Goal: Transaction & Acquisition: Subscribe to service/newsletter

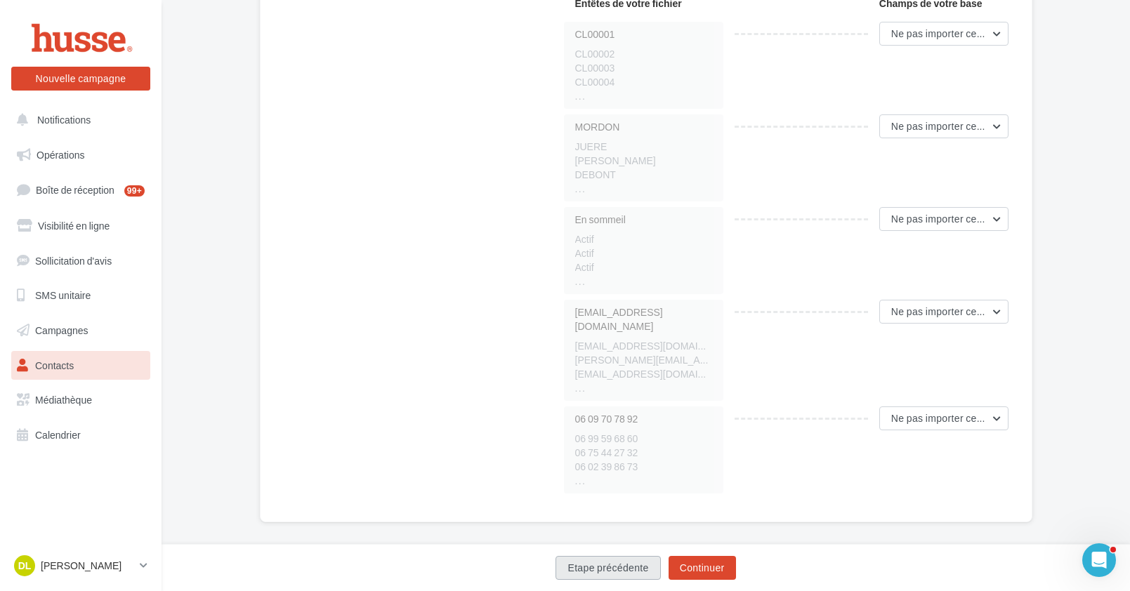
click at [622, 563] on button "Etape précédente" at bounding box center [607, 568] width 105 height 24
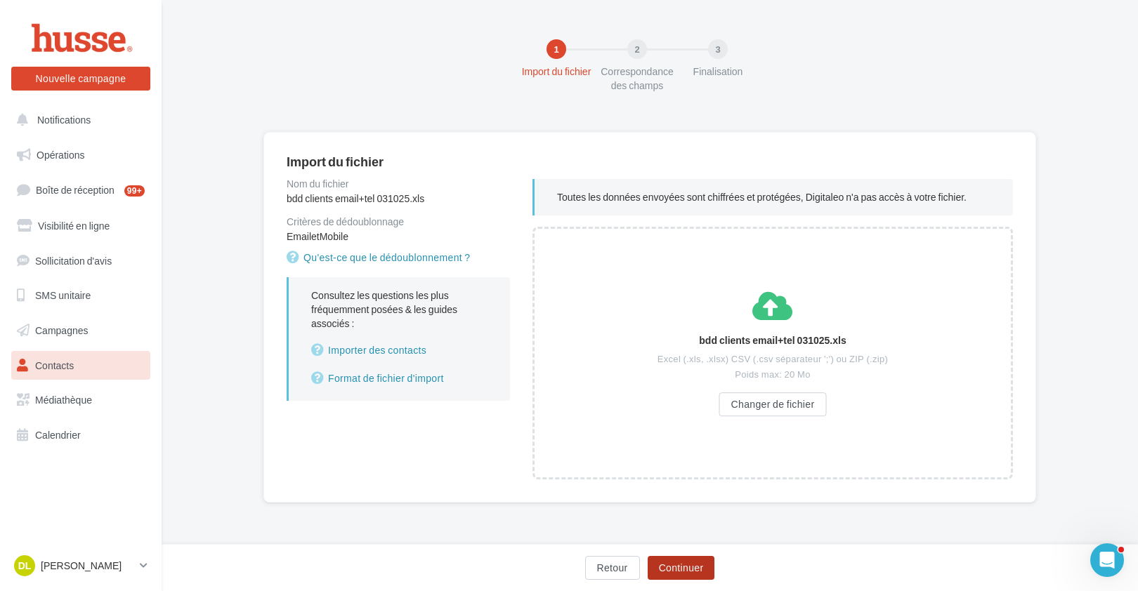
click at [675, 565] on button "Continuer" at bounding box center [680, 568] width 67 height 24
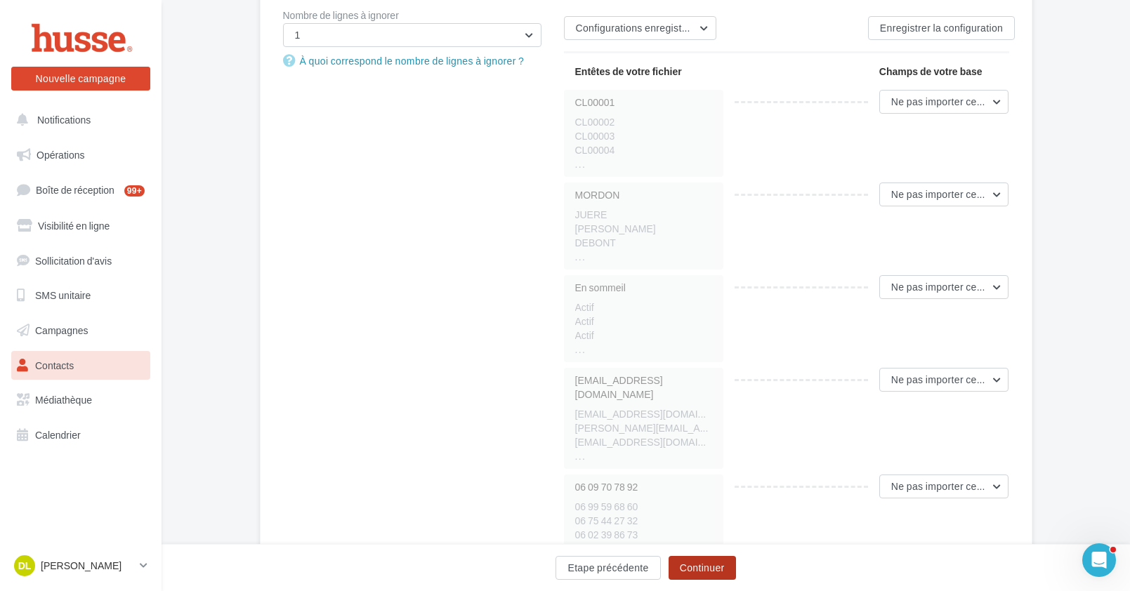
scroll to position [335, 0]
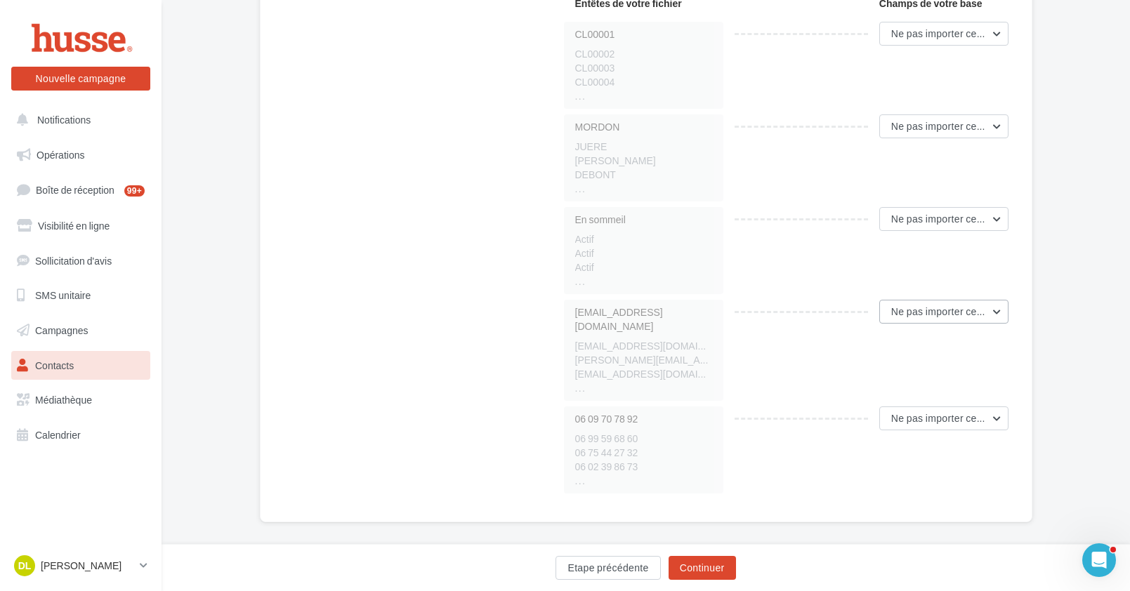
click at [986, 308] on span "Ne pas importer cette colonne" at bounding box center [959, 311] width 136 height 12
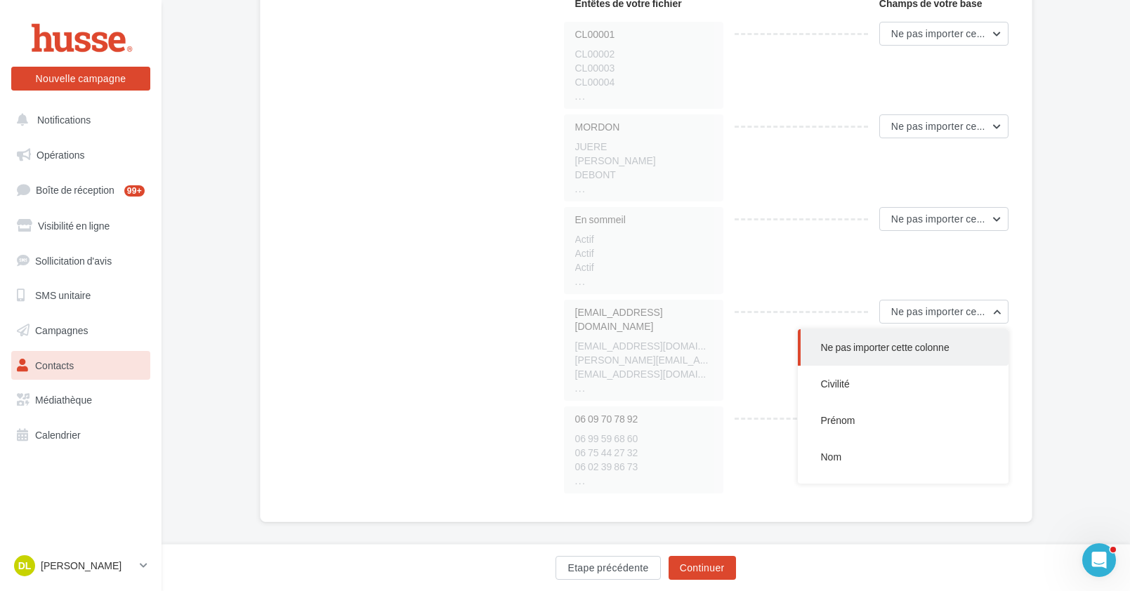
click at [949, 347] on button "Ne pas importer cette colonne" at bounding box center [903, 347] width 211 height 37
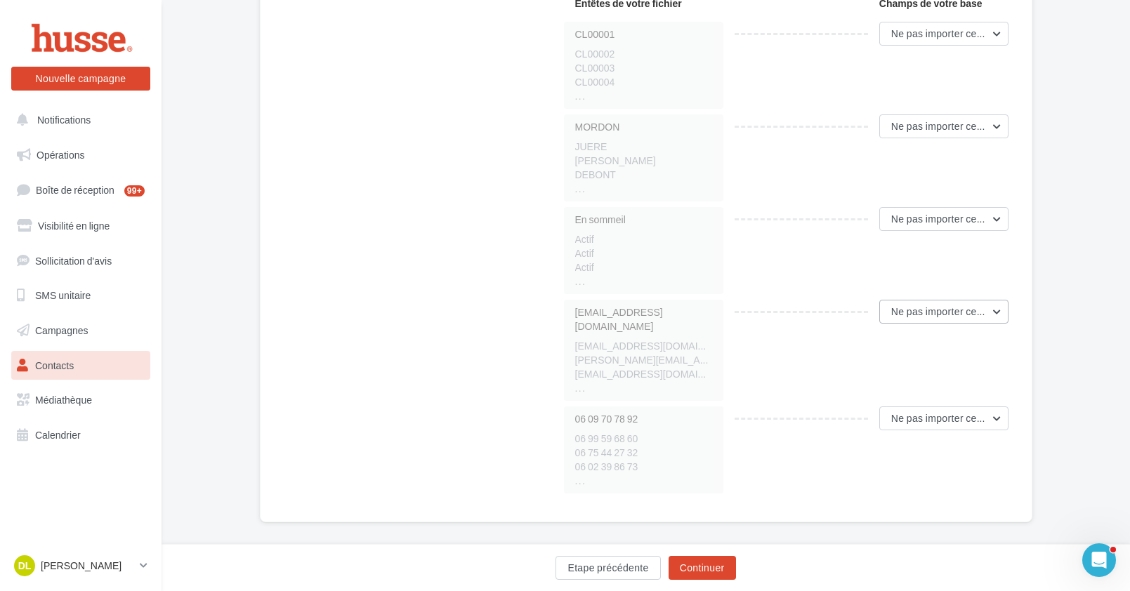
click at [961, 316] on span "Ne pas importer cette colonne" at bounding box center [959, 311] width 136 height 12
click at [856, 343] on button "Email" at bounding box center [903, 338] width 211 height 37
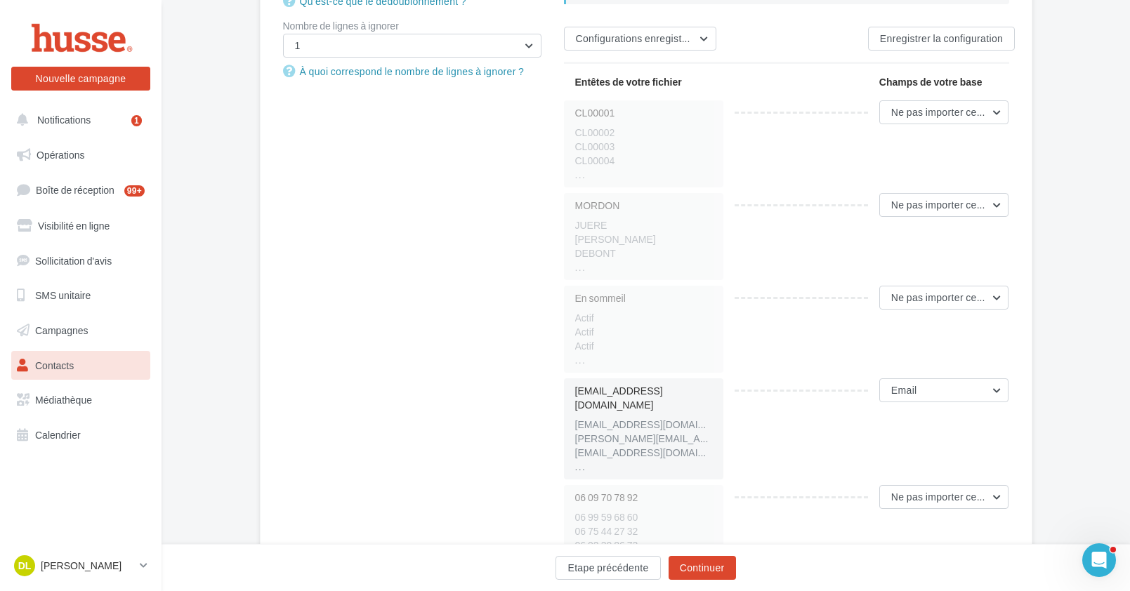
scroll to position [176, 0]
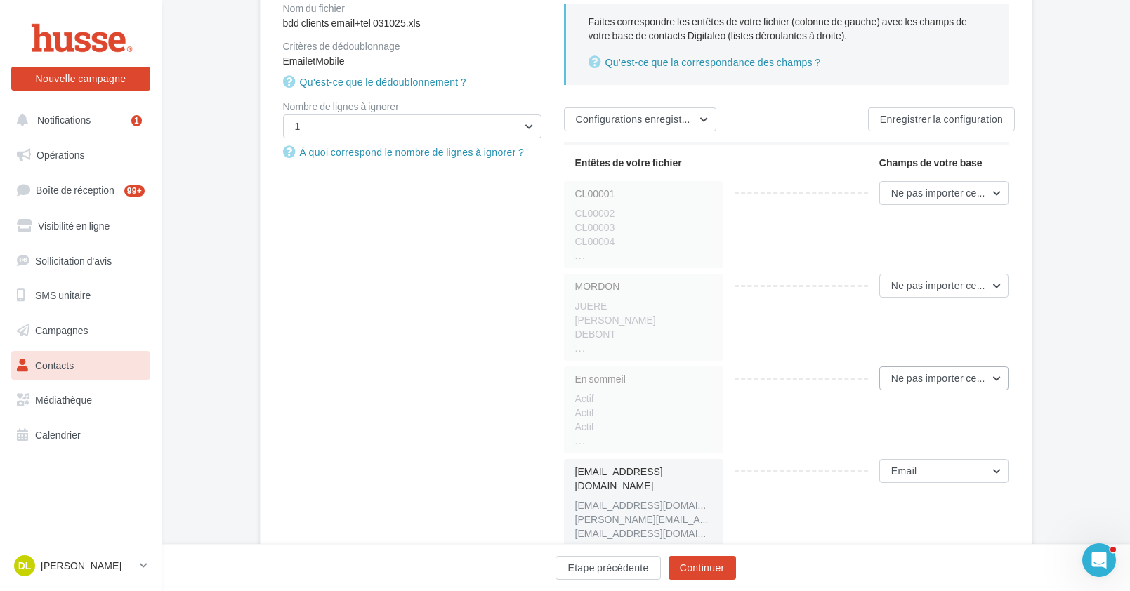
click at [961, 381] on span "Ne pas importer cette colonne" at bounding box center [959, 378] width 136 height 12
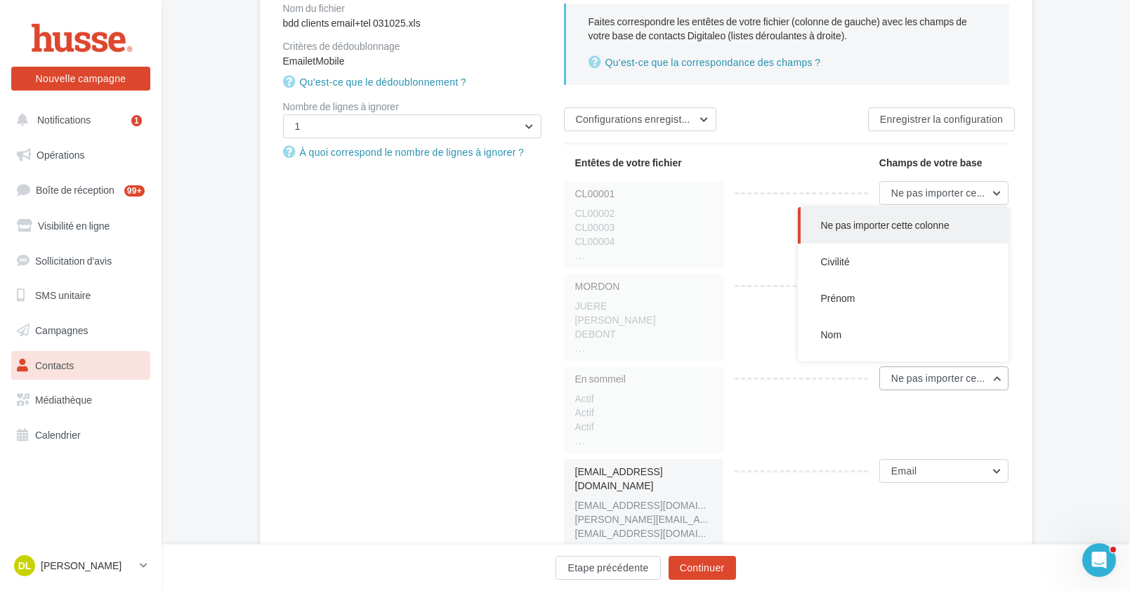
click at [961, 381] on span "Ne pas importer cette colonne" at bounding box center [959, 378] width 136 height 12
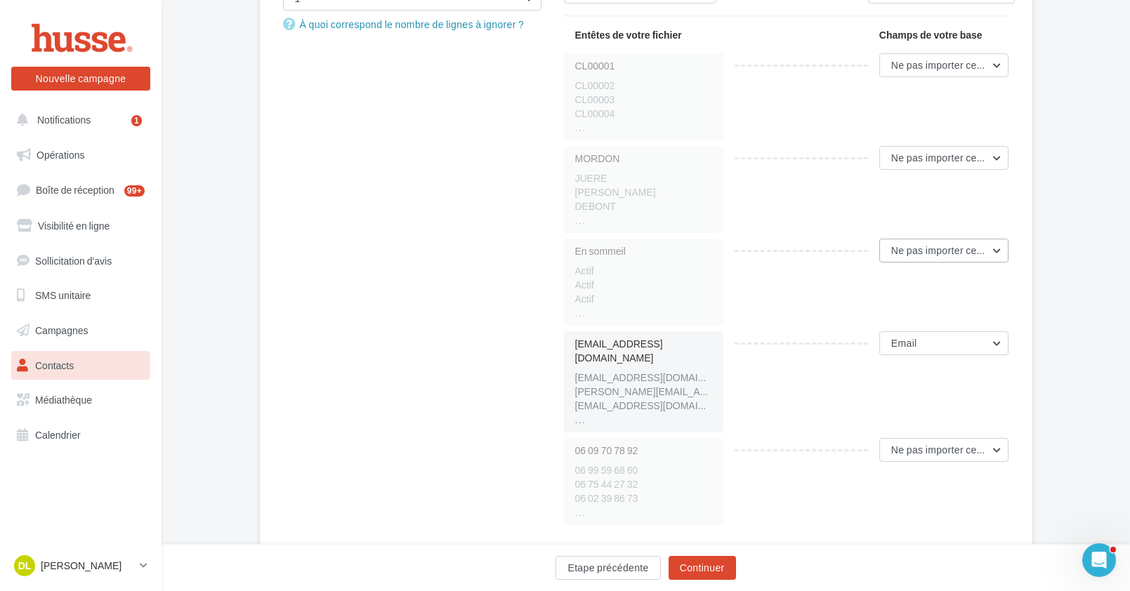
scroll to position [335, 0]
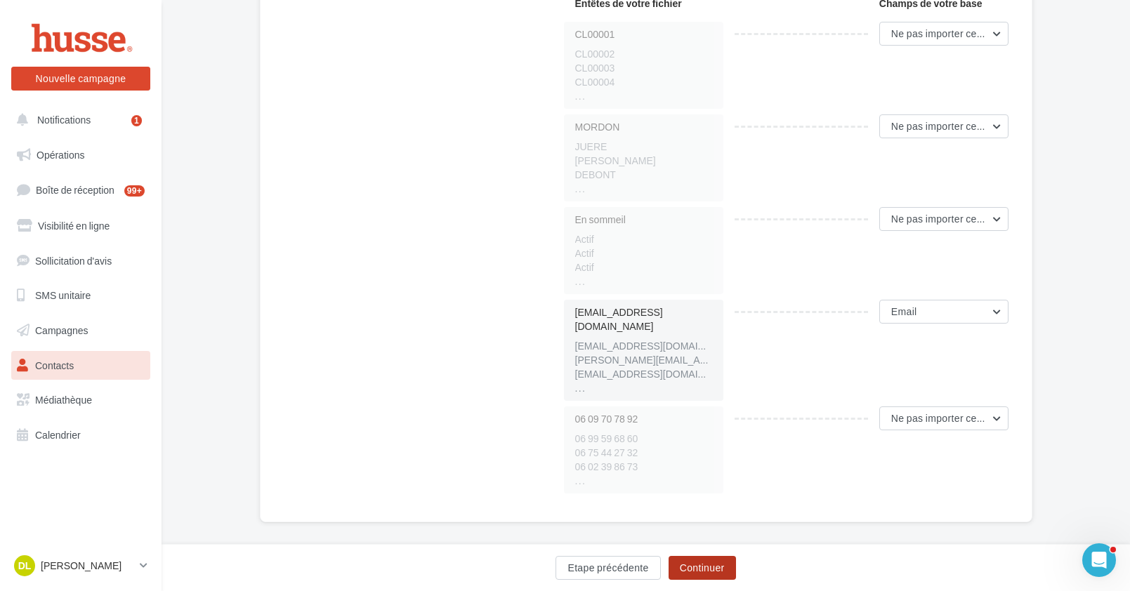
click at [701, 567] on button "Continuer" at bounding box center [702, 568] width 67 height 24
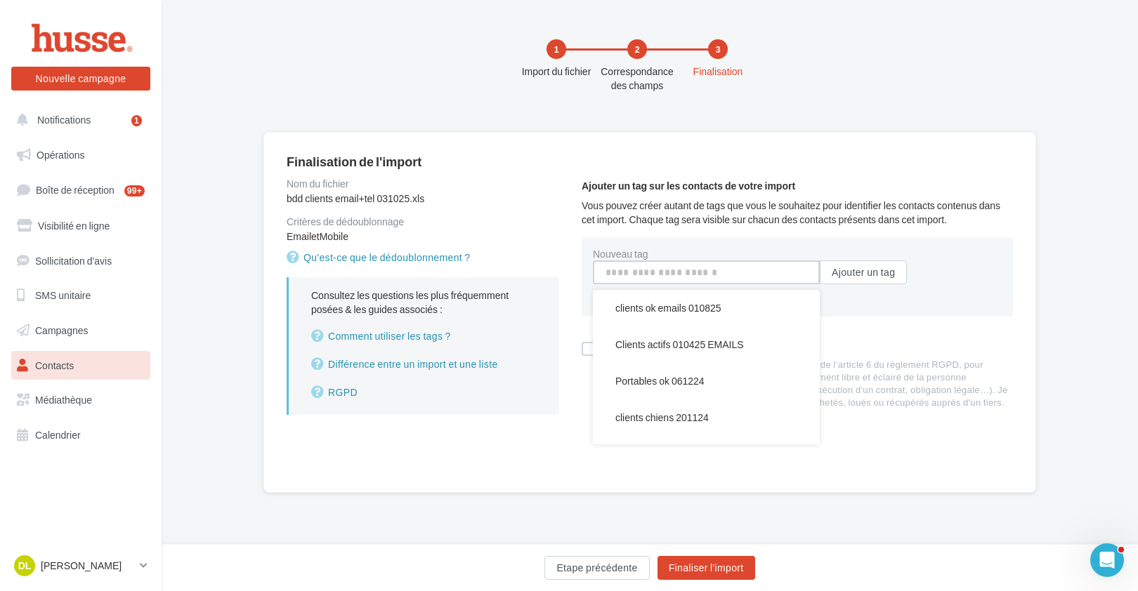
click at [683, 278] on input "Nouveau tag" at bounding box center [706, 273] width 227 height 24
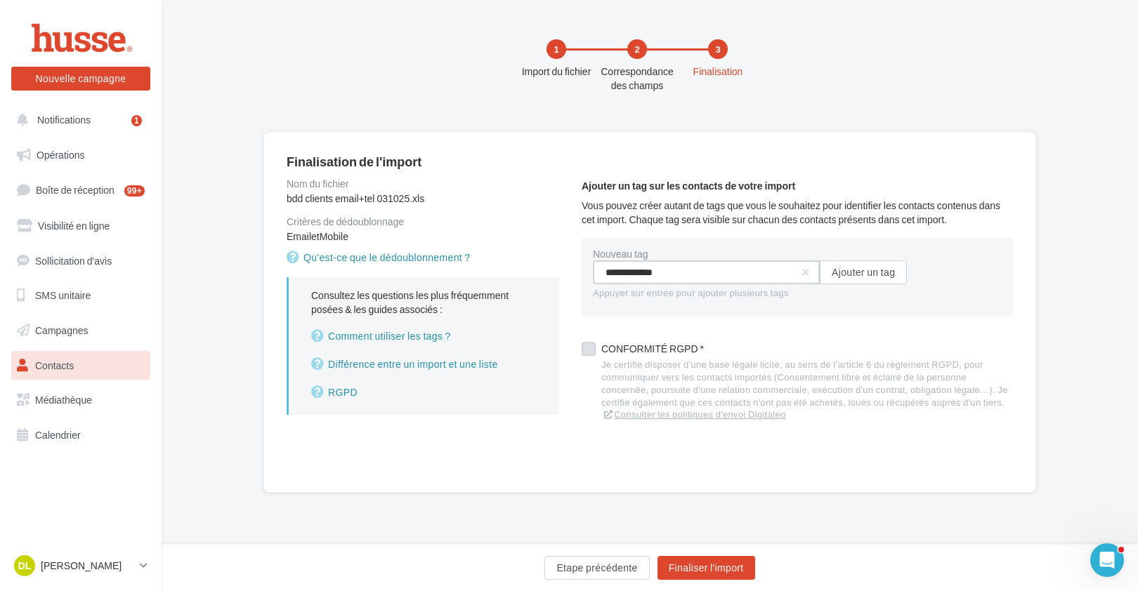
type input "**********"
click at [587, 348] on label at bounding box center [588, 349] width 14 height 14
click at [683, 565] on button "Finaliser l'import" at bounding box center [706, 568] width 98 height 24
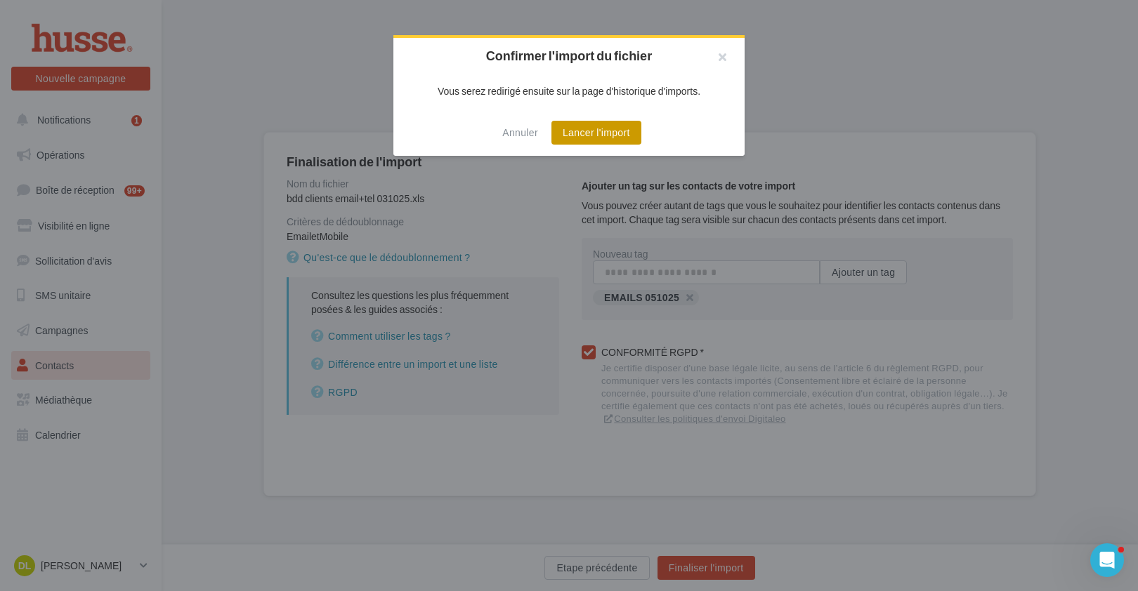
click at [607, 136] on button "Lancer l'import" at bounding box center [596, 133] width 90 height 24
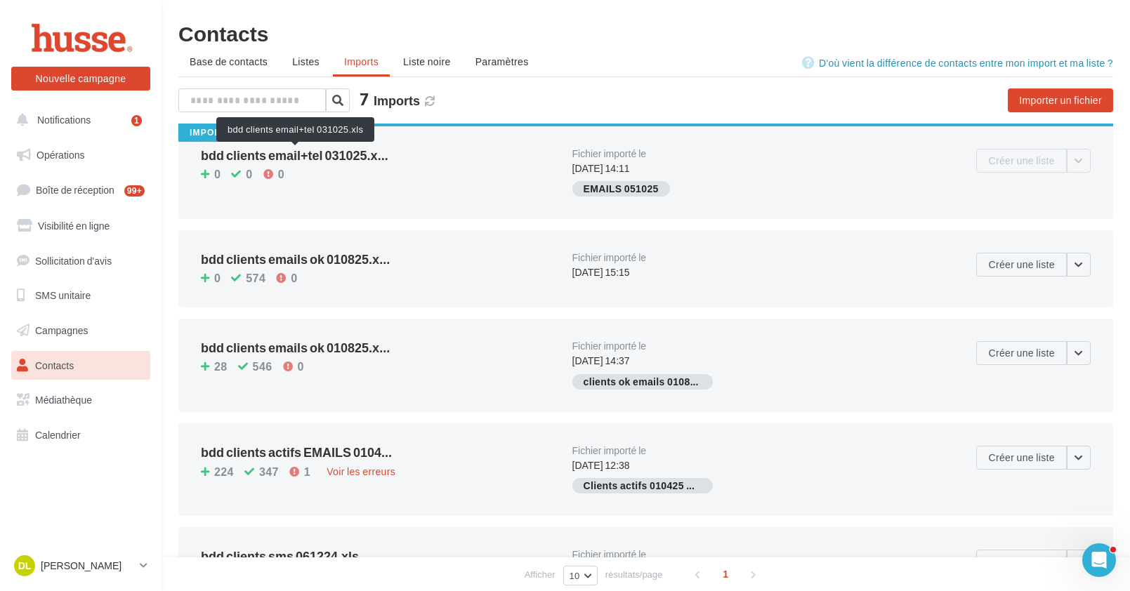
click at [310, 154] on span "bdd clients email+tel 031025.x..." at bounding box center [295, 155] width 188 height 13
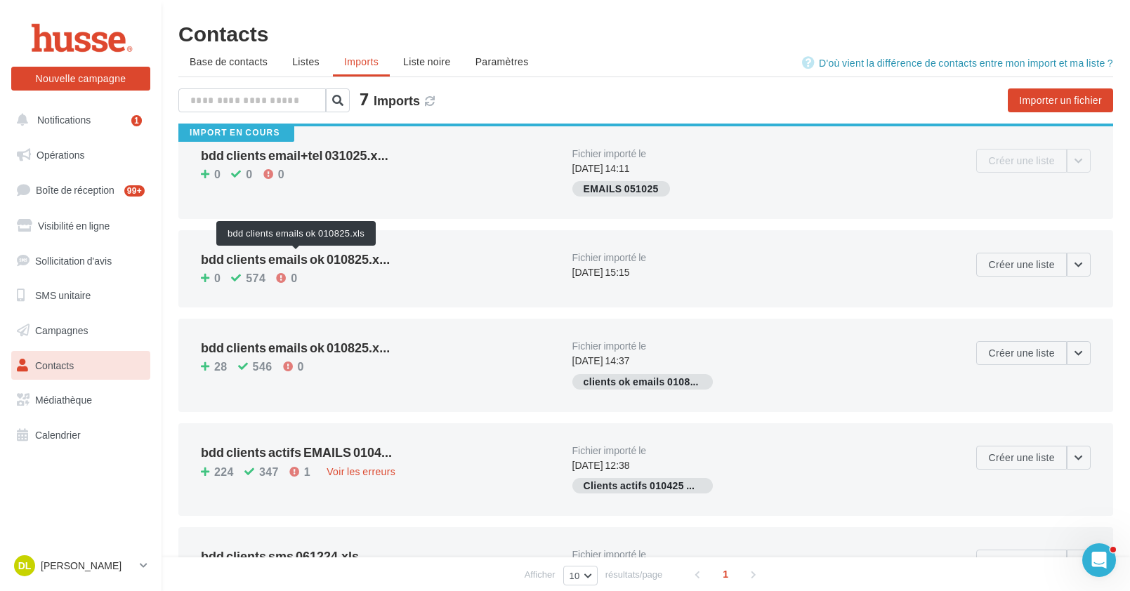
click at [355, 258] on span "bdd clients emails ok 010825.x..." at bounding box center [295, 259] width 189 height 13
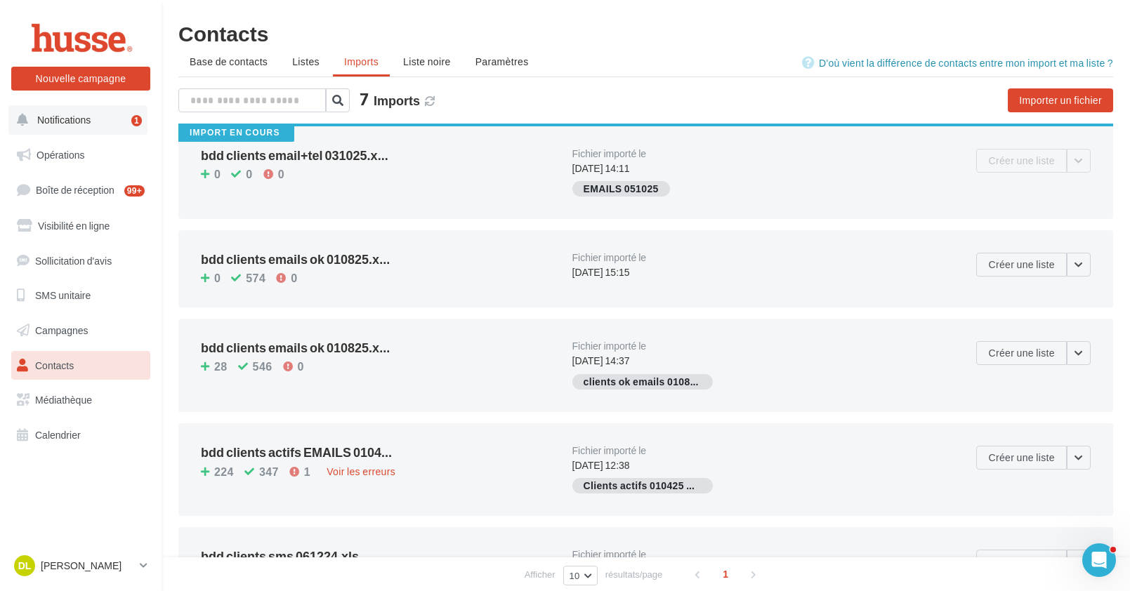
click at [102, 117] on button "Notifications 1" at bounding box center [77, 119] width 139 height 29
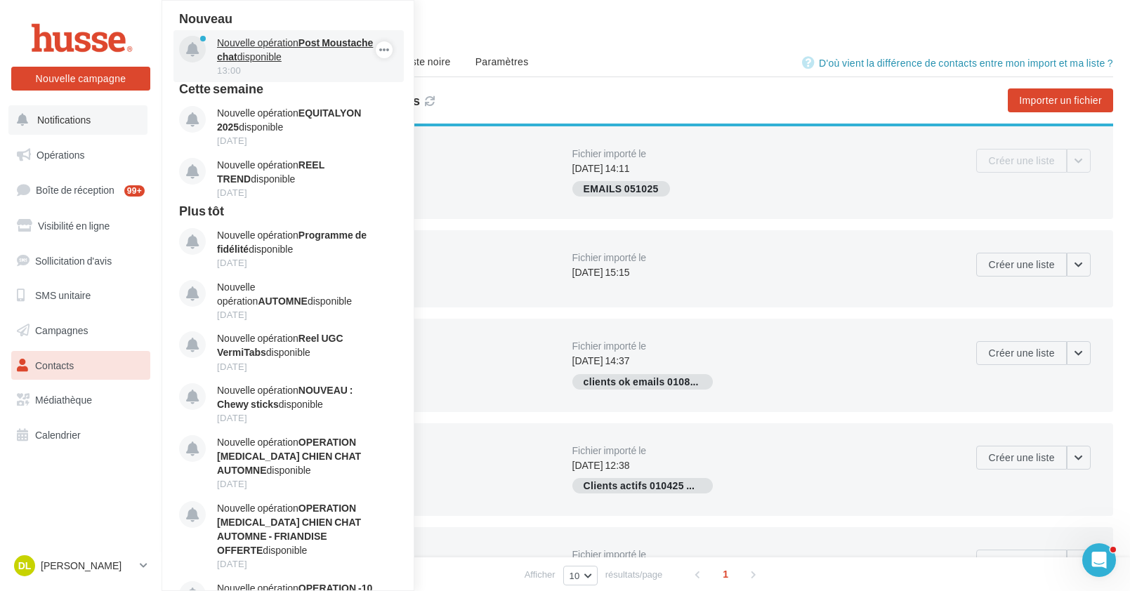
click at [293, 63] on p "Nouvelle opération Post Moustache chat disponible" at bounding box center [298, 50] width 163 height 28
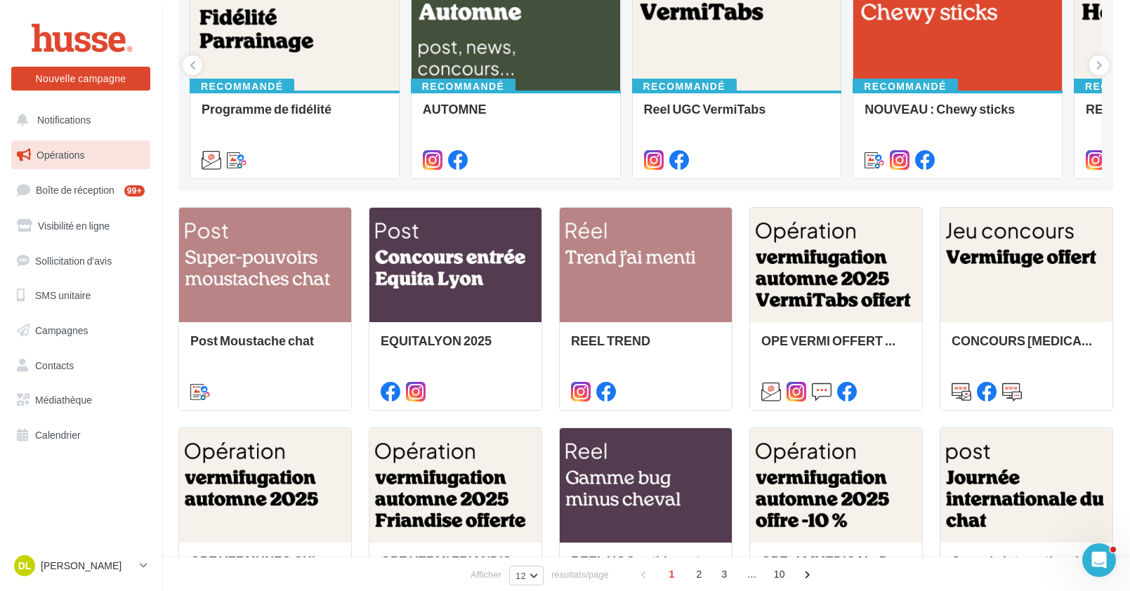
scroll to position [413, 0]
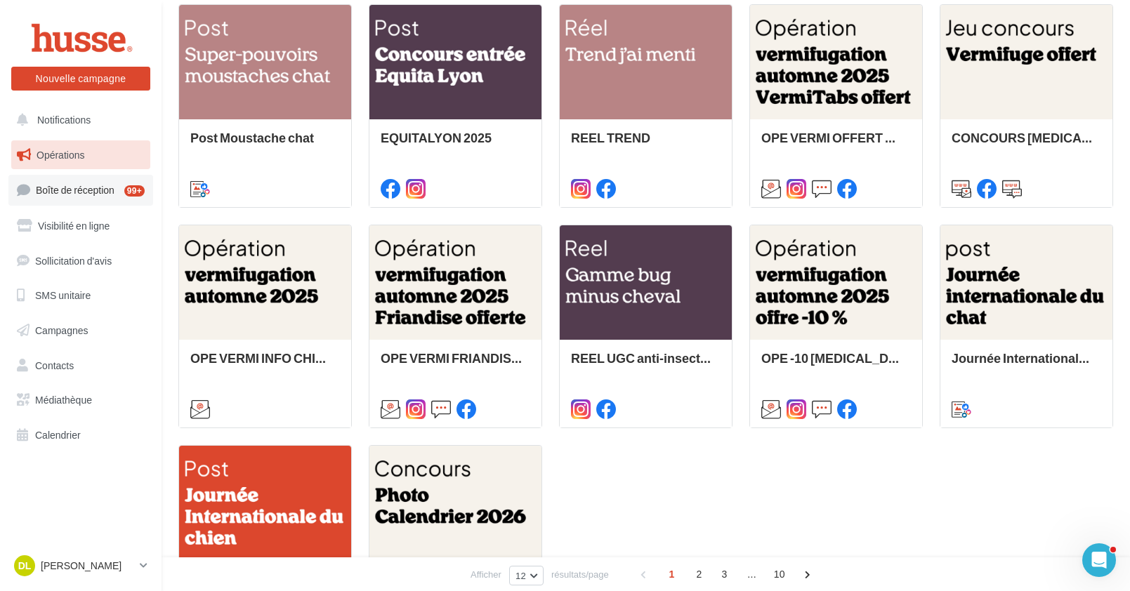
click at [88, 192] on span "Boîte de réception" at bounding box center [75, 190] width 79 height 12
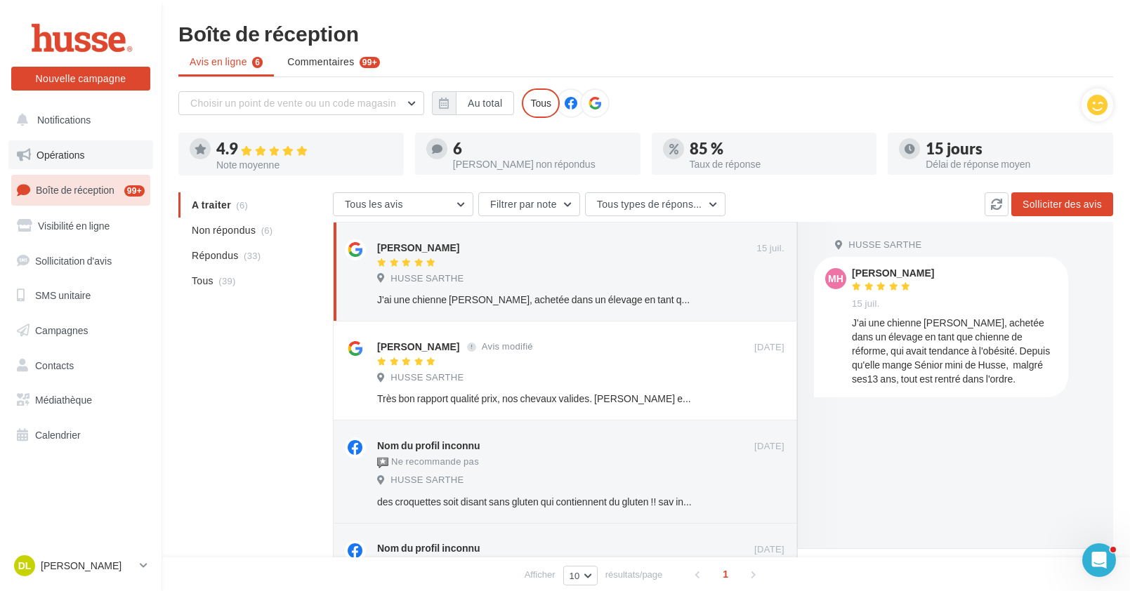
click at [72, 155] on span "Opérations" at bounding box center [61, 155] width 48 height 12
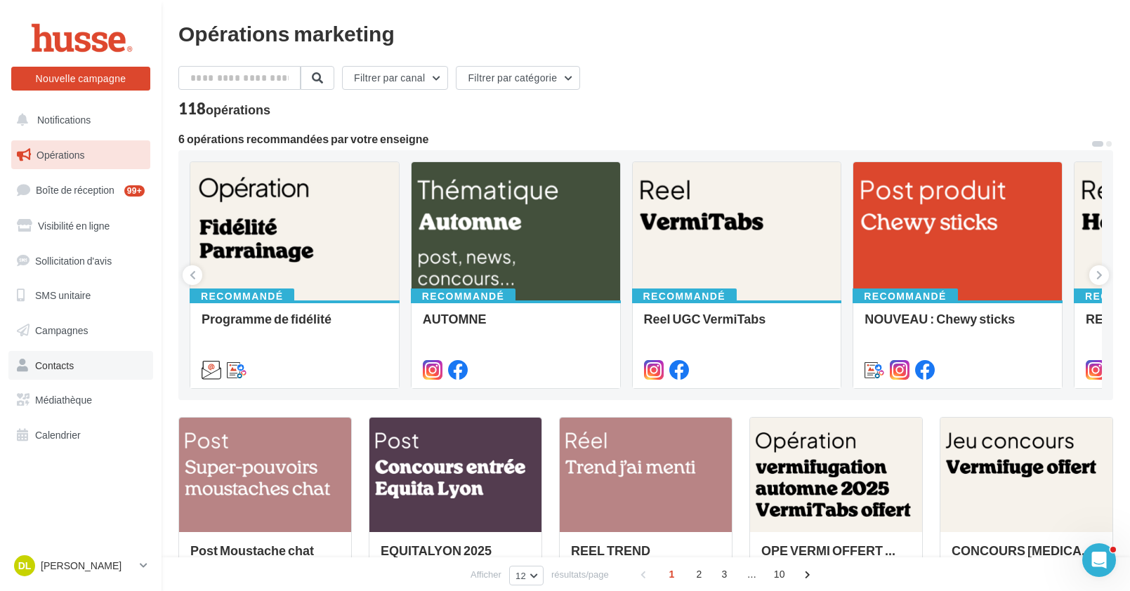
click at [55, 367] on span "Contacts" at bounding box center [54, 366] width 39 height 12
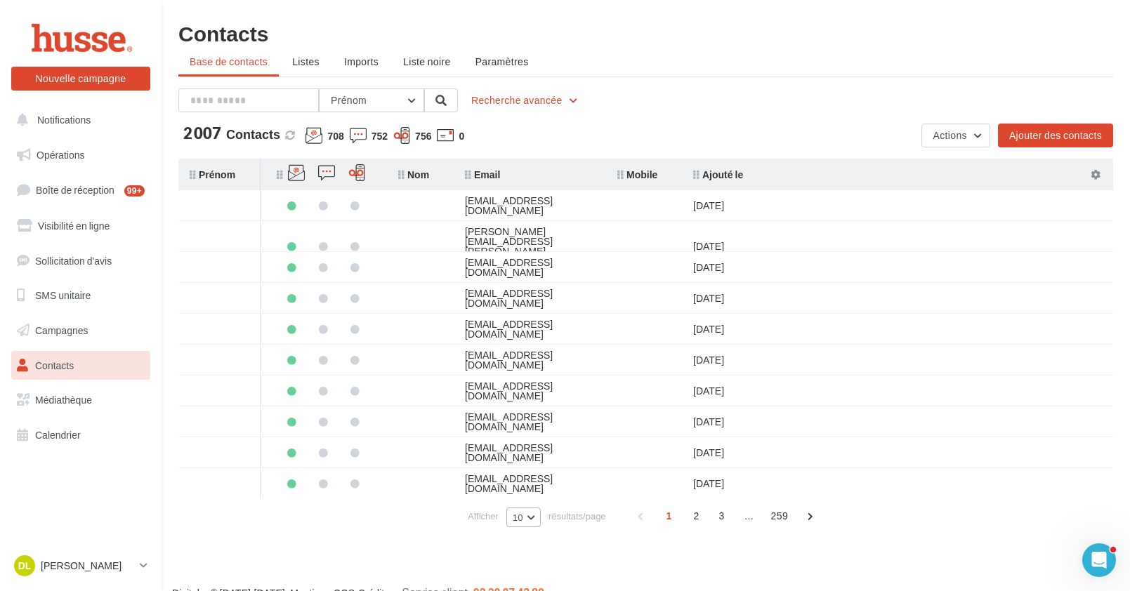
click at [532, 519] on button "10" at bounding box center [523, 518] width 34 height 20
click at [522, 487] on span "100" at bounding box center [525, 491] width 15 height 11
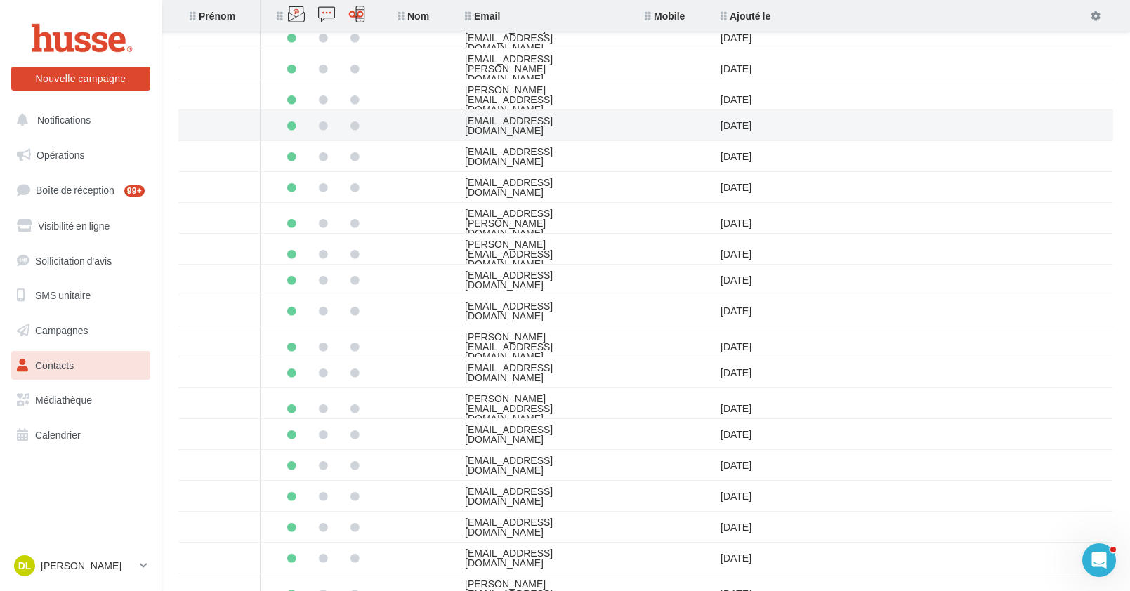
scroll to position [2751, 0]
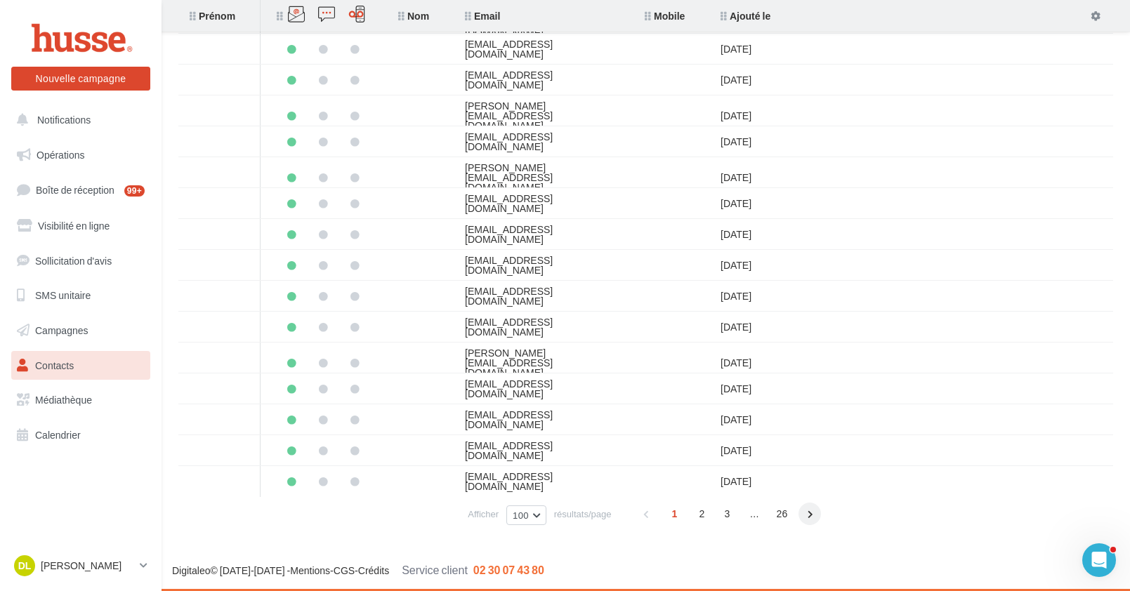
click at [806, 516] on span at bounding box center [809, 514] width 22 height 22
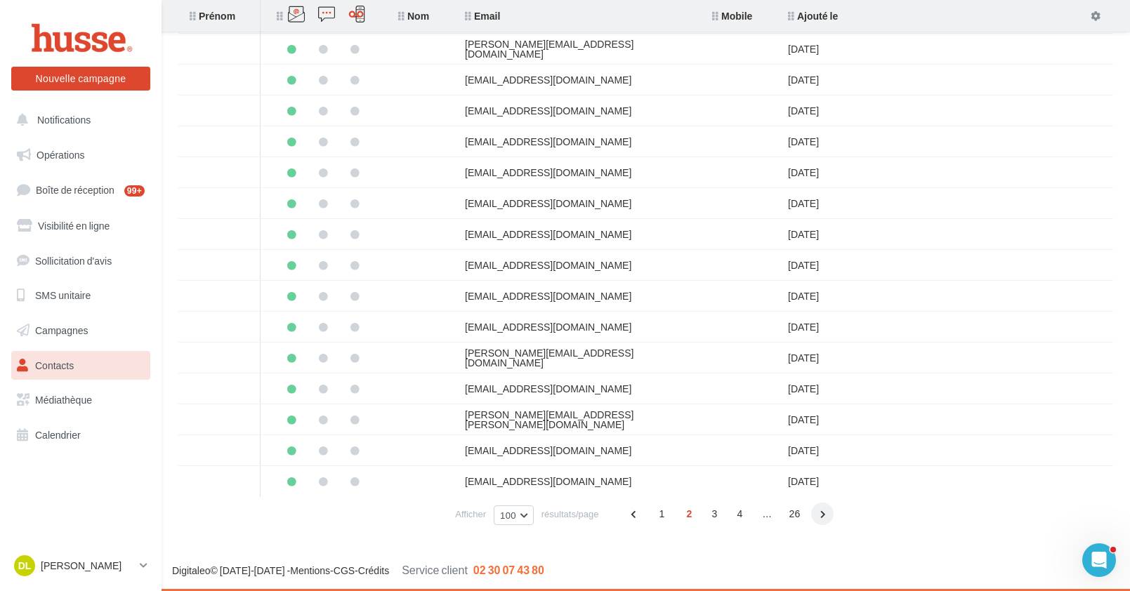
click at [822, 514] on span at bounding box center [822, 514] width 22 height 22
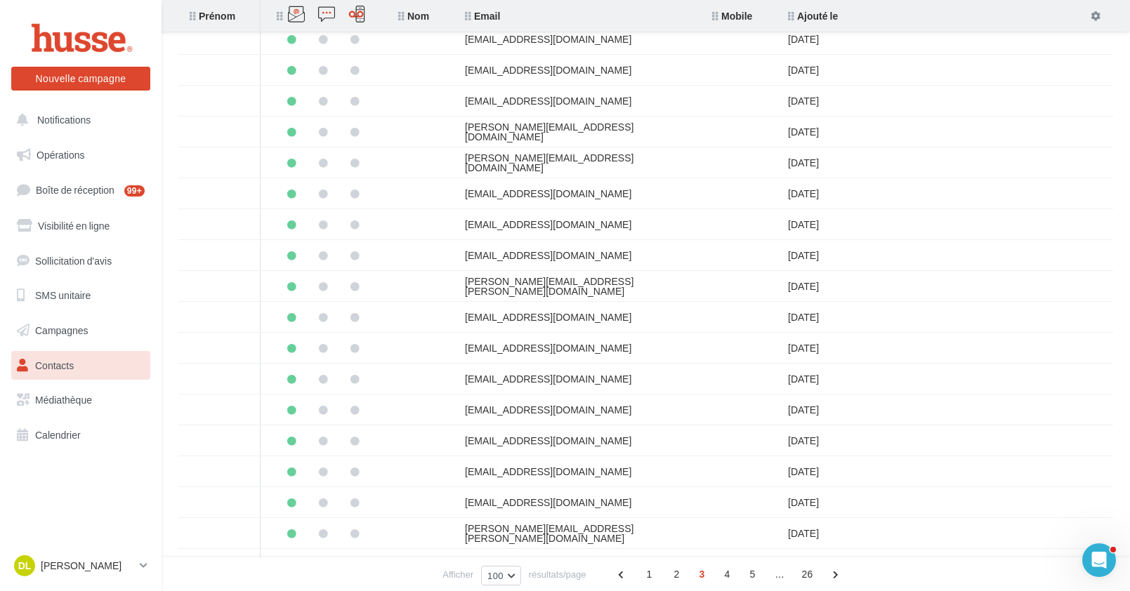
scroll to position [0, 0]
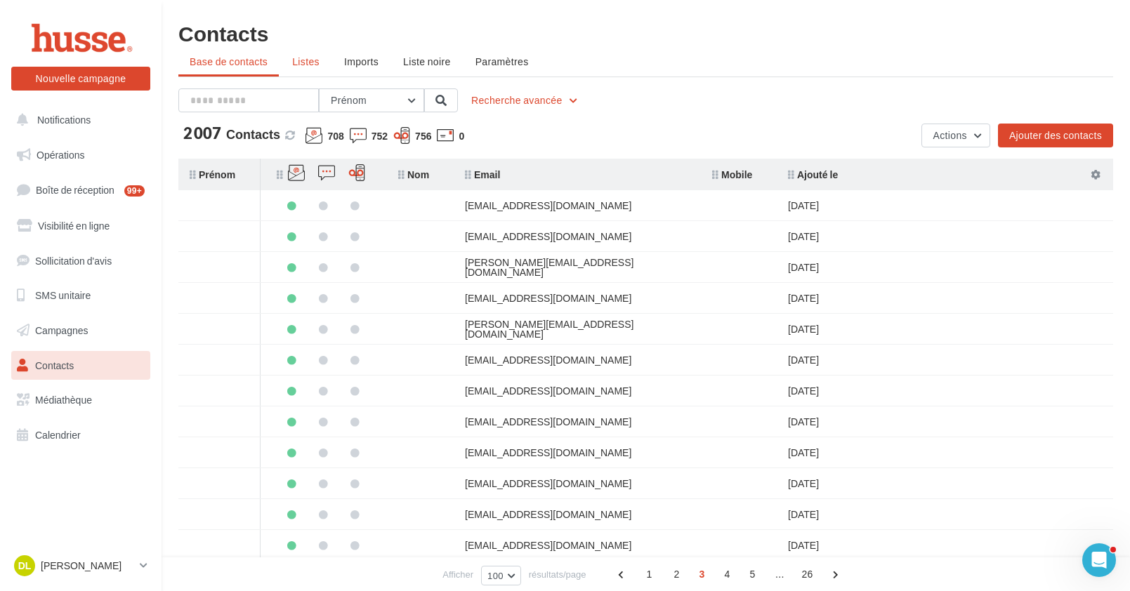
click at [298, 65] on span "Listes" at bounding box center [305, 61] width 27 height 12
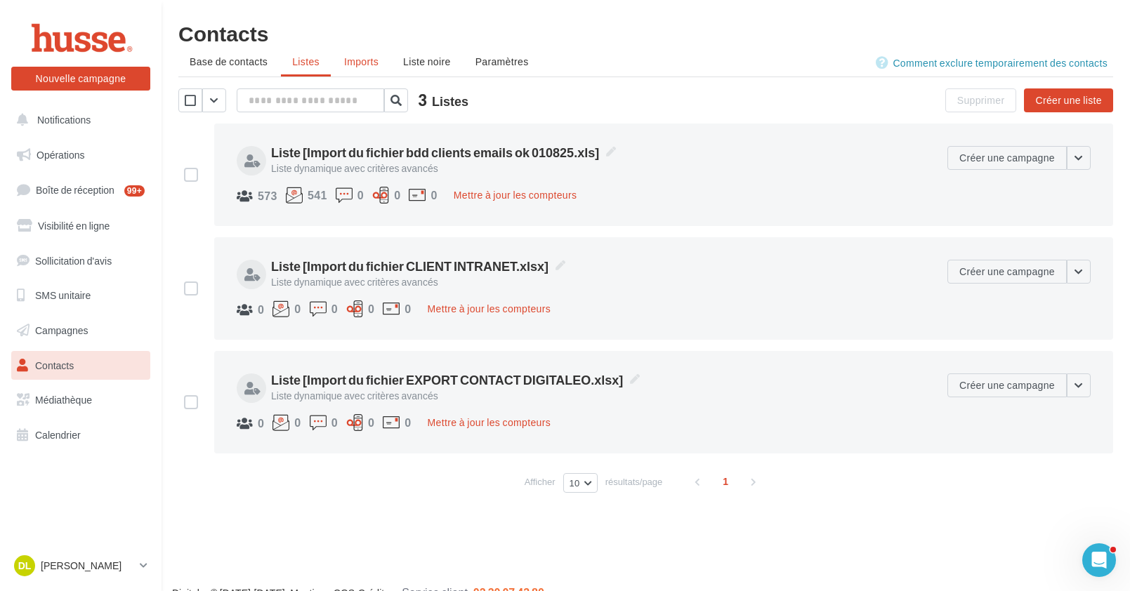
click at [362, 60] on span "Imports" at bounding box center [361, 61] width 34 height 12
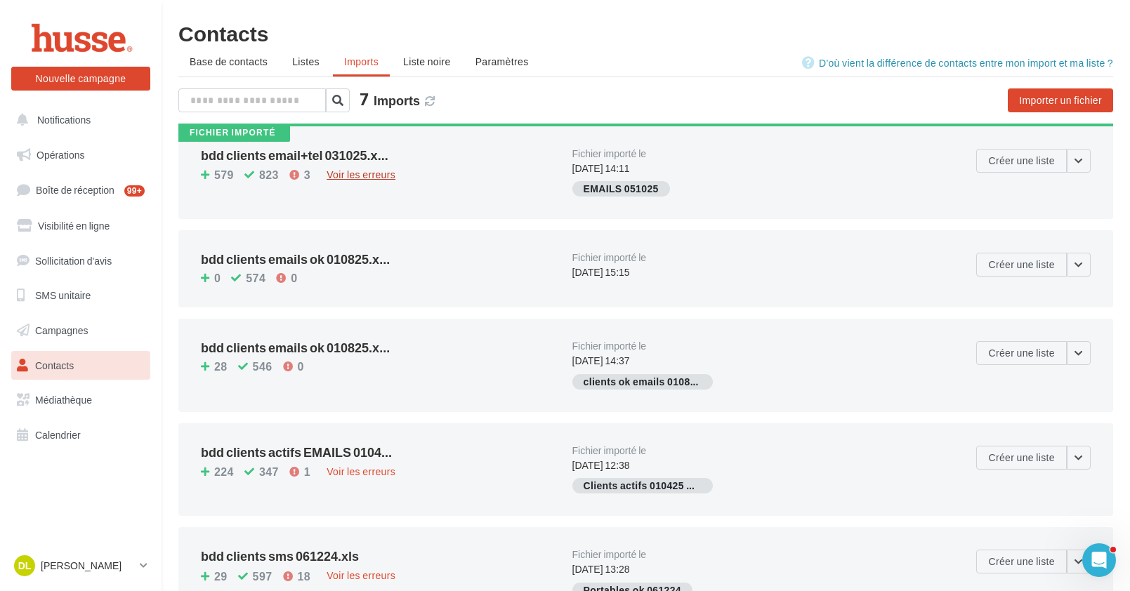
click at [376, 178] on div "Voir les erreurs" at bounding box center [361, 174] width 80 height 15
click at [311, 65] on span "Listes" at bounding box center [305, 61] width 27 height 12
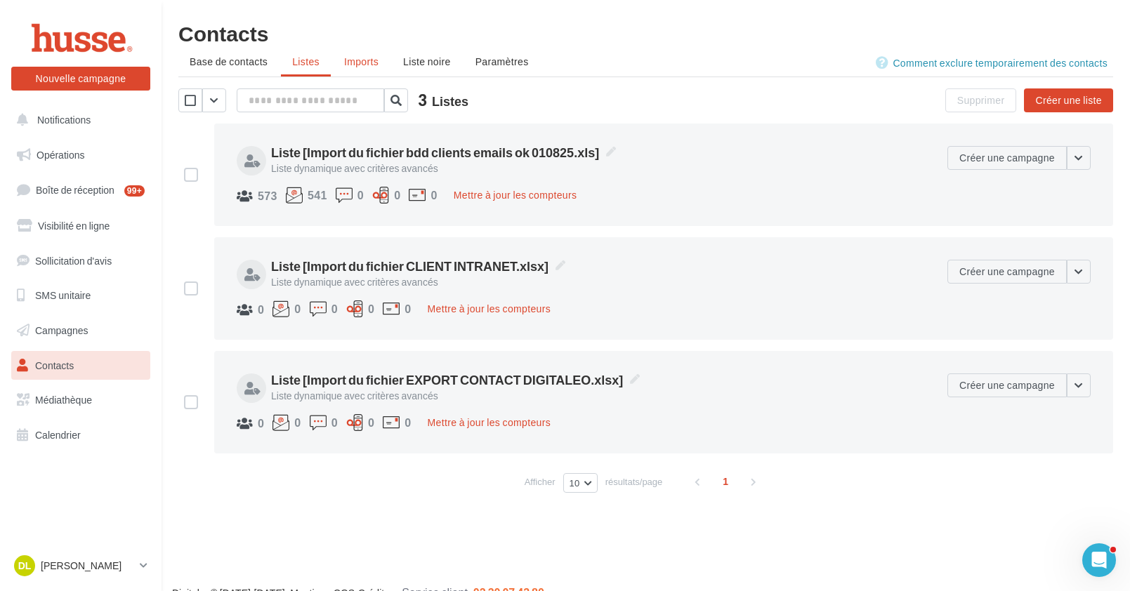
click at [363, 60] on span "Imports" at bounding box center [361, 61] width 34 height 12
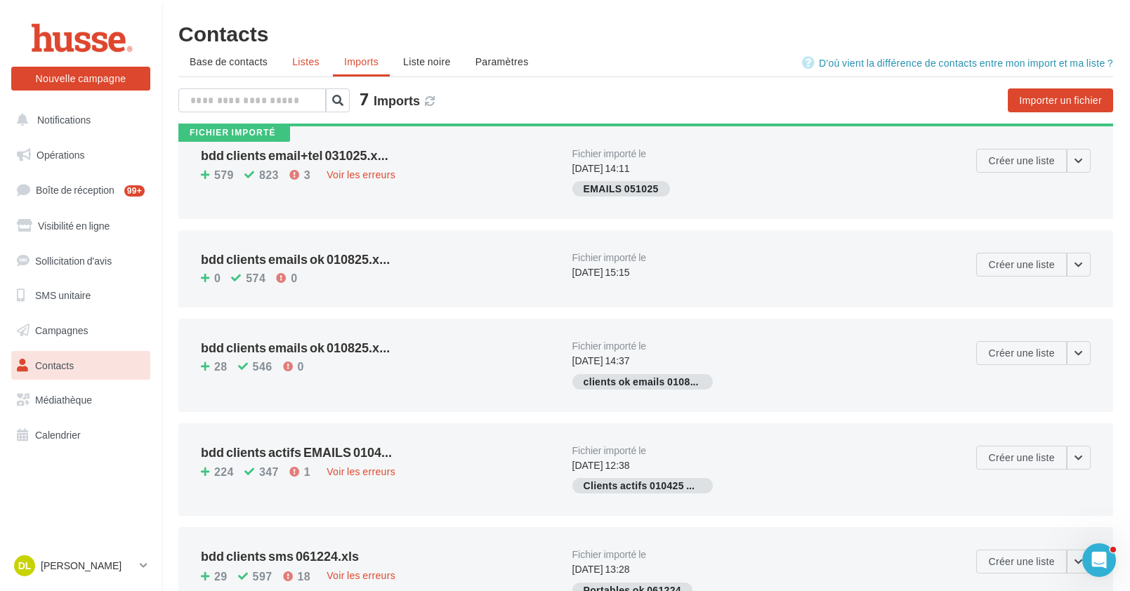
click at [301, 60] on span "Listes" at bounding box center [305, 61] width 27 height 12
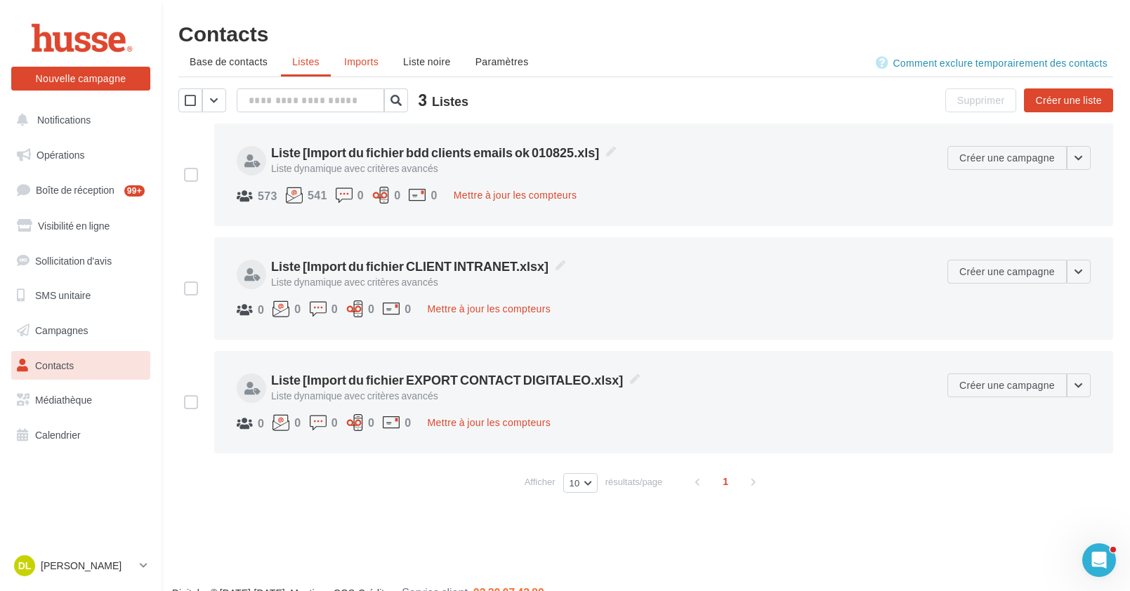
click at [362, 67] on span "Imports" at bounding box center [361, 61] width 34 height 12
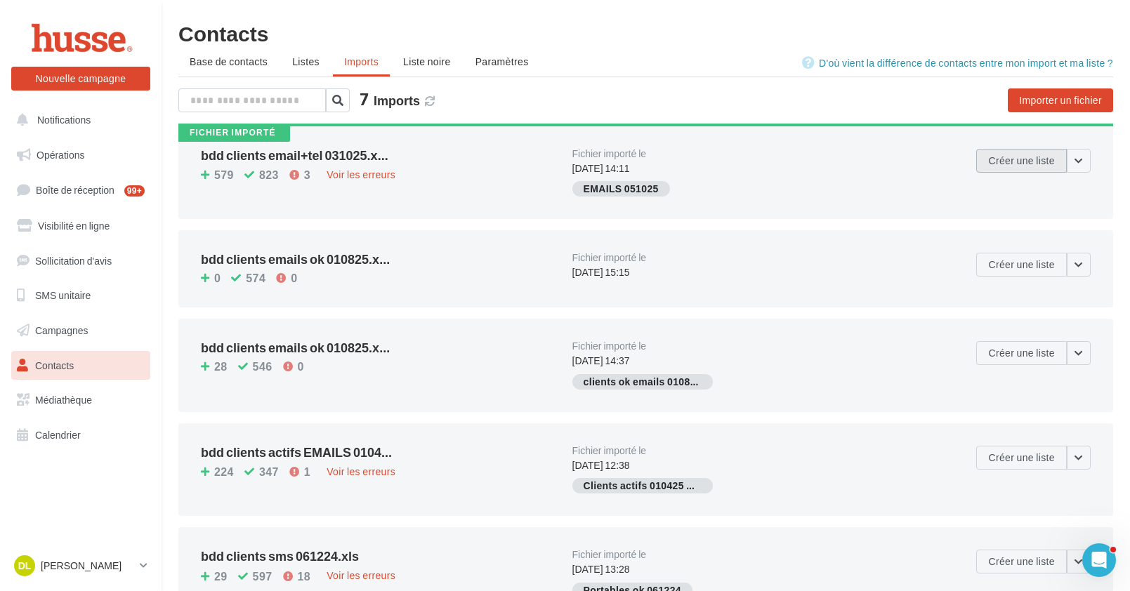
click at [1048, 164] on button "Créer une liste" at bounding box center [1021, 161] width 91 height 24
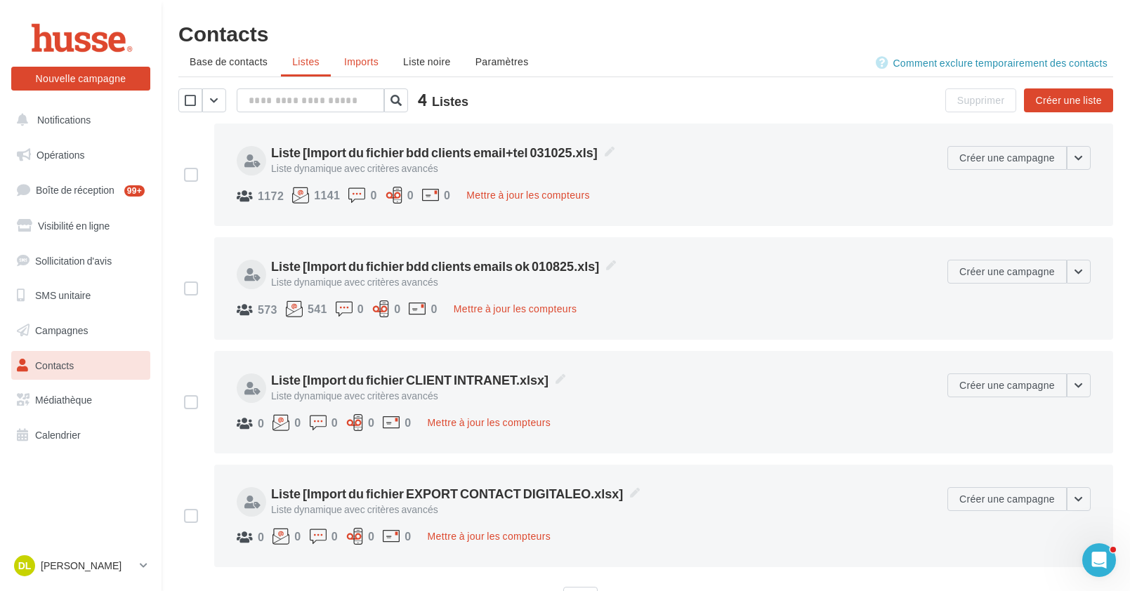
click at [355, 60] on span "Imports" at bounding box center [361, 61] width 34 height 12
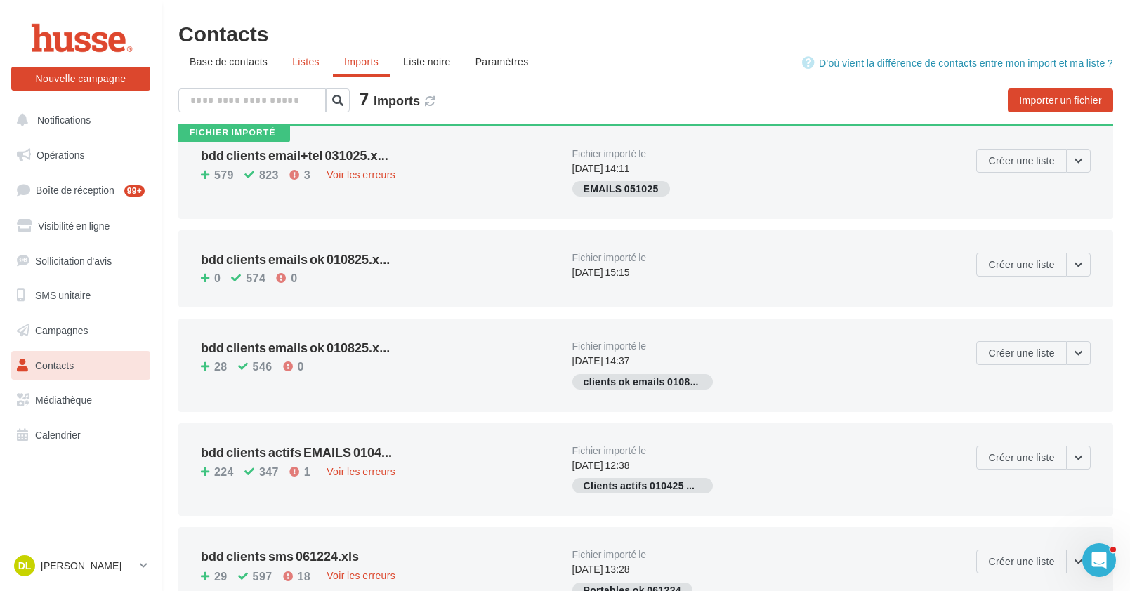
click at [298, 58] on span "Listes" at bounding box center [305, 61] width 27 height 12
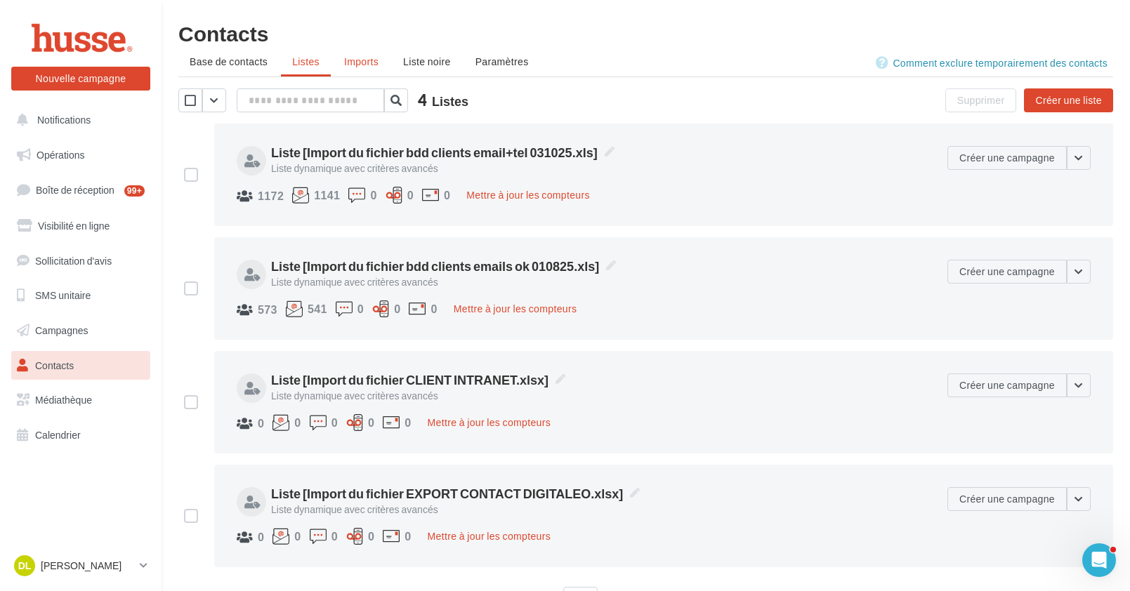
click at [357, 60] on span "Imports" at bounding box center [361, 61] width 34 height 12
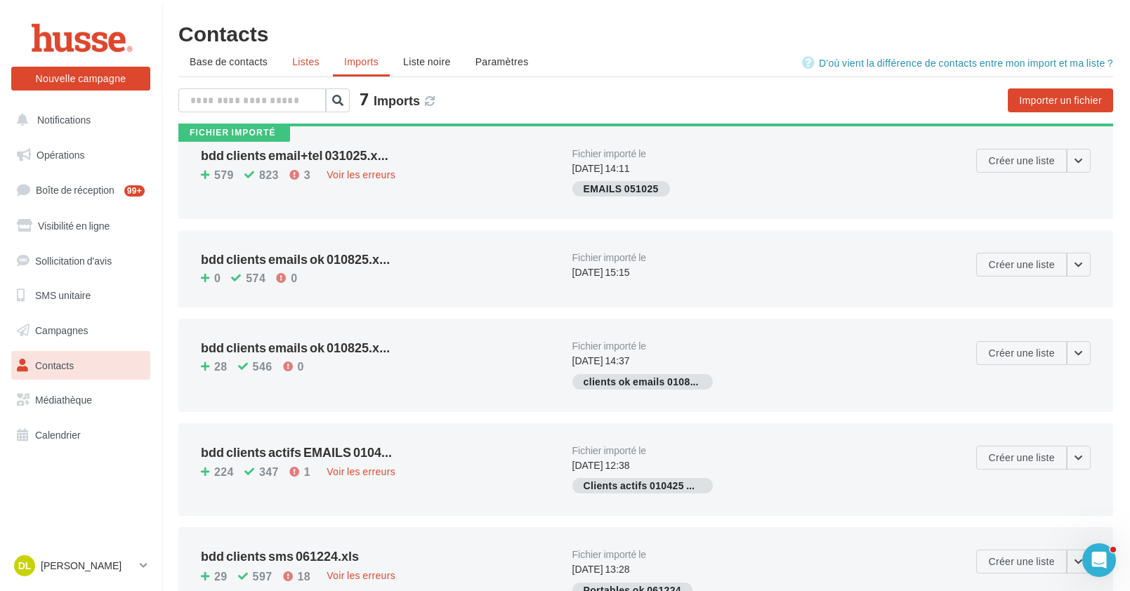
click at [308, 62] on span "Listes" at bounding box center [305, 61] width 27 height 12
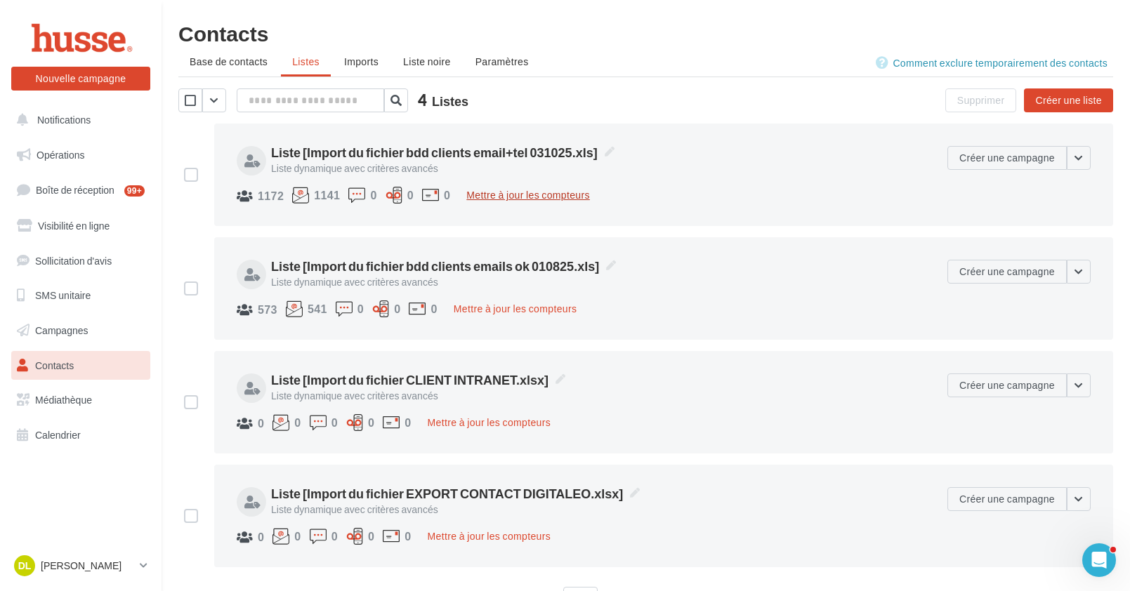
click at [566, 195] on button "Mettre à jour les compteurs" at bounding box center [528, 195] width 135 height 17
click at [521, 310] on button "Mettre à jour les compteurs" at bounding box center [515, 309] width 135 height 17
click at [464, 153] on span "Liste [Import du fichier bdd clients email+tel 031025.xls]" at bounding box center [442, 152] width 343 height 18
click at [0, 0] on textarea "**********" at bounding box center [0, 0] width 0 height 0
click at [246, 158] on icon at bounding box center [252, 160] width 16 height 13
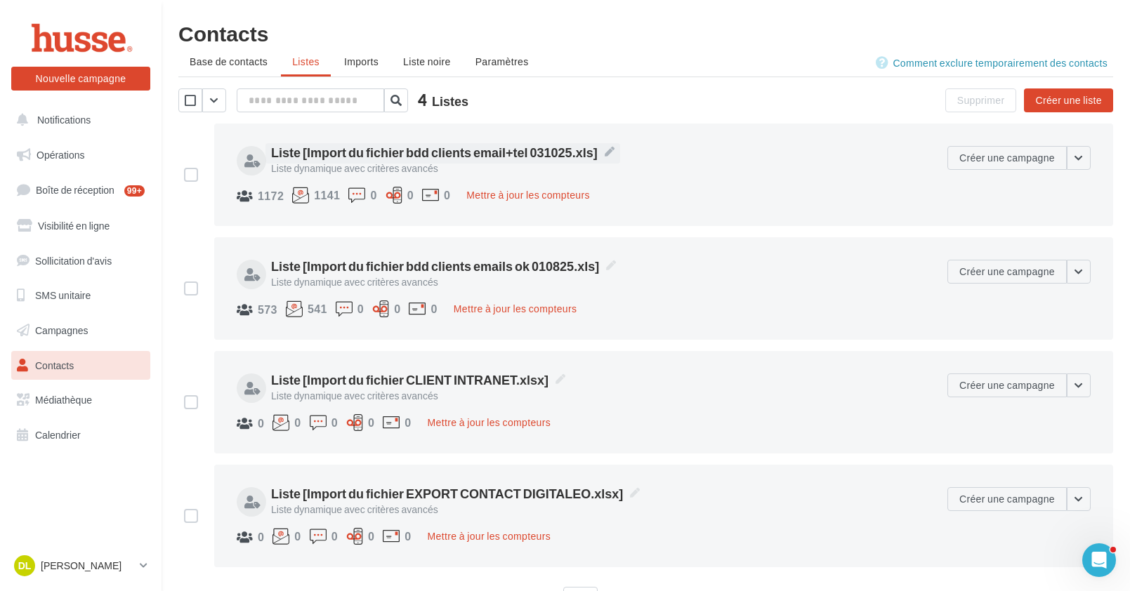
click at [874, 255] on div "**********" at bounding box center [663, 288] width 899 height 103
click at [374, 63] on span "Imports" at bounding box center [361, 61] width 34 height 12
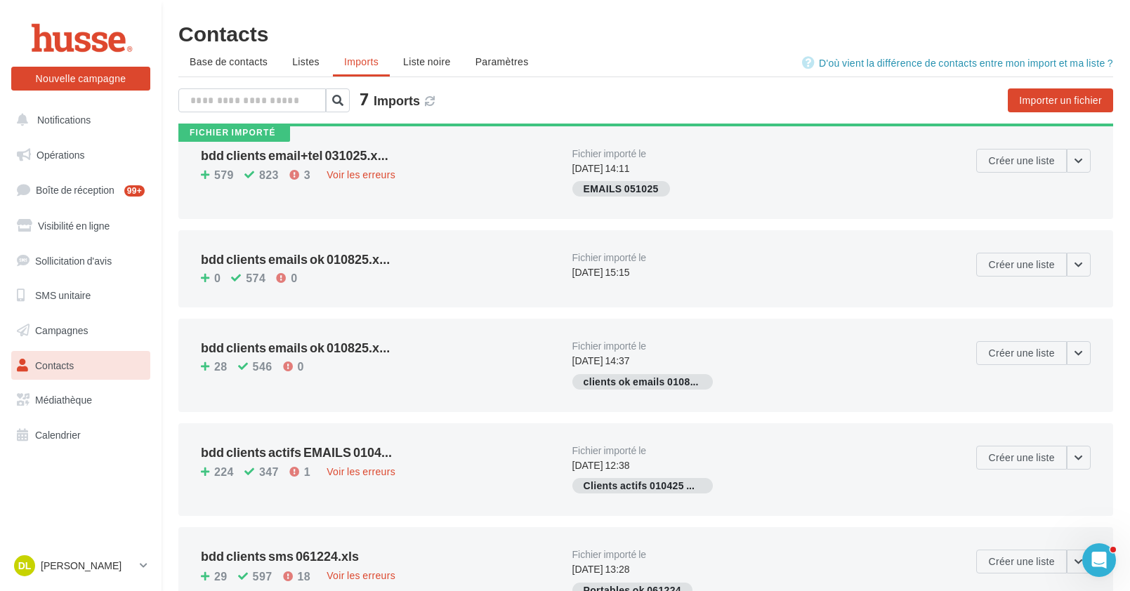
click at [315, 64] on span "Listes" at bounding box center [305, 61] width 27 height 12
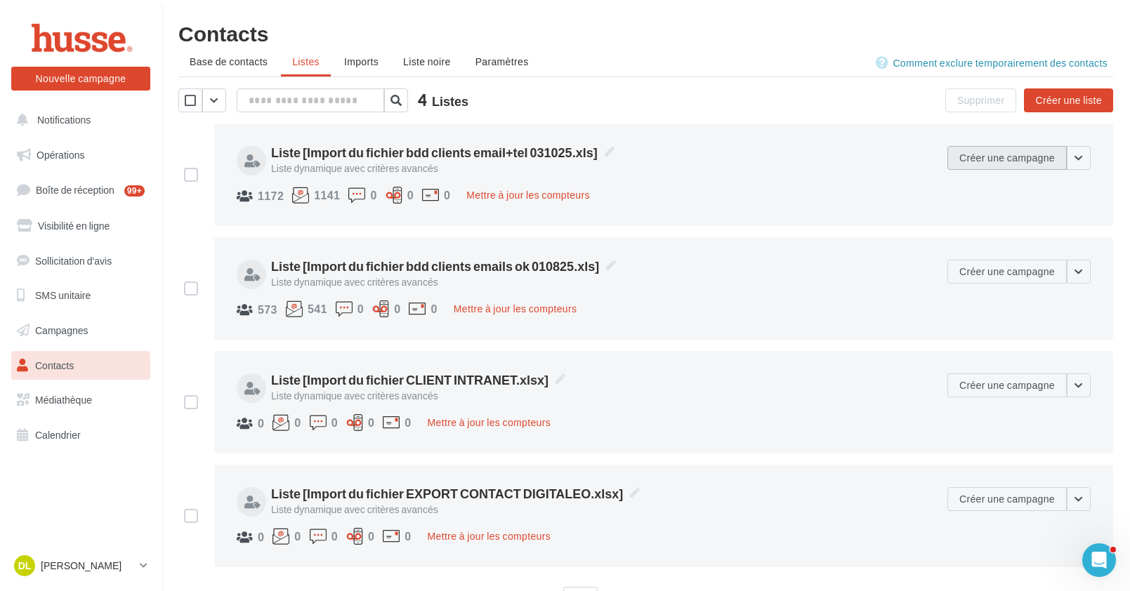
click at [1038, 158] on button "Créer une campagne" at bounding box center [1006, 158] width 119 height 24
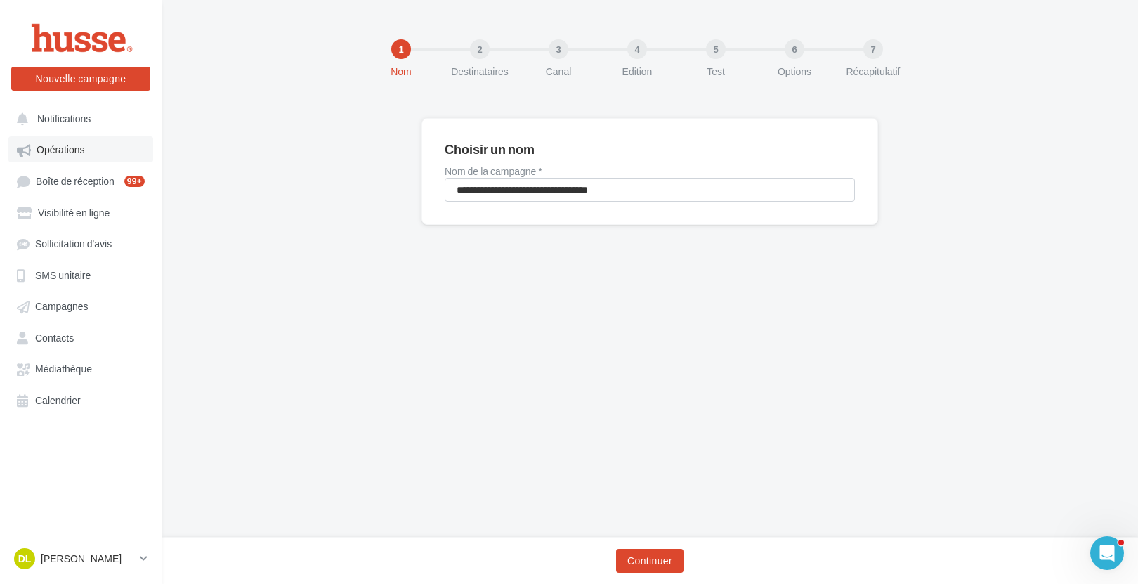
click at [65, 150] on span "Opérations" at bounding box center [61, 150] width 48 height 12
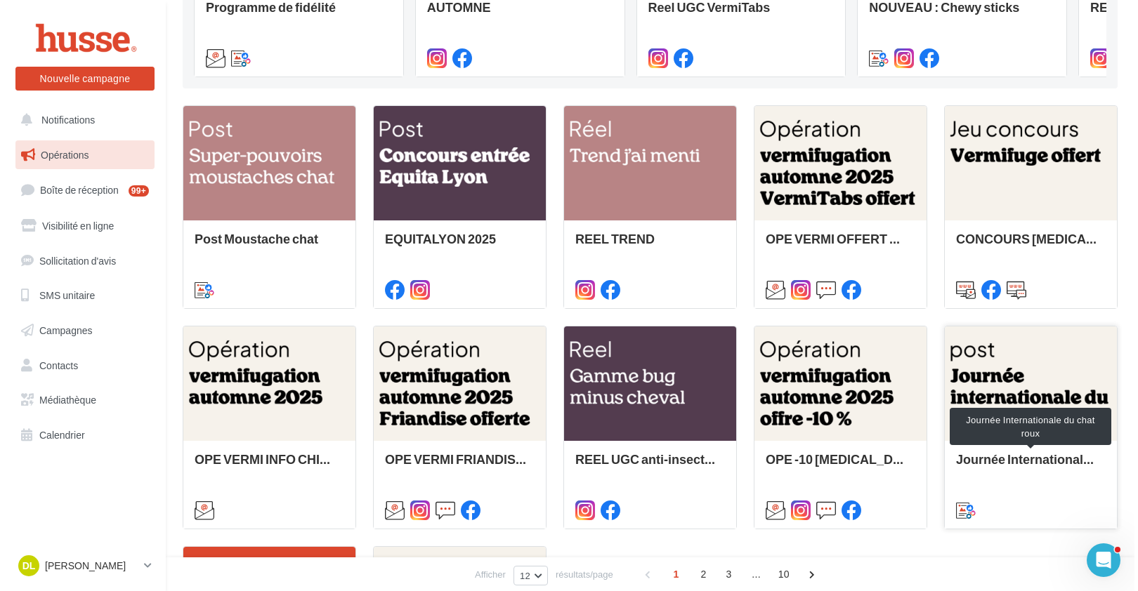
scroll to position [313, 0]
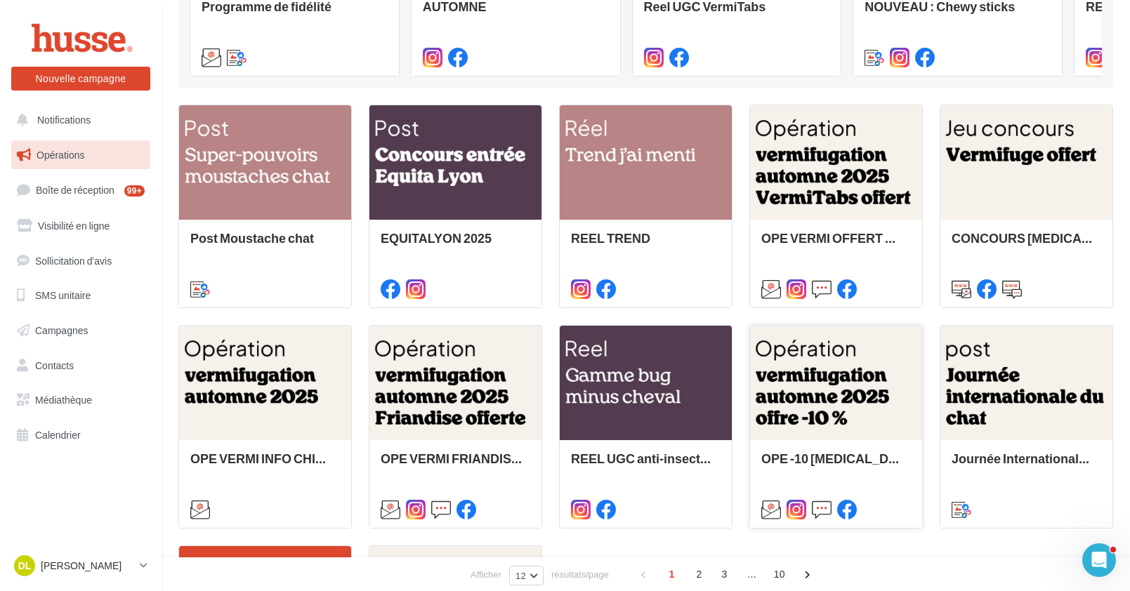
click at [817, 393] on div at bounding box center [836, 384] width 172 height 116
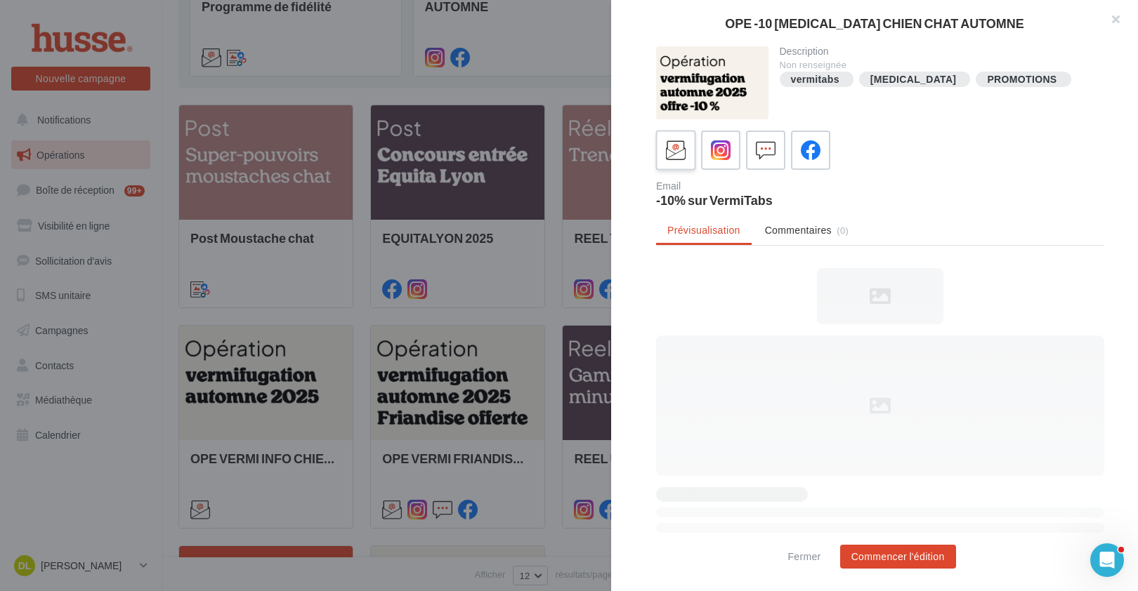
scroll to position [0, 0]
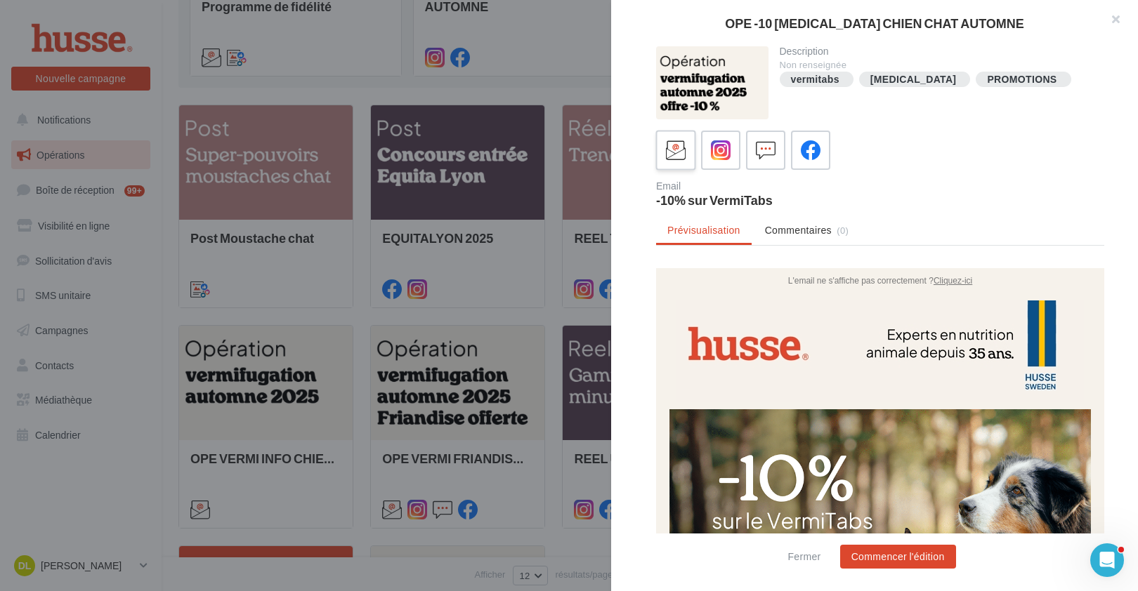
click at [674, 150] on icon at bounding box center [676, 150] width 20 height 20
click at [921, 558] on button "Commencer l'édition" at bounding box center [898, 557] width 116 height 24
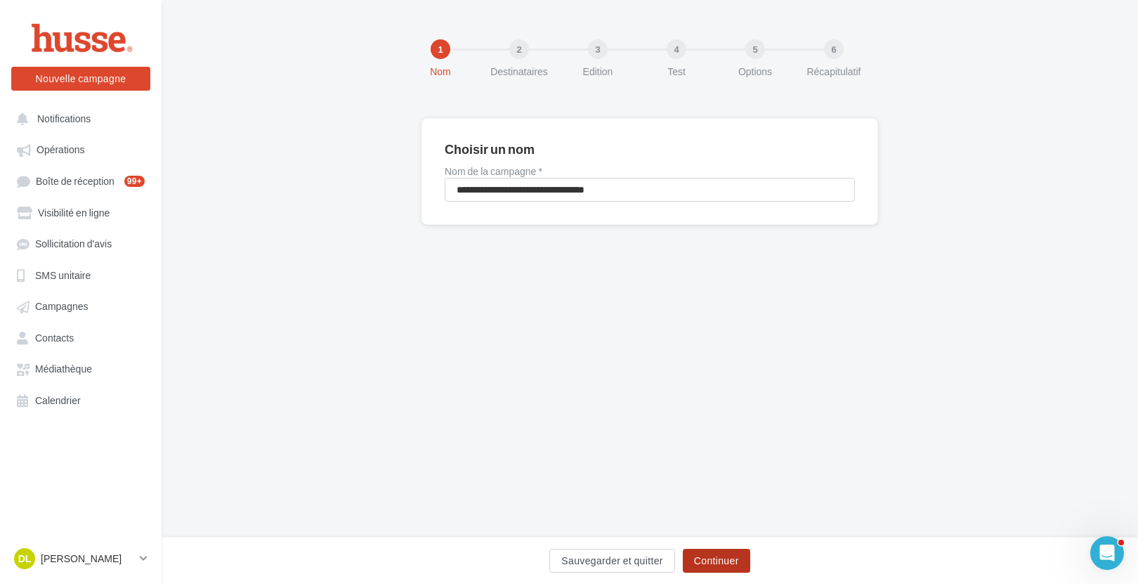
click at [716, 560] on button "Continuer" at bounding box center [716, 560] width 67 height 24
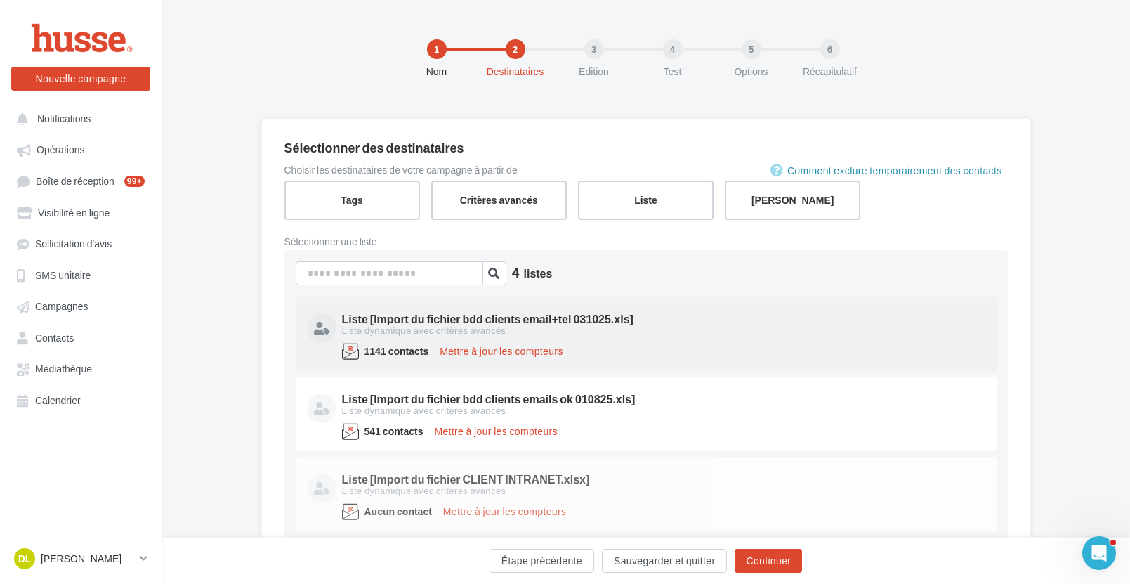
click at [405, 343] on div "1141 contacts" at bounding box center [385, 351] width 87 height 17
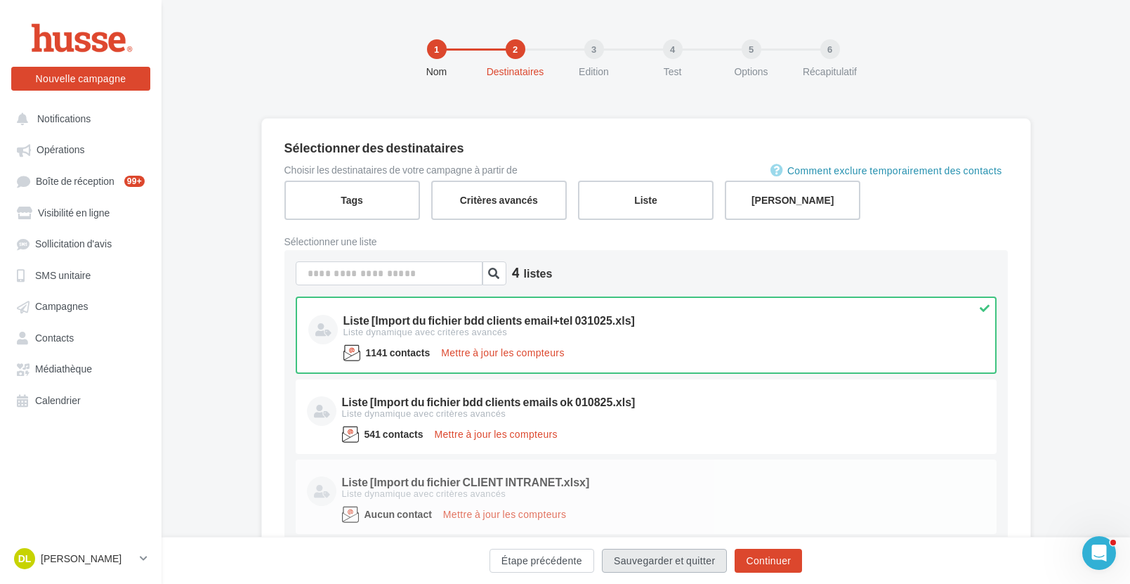
click at [690, 565] on button "Sauvegarder et quitter" at bounding box center [664, 560] width 125 height 24
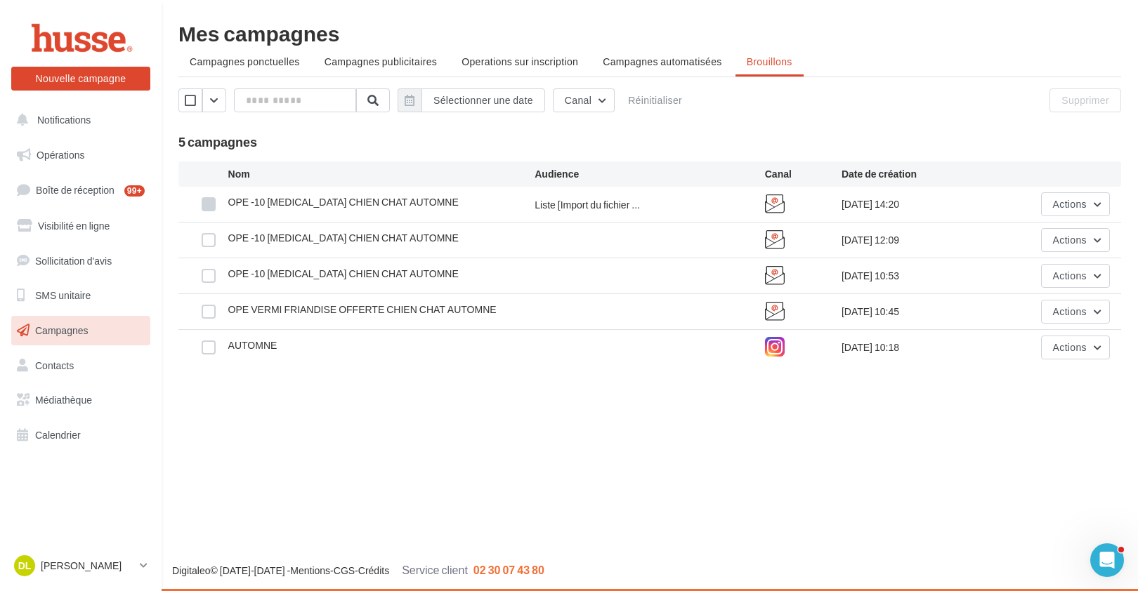
click at [206, 208] on label at bounding box center [209, 204] width 14 height 14
click at [1073, 198] on span "Actions" at bounding box center [1070, 204] width 34 height 12
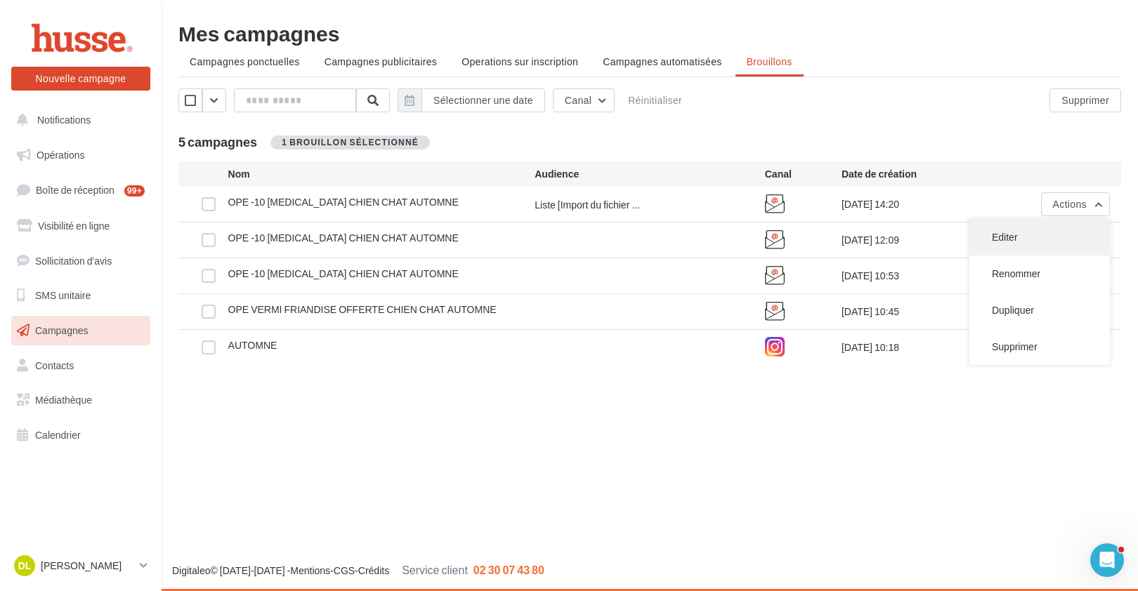
click at [999, 238] on button "Editer" at bounding box center [1039, 237] width 140 height 37
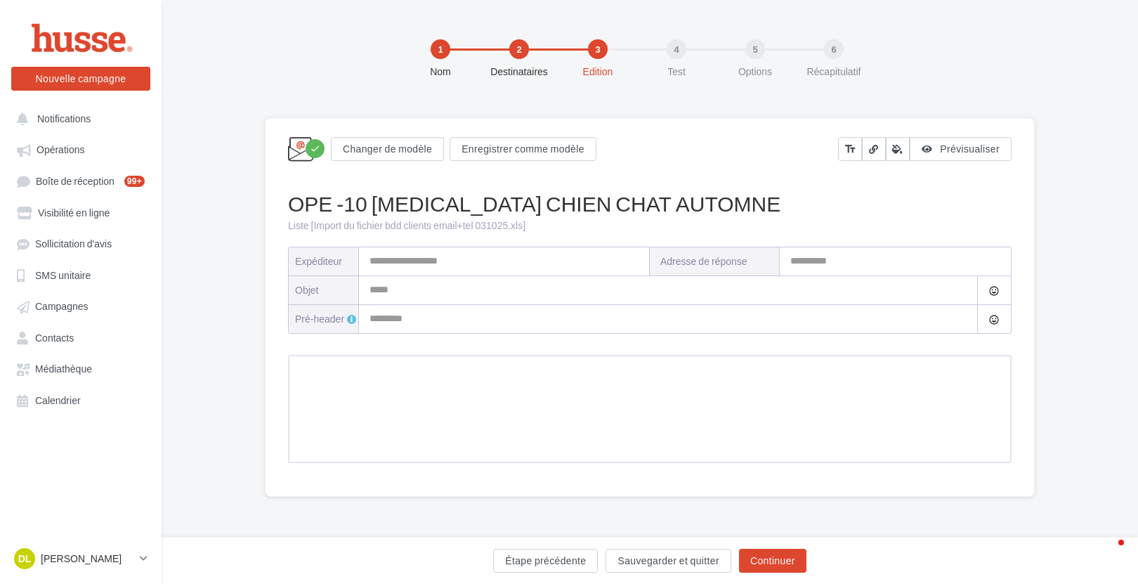
type input "**********"
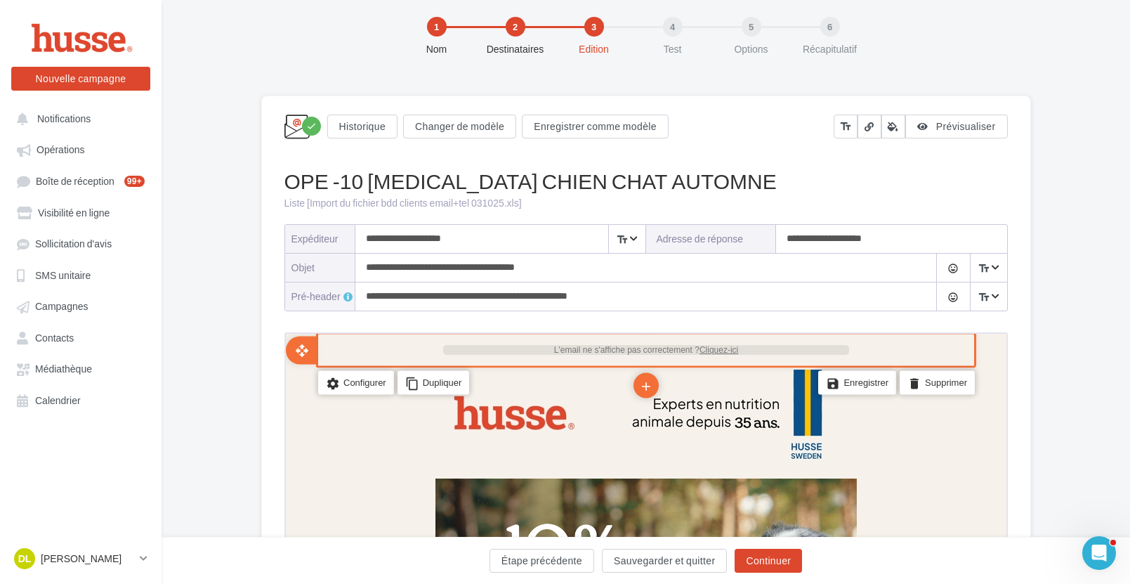
scroll to position [29, 0]
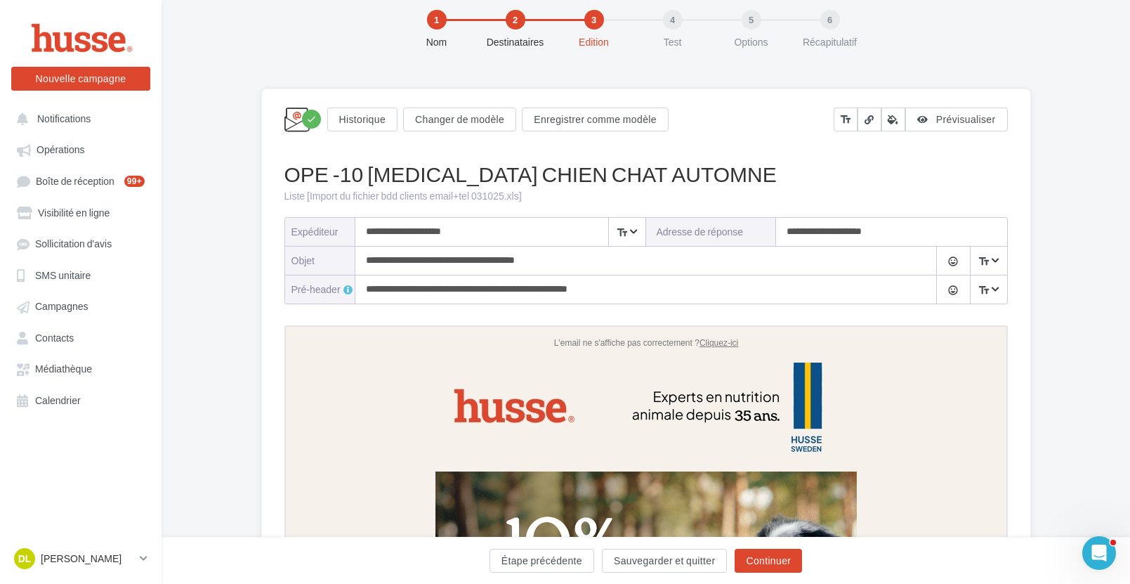
drag, startPoint x: 435, startPoint y: 233, endPoint x: 320, endPoint y: 225, distance: 114.8
click at [320, 225] on div "**********" at bounding box center [465, 232] width 361 height 28
paste input "**********"
drag, startPoint x: 485, startPoint y: 231, endPoint x: 333, endPoint y: 220, distance: 152.8
click at [333, 220] on div "**********" at bounding box center [465, 232] width 361 height 28
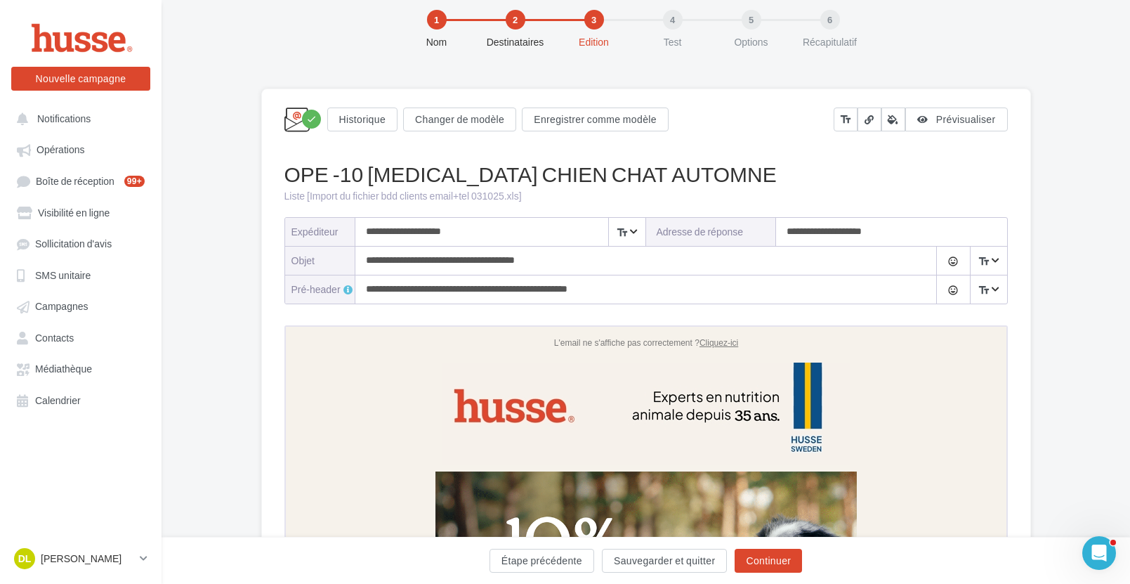
drag, startPoint x: 433, startPoint y: 229, endPoint x: 338, endPoint y: 225, distance: 94.9
click at [338, 225] on div "**********" at bounding box center [465, 232] width 361 height 28
click at [508, 240] on input "*****" at bounding box center [500, 232] width 290 height 28
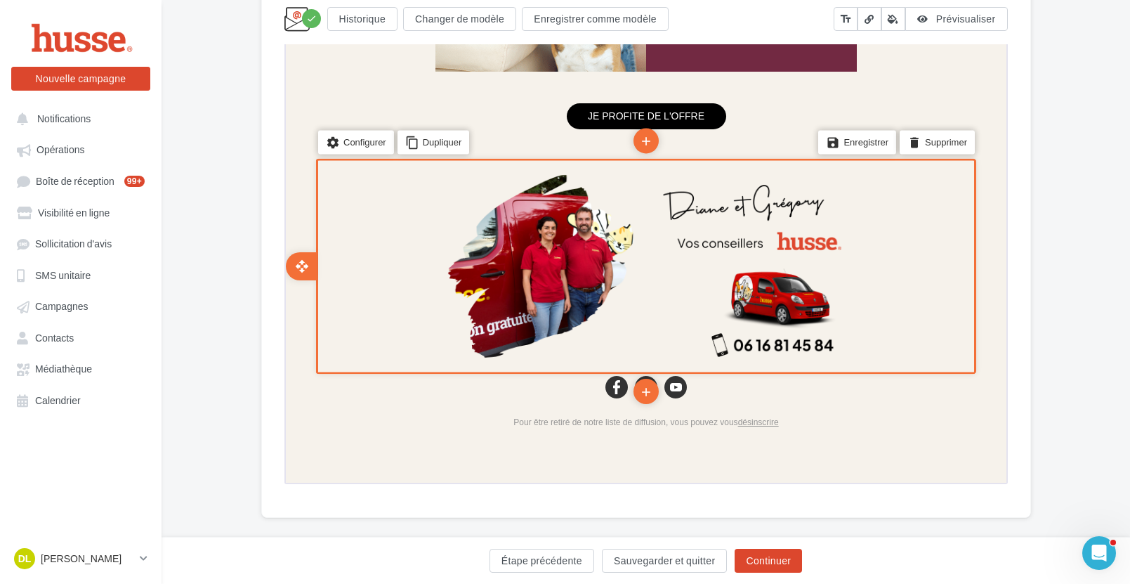
scroll to position [1669, 0]
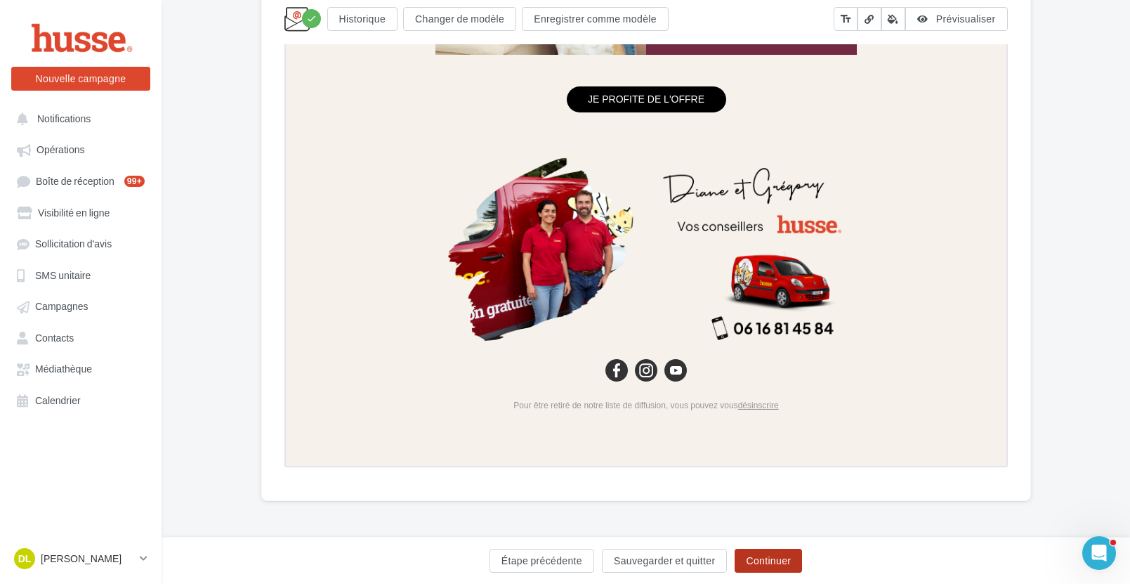
click at [783, 558] on button "Continuer" at bounding box center [768, 560] width 67 height 24
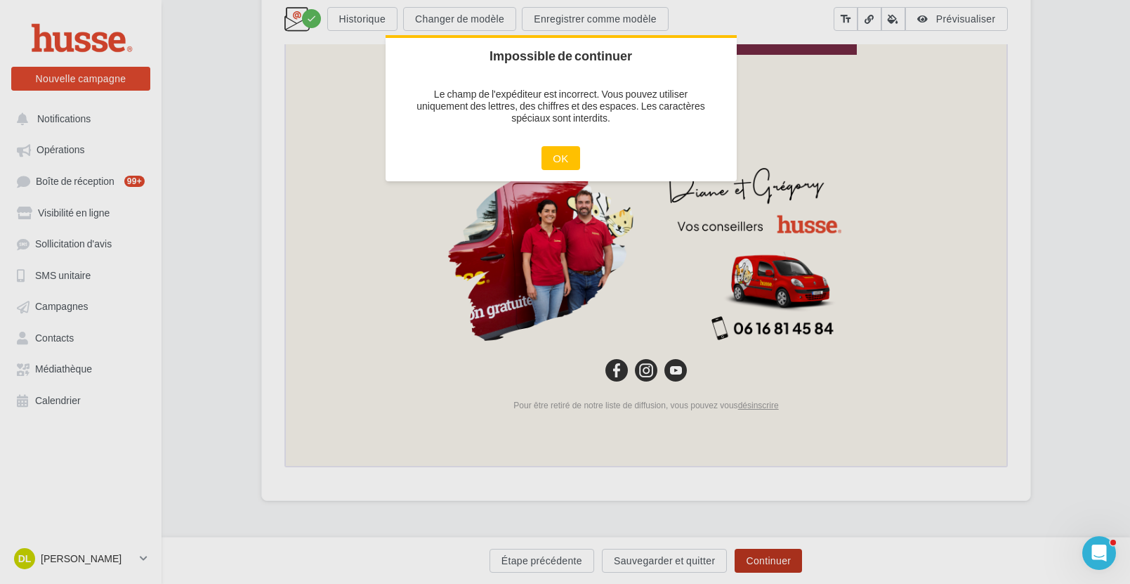
scroll to position [1662, 0]
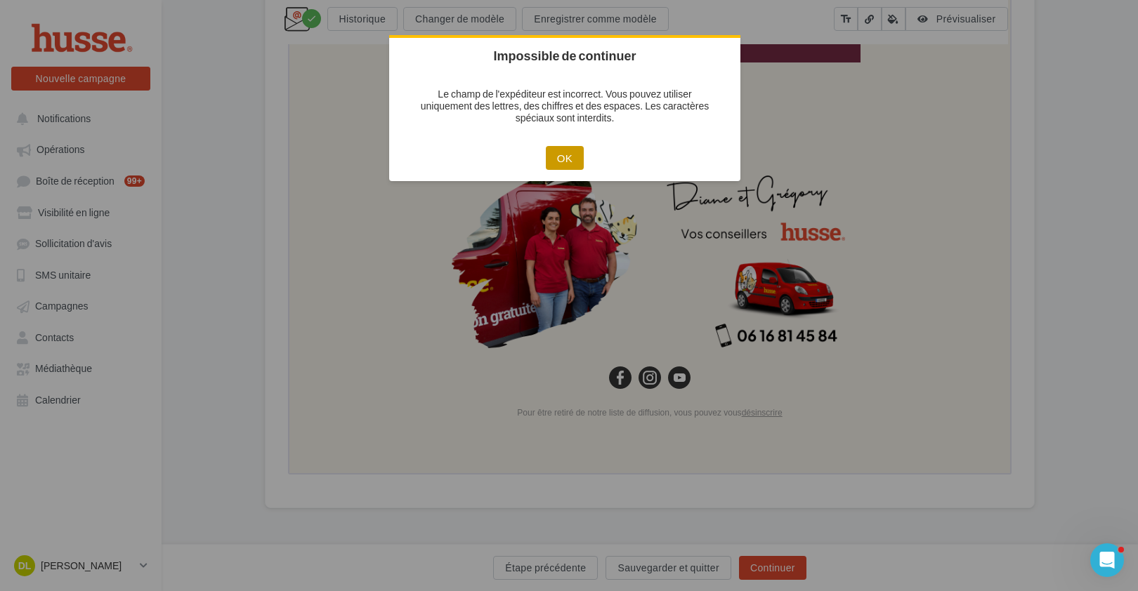
click at [565, 153] on button "OK" at bounding box center [565, 158] width 38 height 24
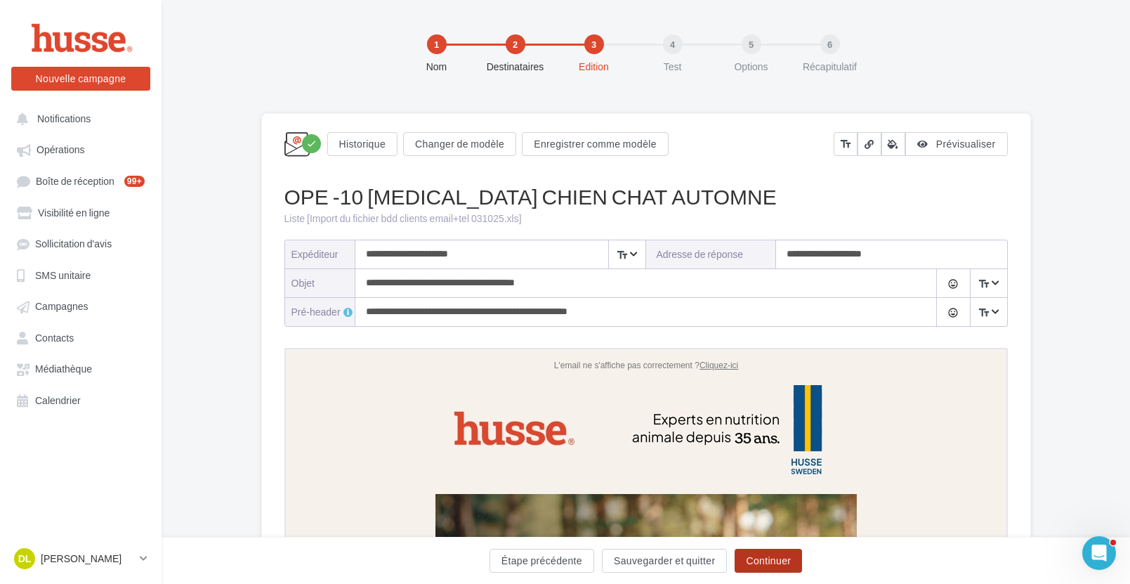
scroll to position [0, 0]
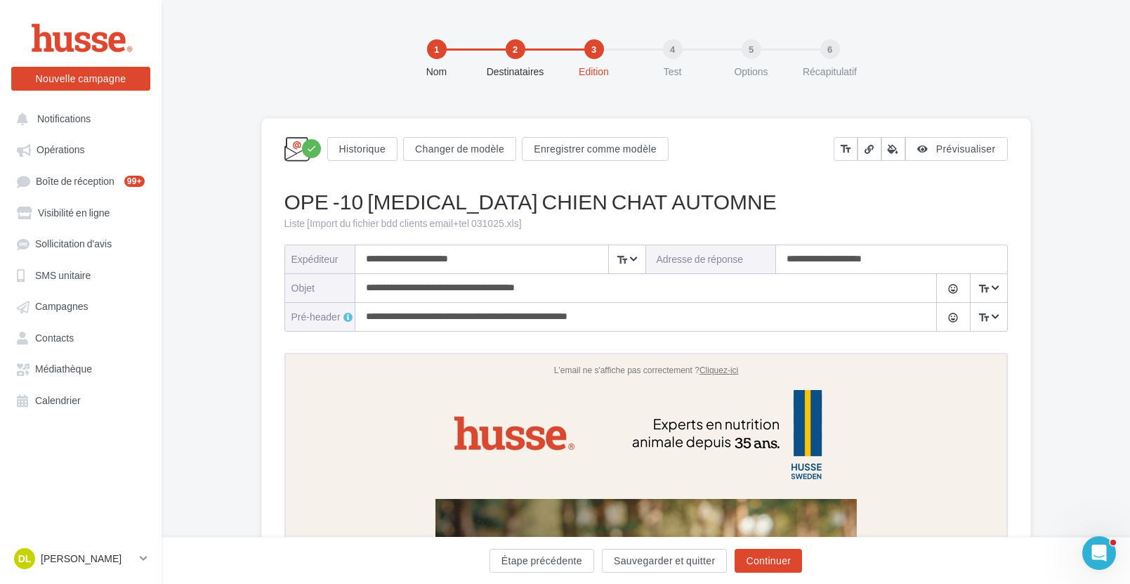
click at [430, 258] on input "**********" at bounding box center [500, 259] width 290 height 28
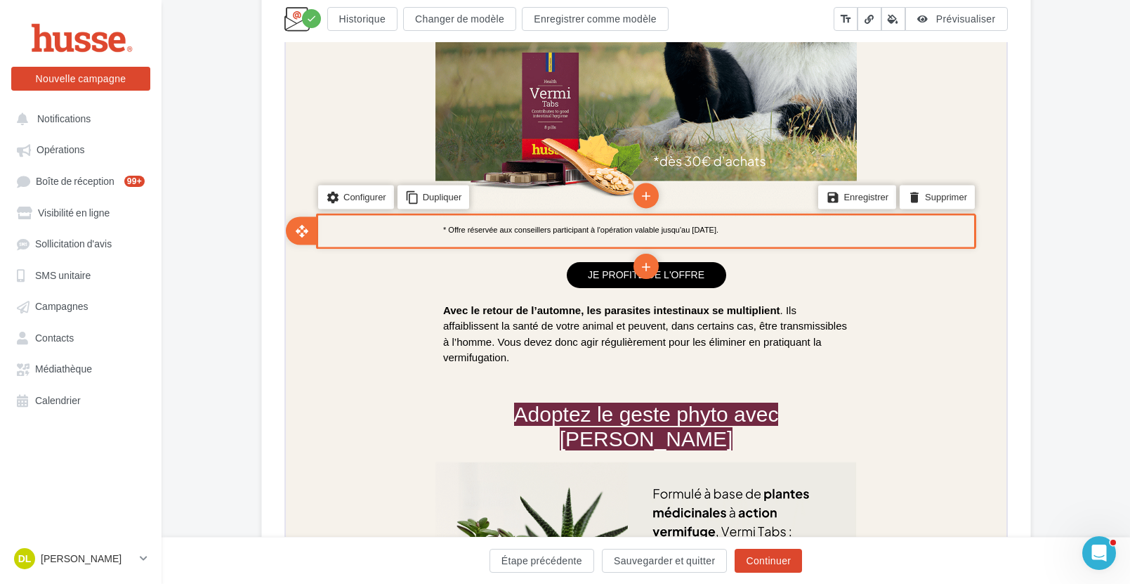
scroll to position [834, 0]
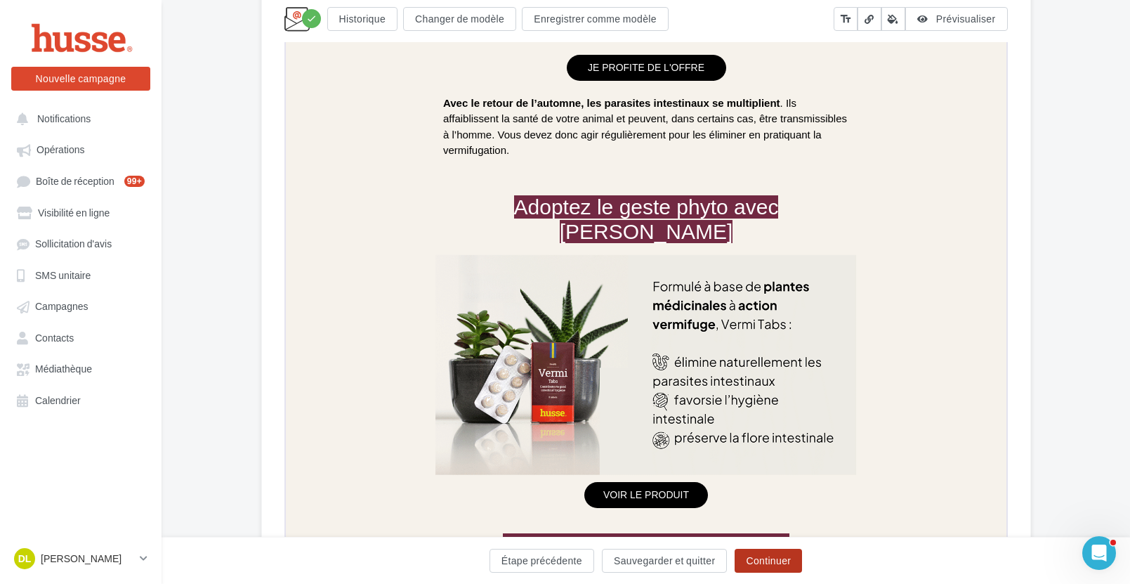
type input "**********"
click at [765, 558] on button "Continuer" at bounding box center [768, 560] width 67 height 24
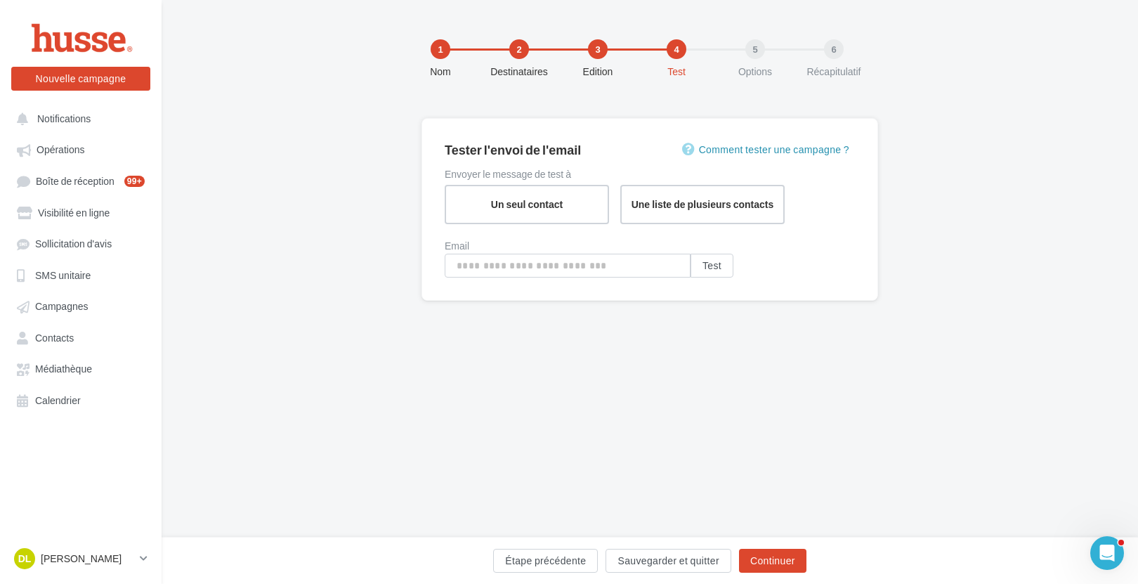
type input "**********"
click at [781, 559] on button "Continuer" at bounding box center [772, 560] width 67 height 24
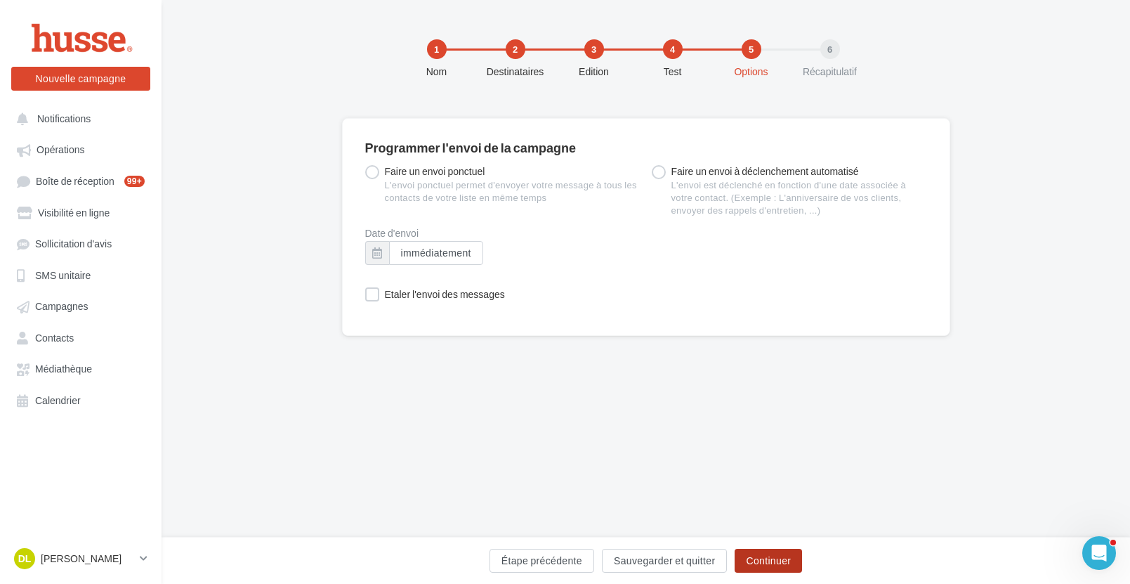
click at [778, 560] on button "Continuer" at bounding box center [768, 560] width 67 height 24
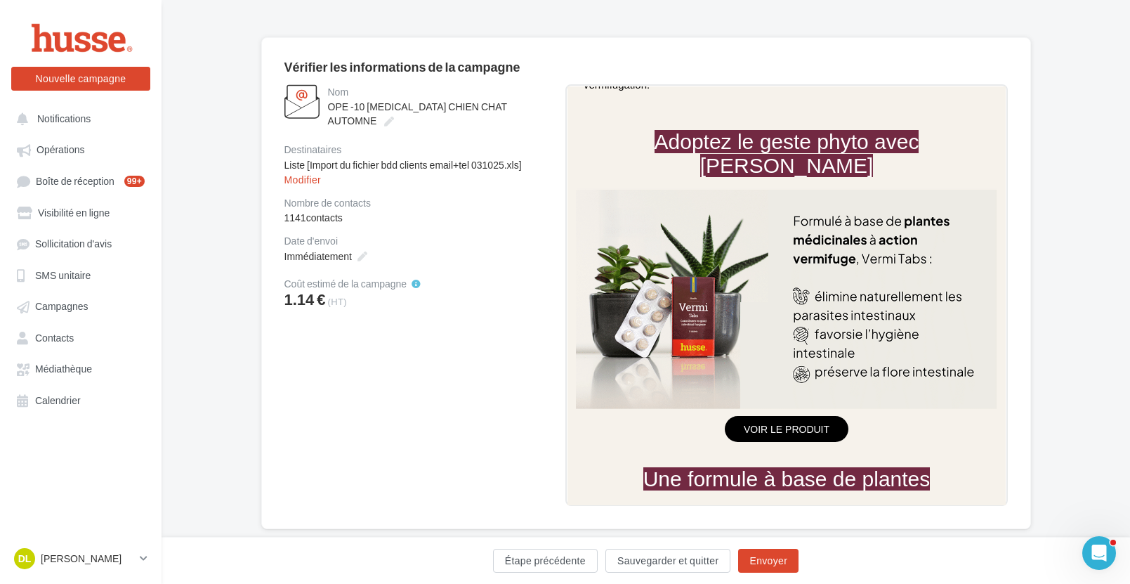
scroll to position [109, 0]
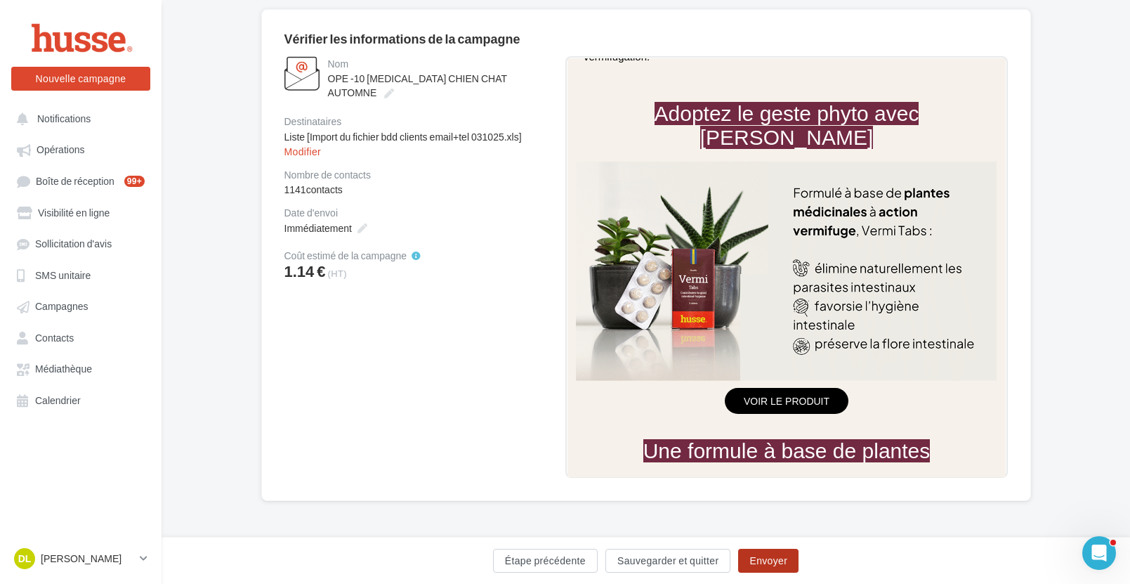
click at [768, 558] on button "Envoyer" at bounding box center [768, 560] width 60 height 24
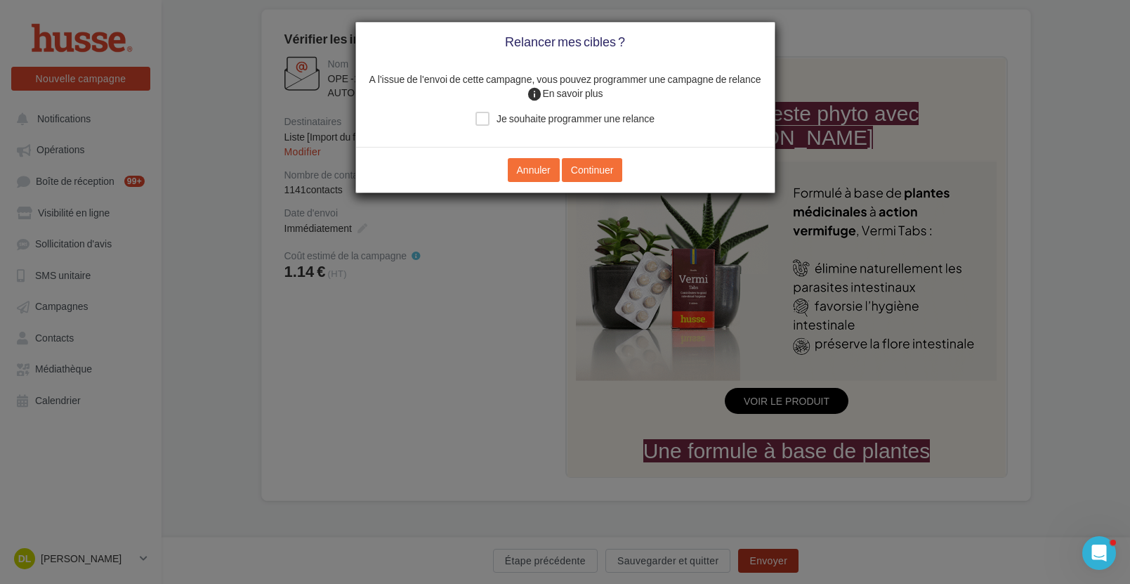
scroll to position [101, 0]
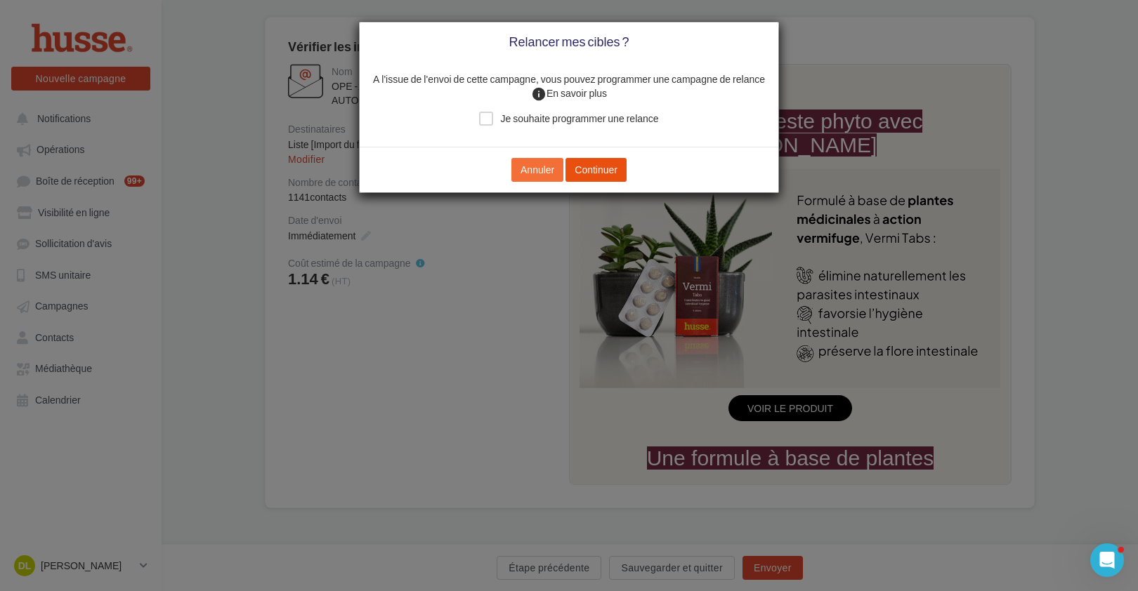
click at [617, 169] on button "Continuer" at bounding box center [595, 170] width 61 height 24
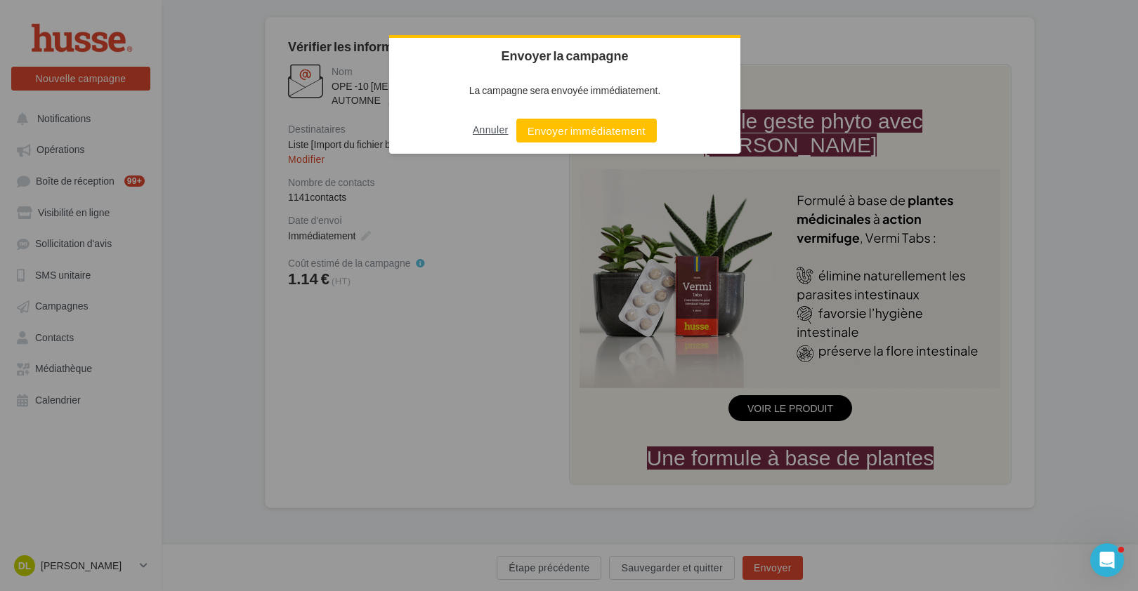
click at [494, 129] on button "Annuler" at bounding box center [491, 130] width 36 height 22
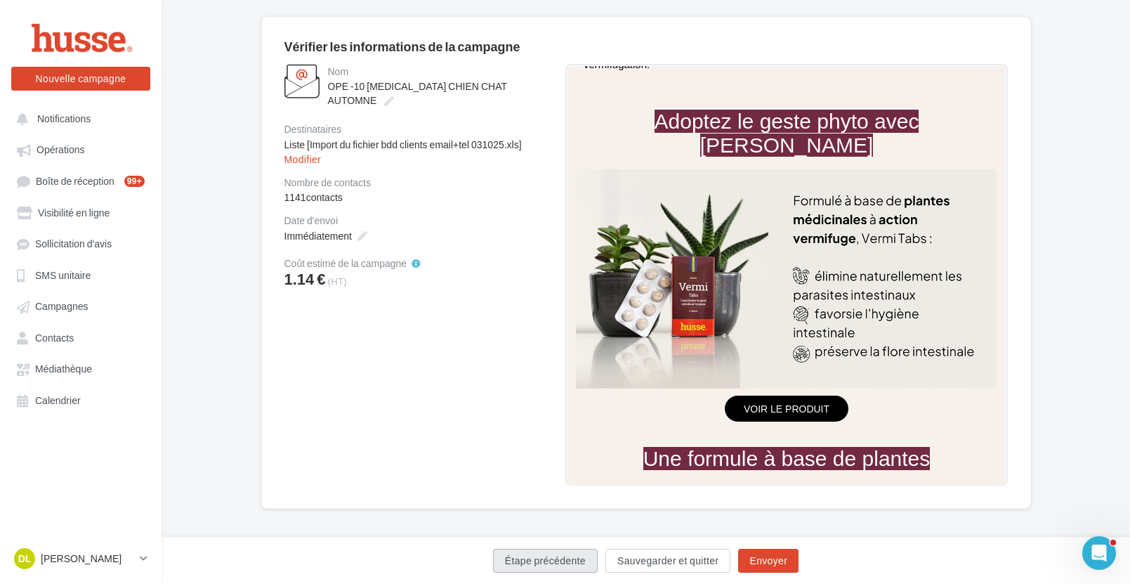
click at [543, 555] on button "Étape précédente" at bounding box center [545, 560] width 105 height 24
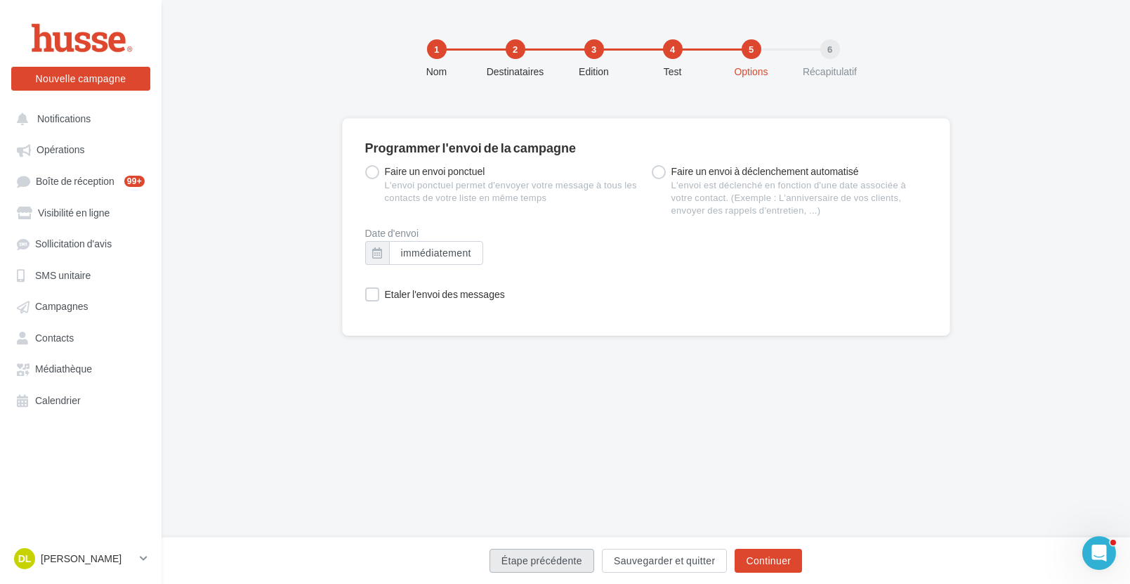
click at [543, 555] on button "Étape précédente" at bounding box center [541, 560] width 105 height 24
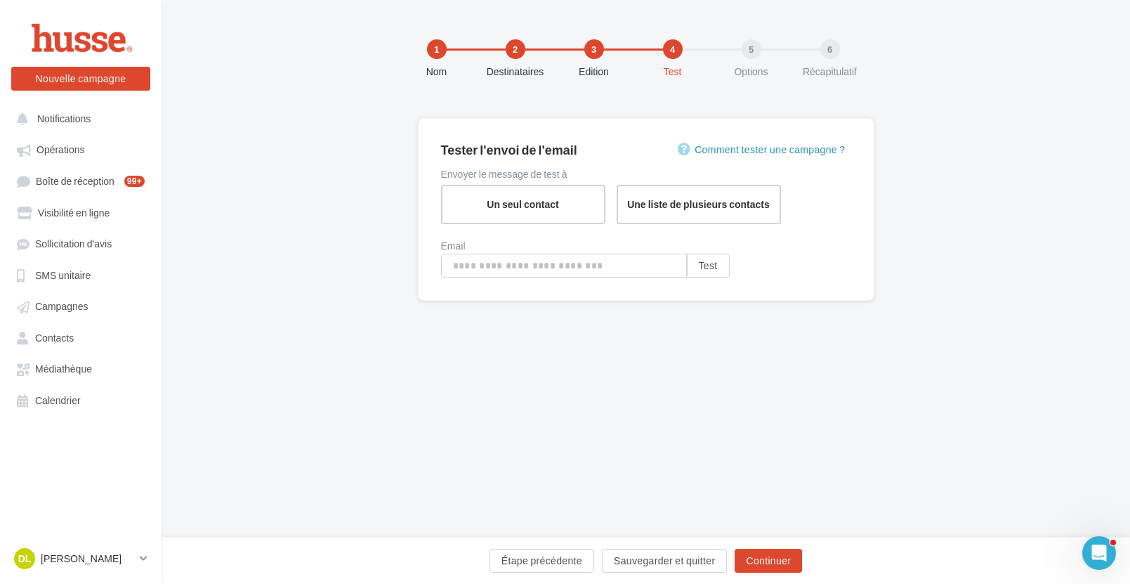
type input "**********"
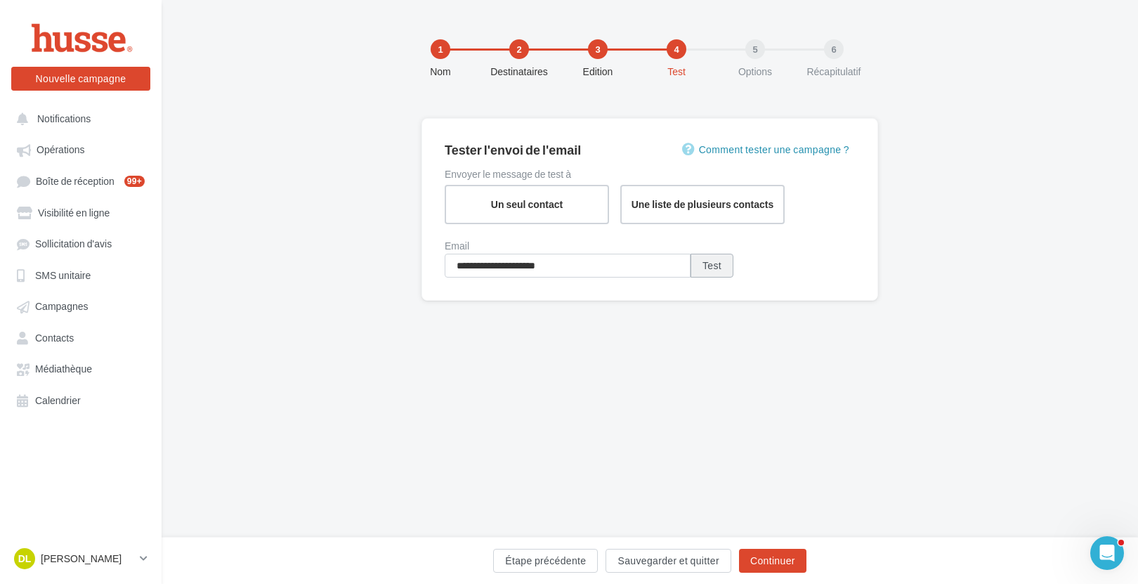
click at [707, 263] on button "Test" at bounding box center [711, 266] width 43 height 24
click at [576, 563] on button "Étape précédente" at bounding box center [545, 560] width 105 height 24
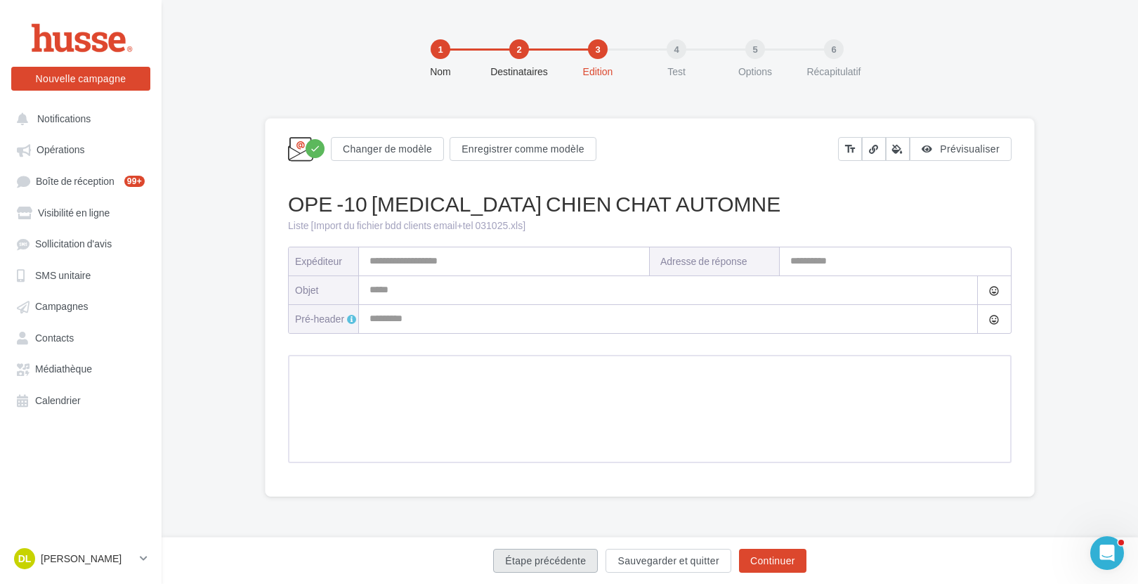
type input "**********"
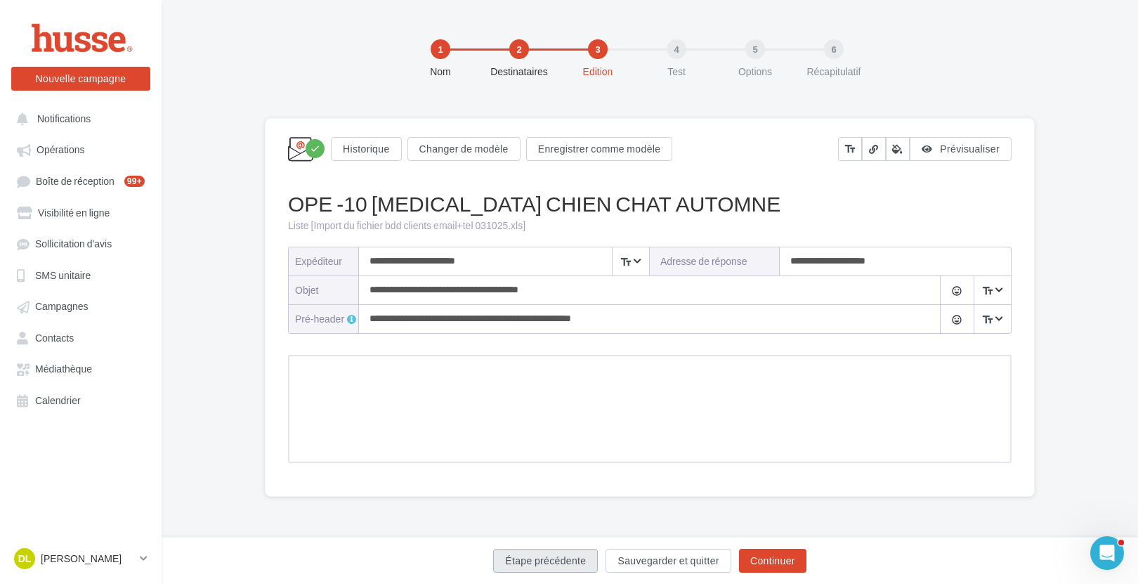
click at [576, 562] on button "Étape précédente" at bounding box center [545, 560] width 105 height 24
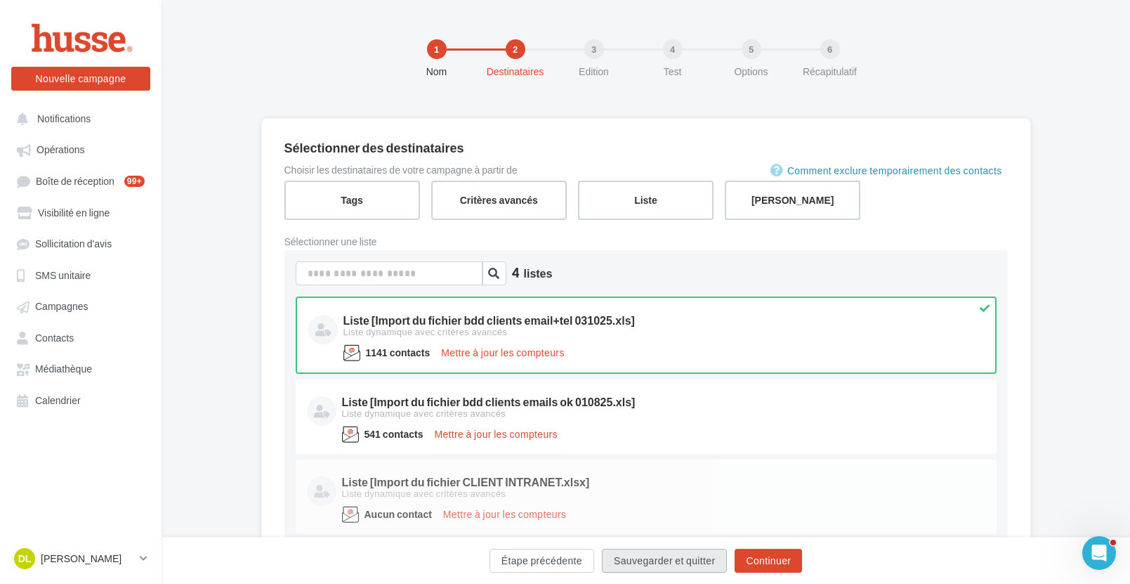
click at [633, 555] on button "Sauvegarder et quitter" at bounding box center [664, 560] width 125 height 24
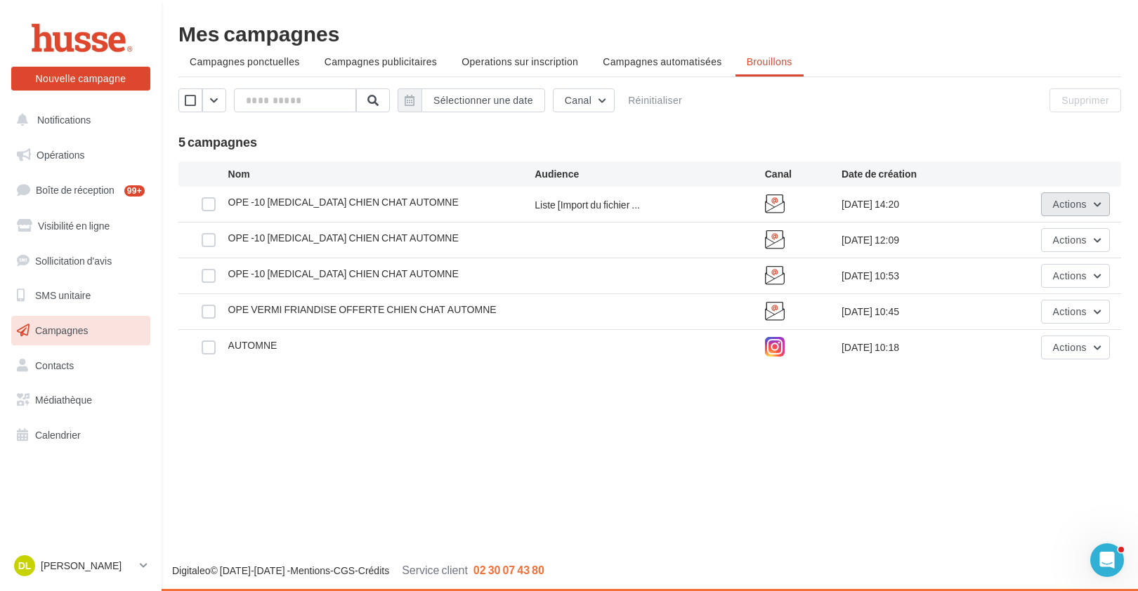
click at [1084, 203] on span "Actions" at bounding box center [1070, 204] width 34 height 12
click at [1082, 230] on button "Editer" at bounding box center [1039, 237] width 140 height 37
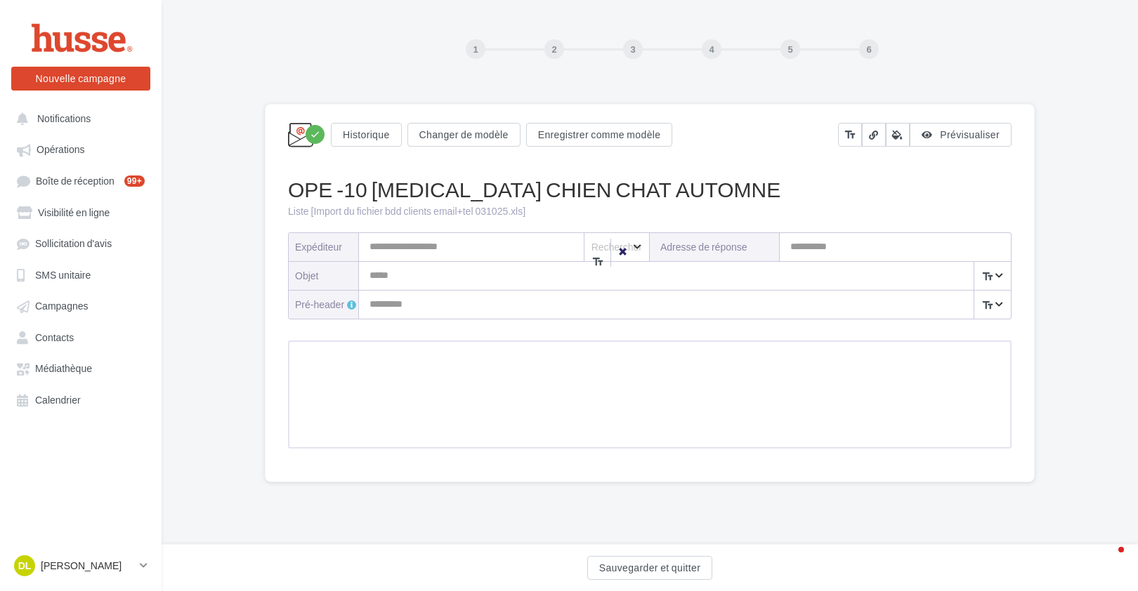
type input "**********"
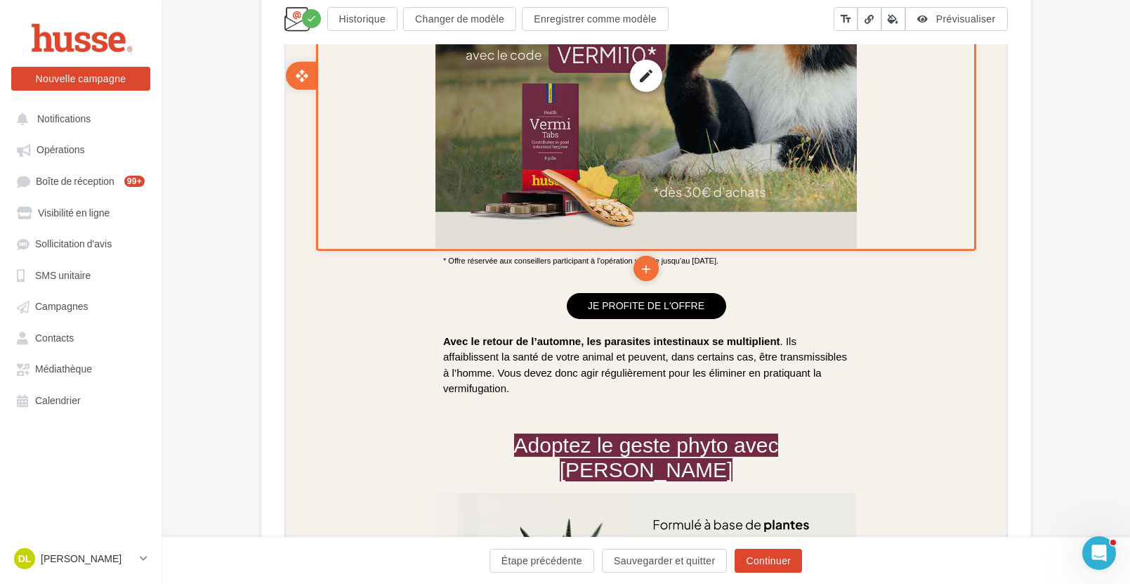
scroll to position [630, 0]
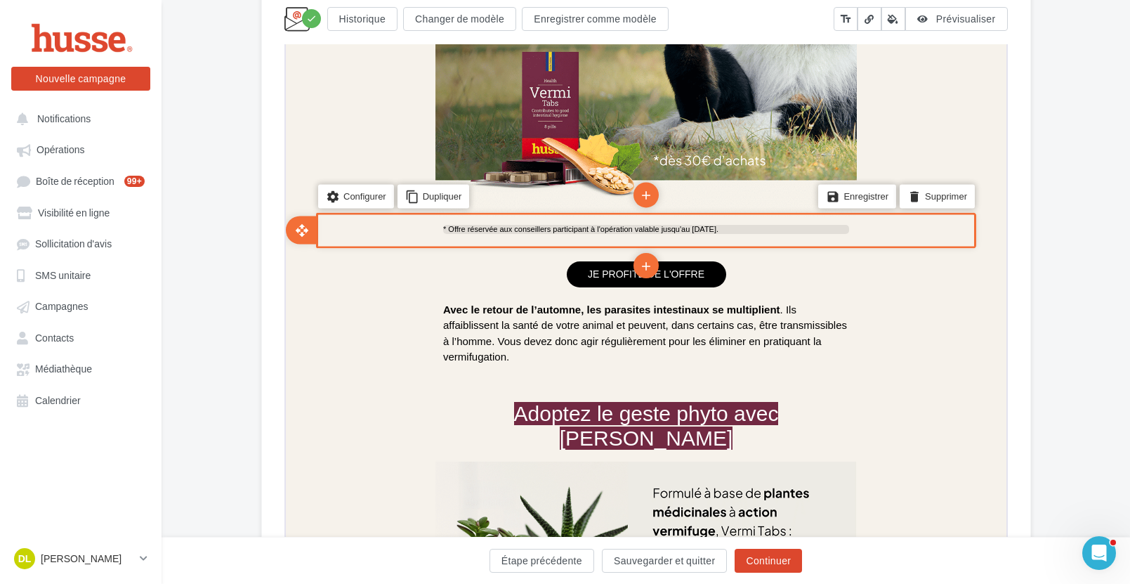
click at [539, 225] on span "* Offre réservée aux conseillers participant à l'opération valable jusqu'au 30 …" at bounding box center [578, 227] width 275 height 8
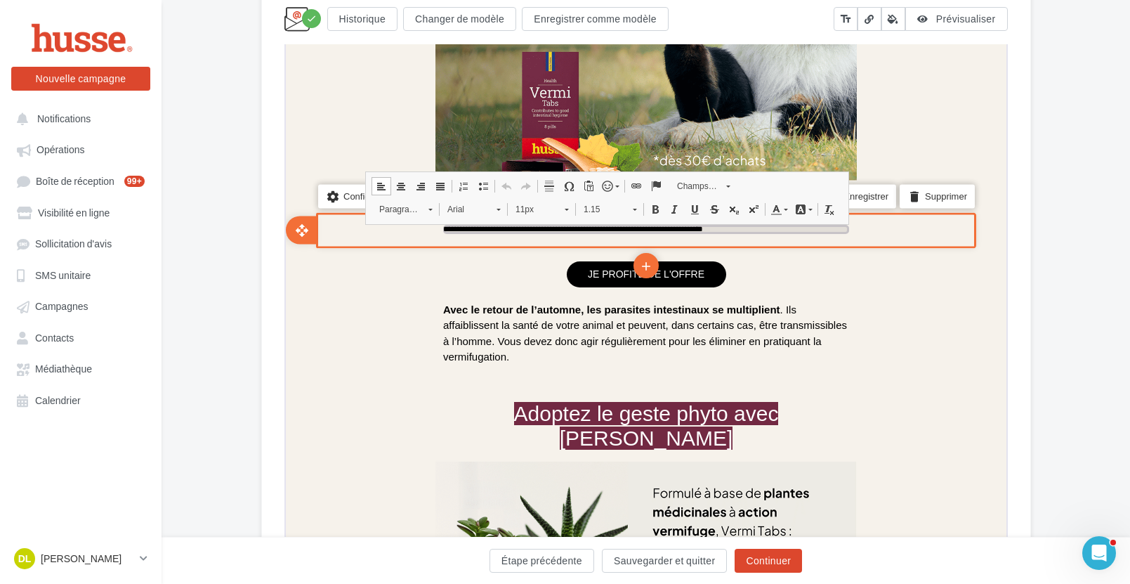
click at [539, 227] on span "**********" at bounding box center [571, 227] width 260 height 8
click at [632, 228] on span "**********" at bounding box center [571, 227] width 260 height 8
drag, startPoint x: 631, startPoint y: 228, endPoint x: 465, endPoint y: 230, distance: 165.7
click at [465, 230] on span "**********" at bounding box center [571, 227] width 260 height 8
click at [532, 229] on span "**********" at bounding box center [499, 227] width 117 height 8
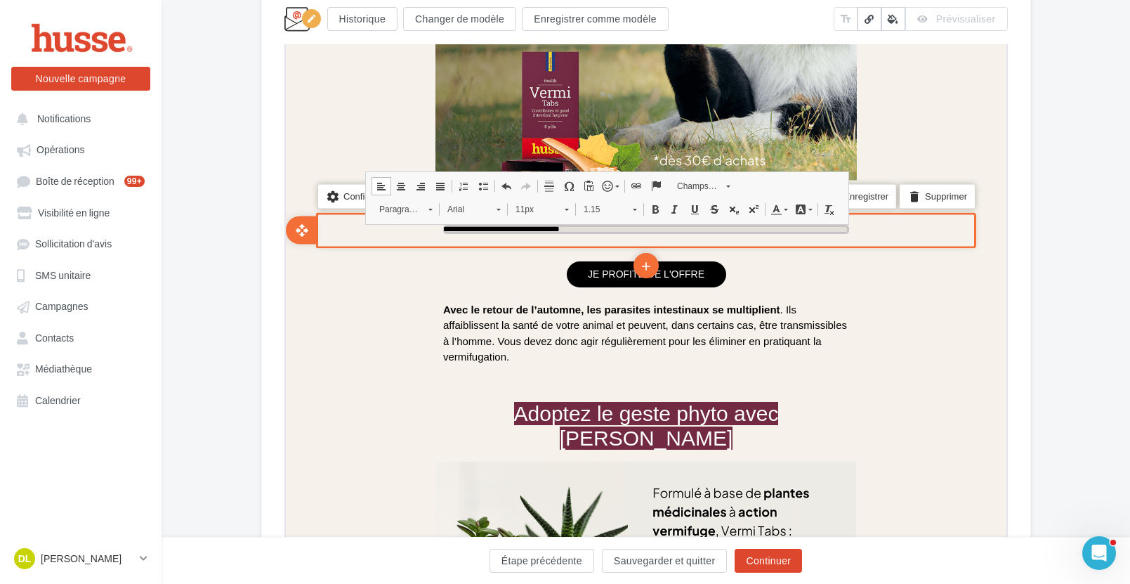
click at [558, 225] on span "**********" at bounding box center [499, 227] width 117 height 8
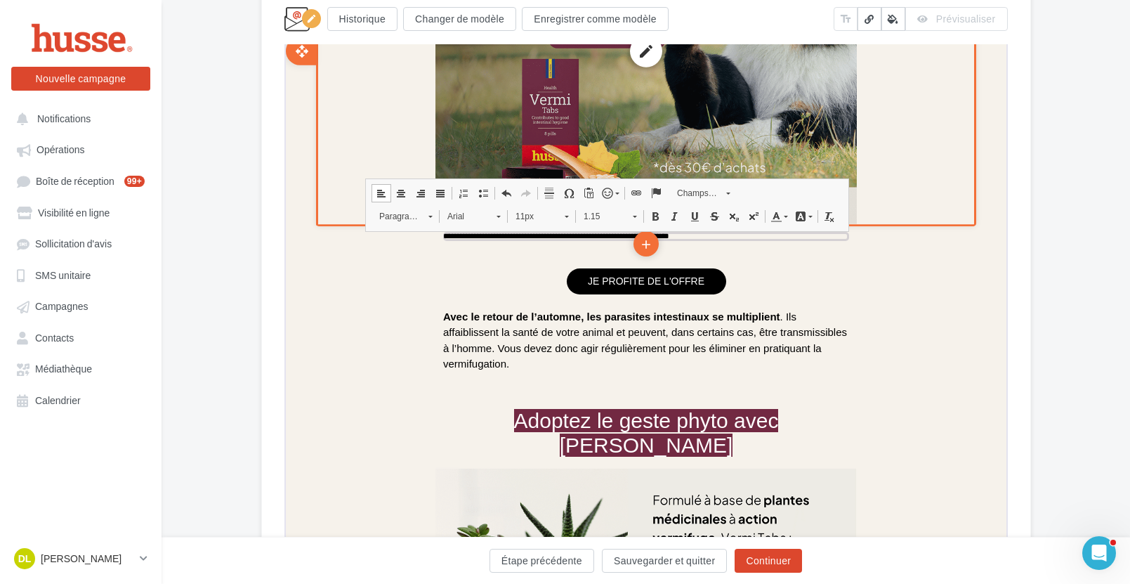
scroll to position [622, 0]
click at [705, 162] on div "edit photo_library rounded_corner crop link style" at bounding box center [643, 50] width 421 height 346
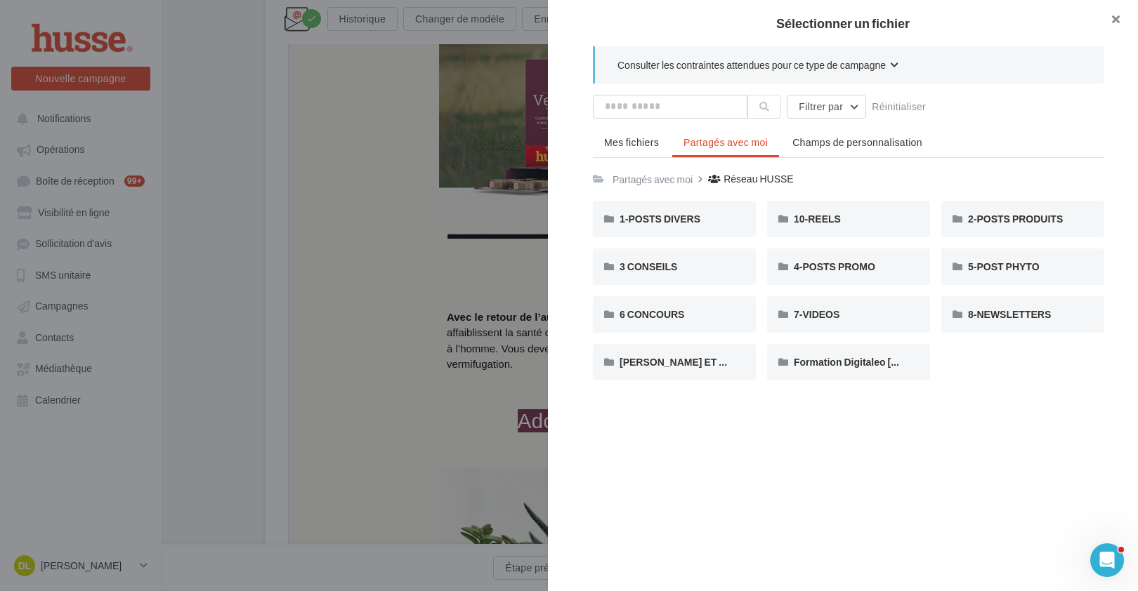
click at [1110, 20] on button "button" at bounding box center [1109, 21] width 56 height 42
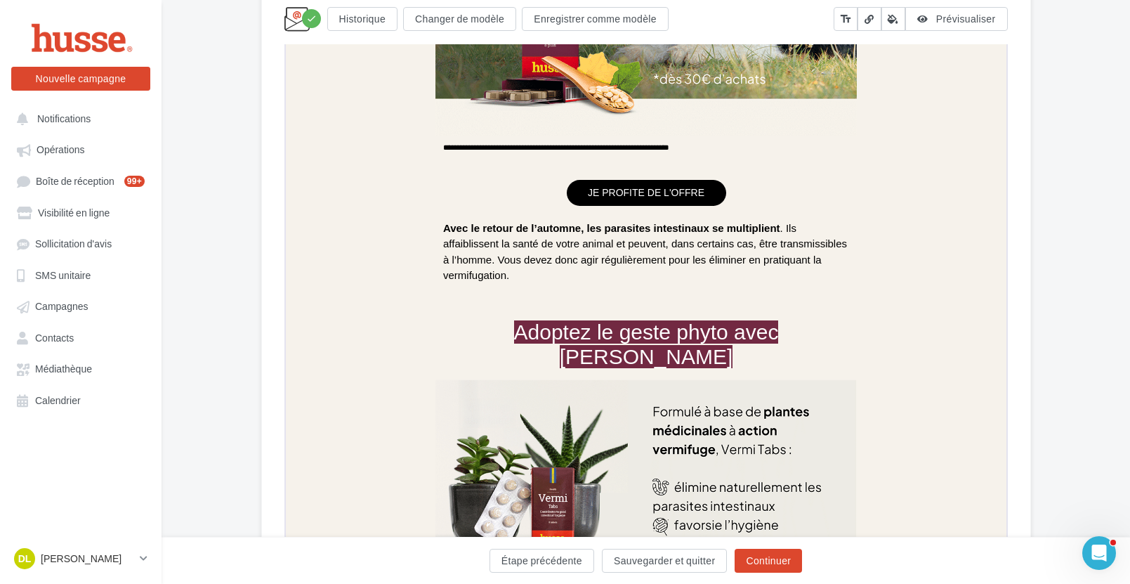
scroll to position [429, 0]
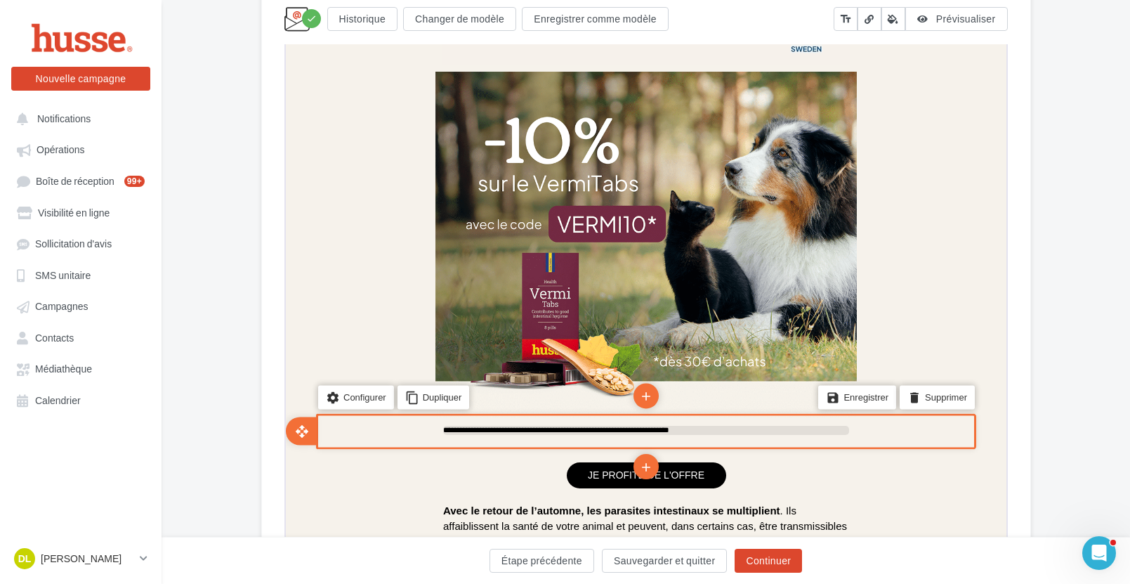
click at [752, 426] on p "**********" at bounding box center [644, 428] width 406 height 9
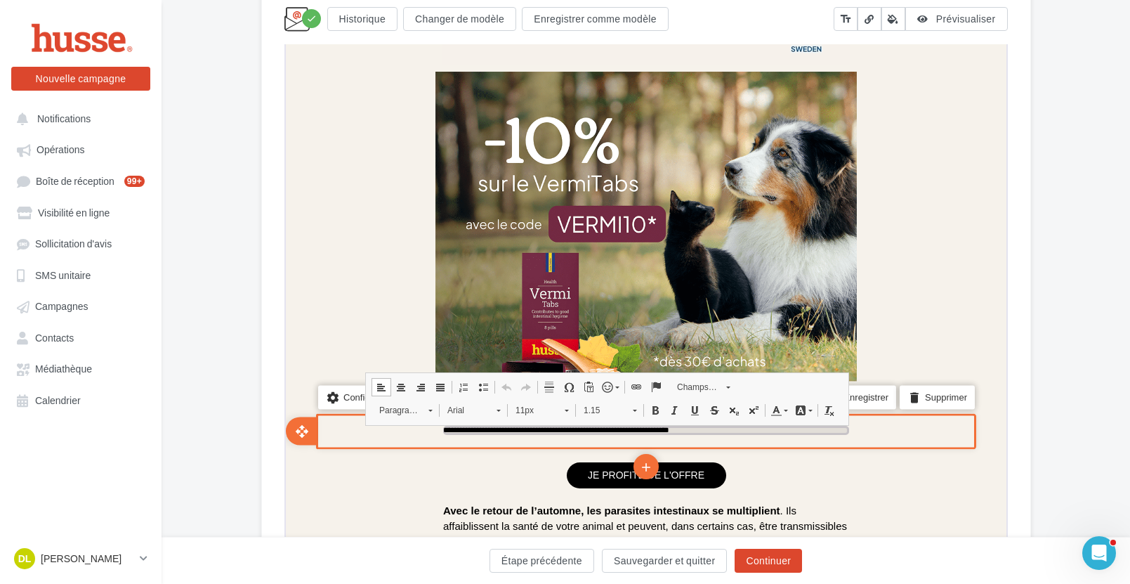
click at [751, 430] on p "**********" at bounding box center [644, 428] width 406 height 9
click at [652, 427] on span "**********" at bounding box center [554, 428] width 226 height 8
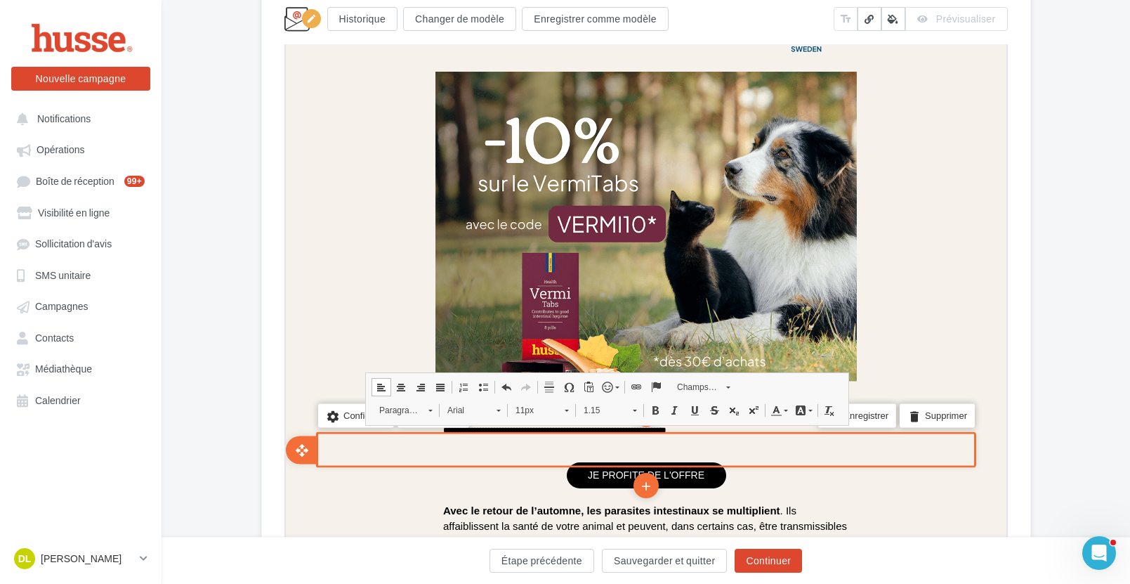
click at [869, 440] on ul "save Enregistrer delete Supprimer" at bounding box center [896, 424] width 160 height 34
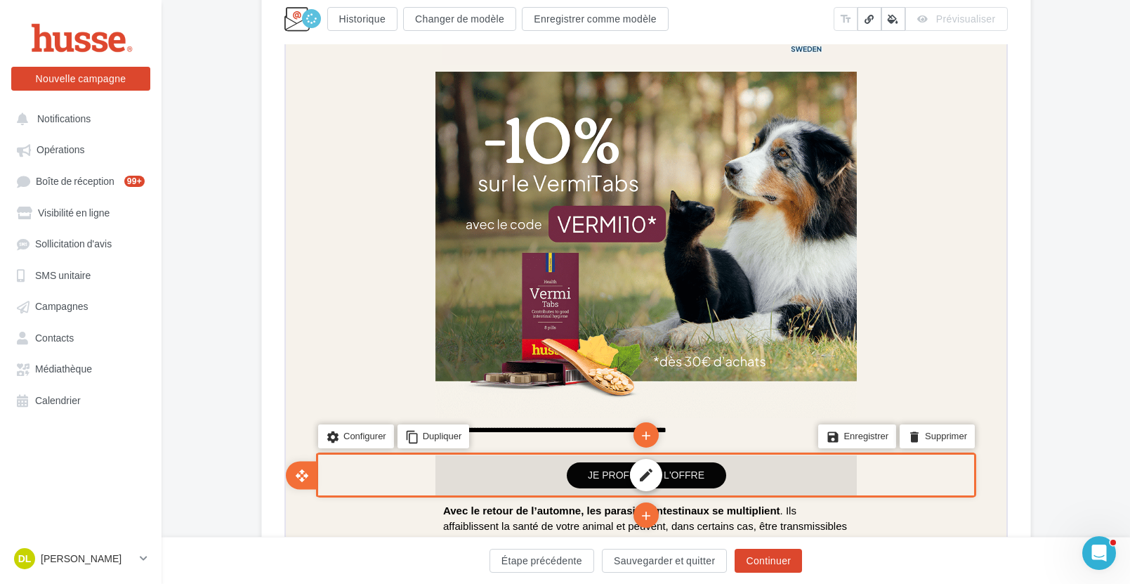
click at [837, 487] on div "edit" at bounding box center [643, 474] width 421 height 40
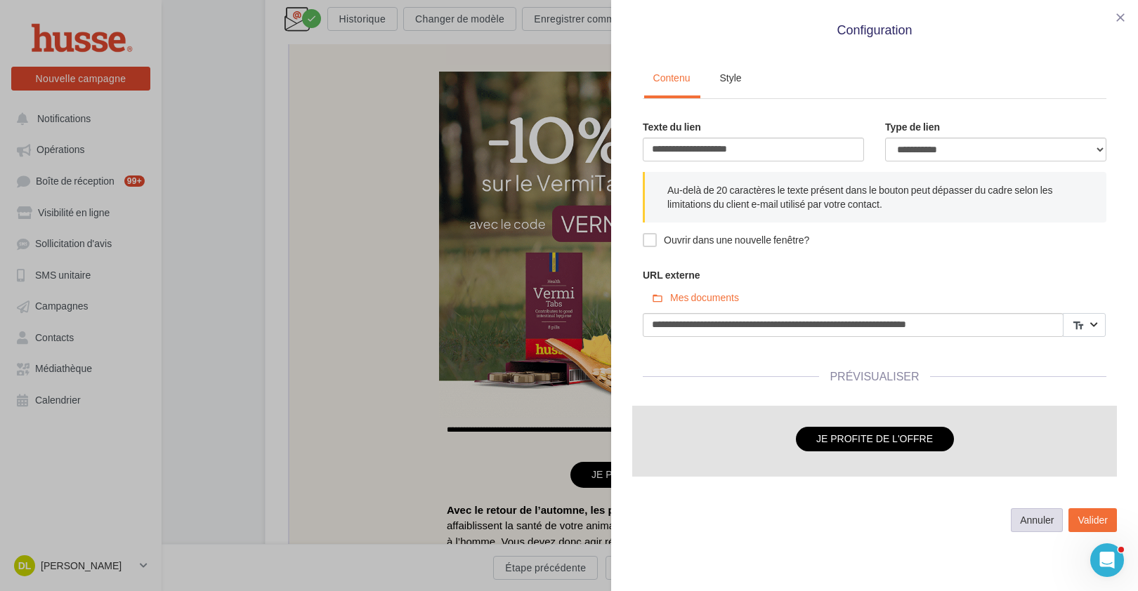
click at [1054, 517] on button "Annuler" at bounding box center [1037, 520] width 52 height 24
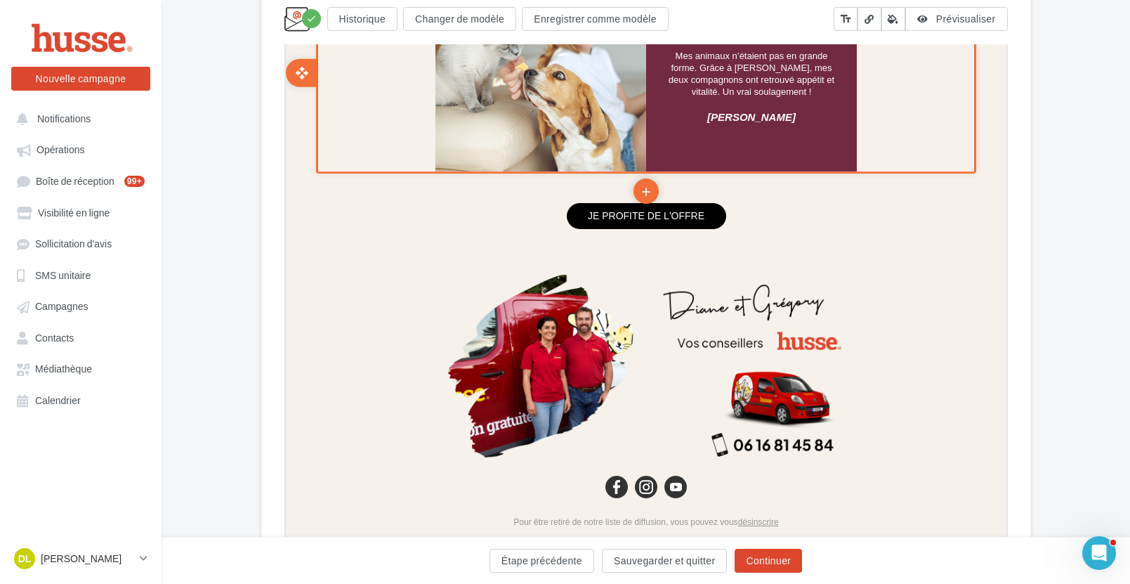
scroll to position [1584, 0]
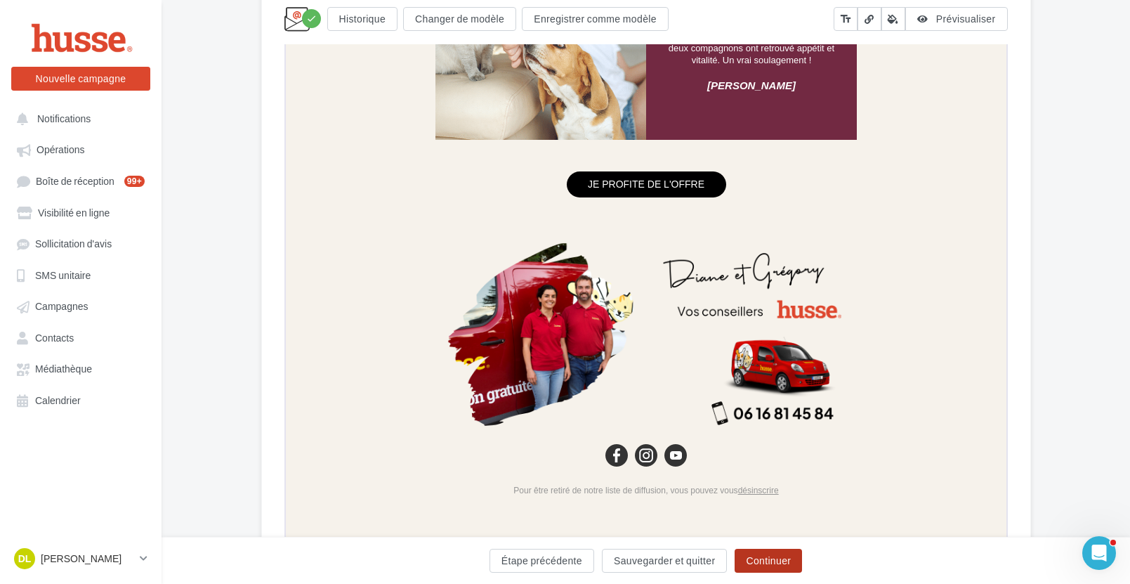
click at [761, 557] on button "Continuer" at bounding box center [768, 560] width 67 height 24
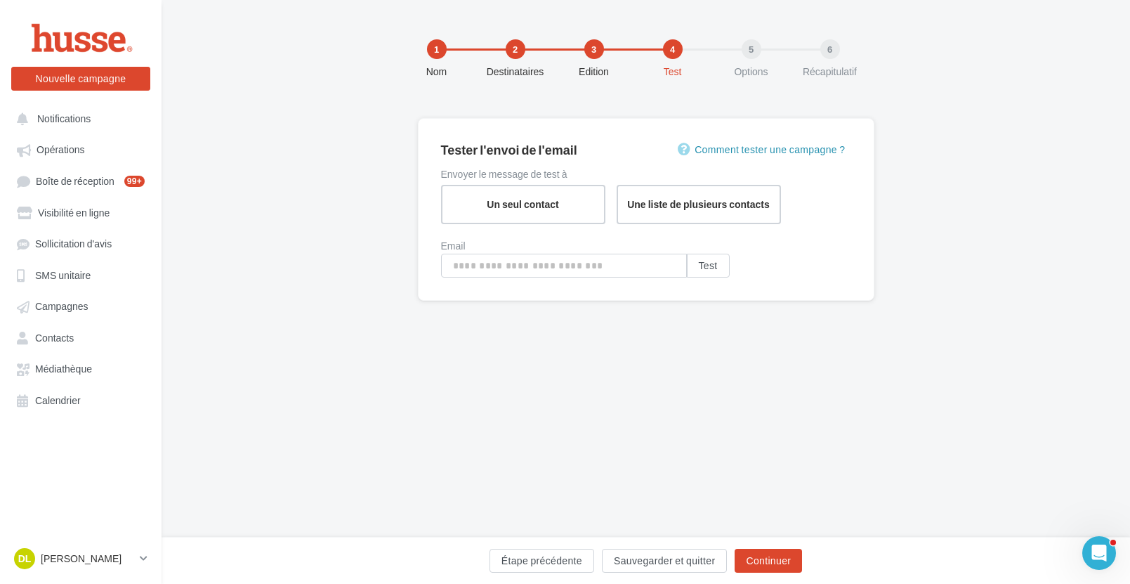
type input "**********"
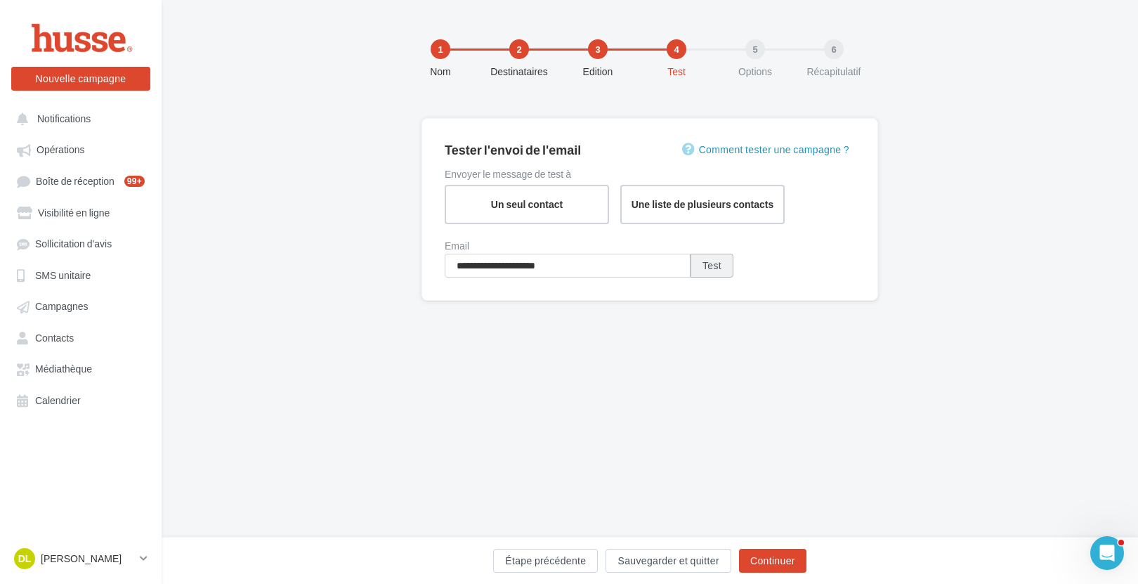
click at [714, 266] on button "Test" at bounding box center [711, 266] width 43 height 24
click at [563, 560] on button "Étape précédente" at bounding box center [545, 560] width 105 height 24
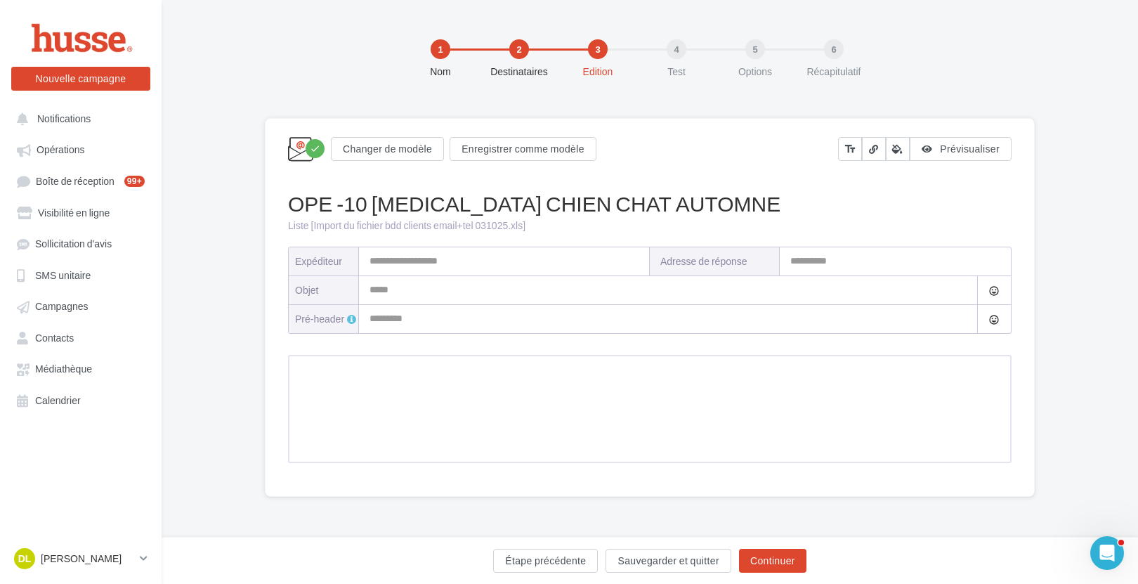
type input "**********"
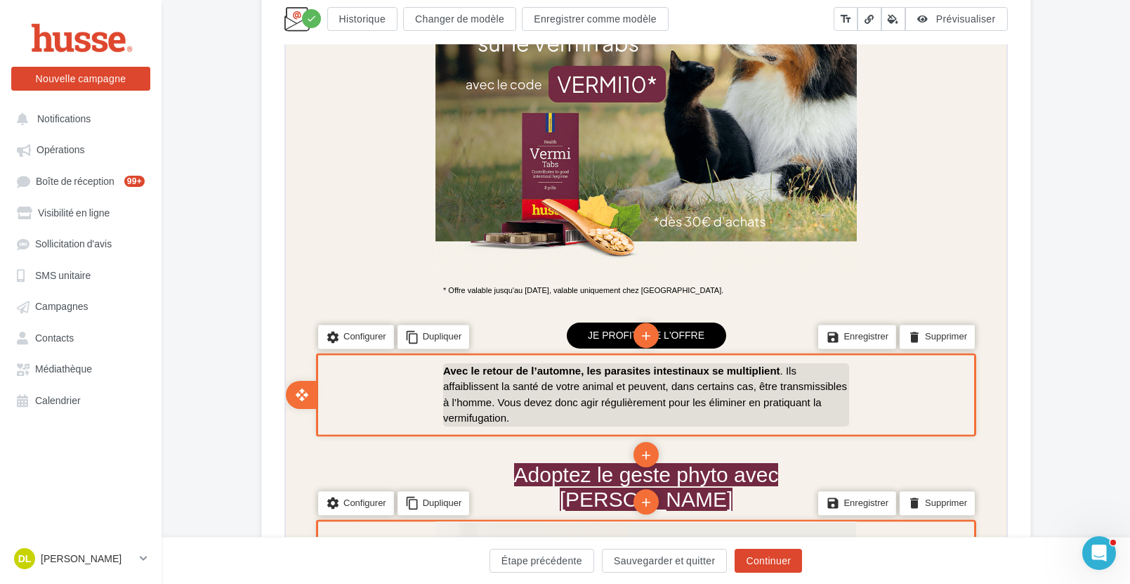
scroll to position [525, 0]
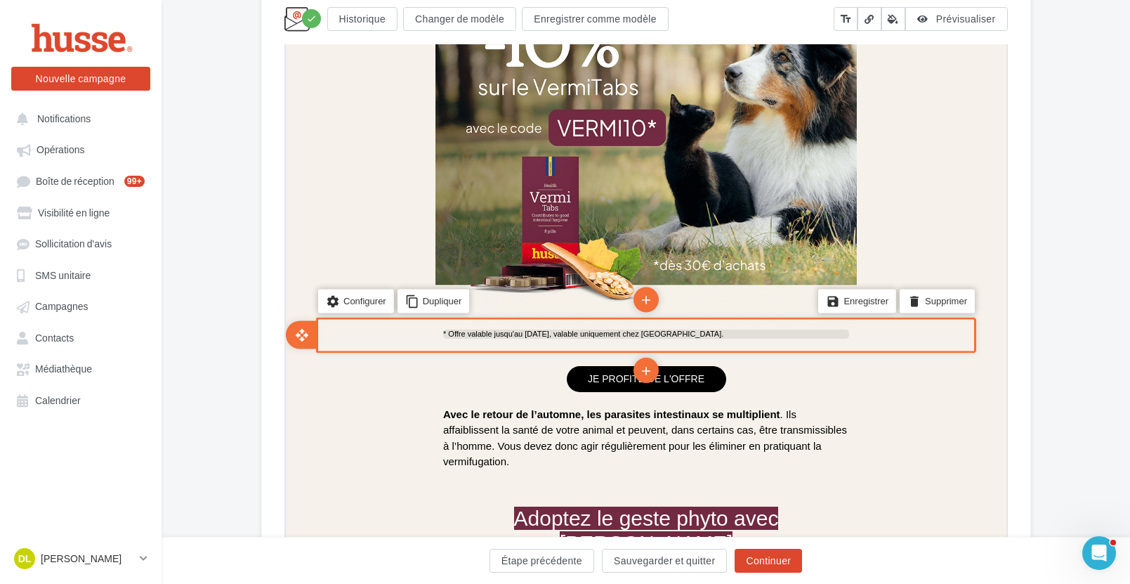
click at [606, 329] on span "* Offre valable jusqu'au 31 octobre 2025, valable uniquement chez Husse Sarthe." at bounding box center [581, 332] width 280 height 8
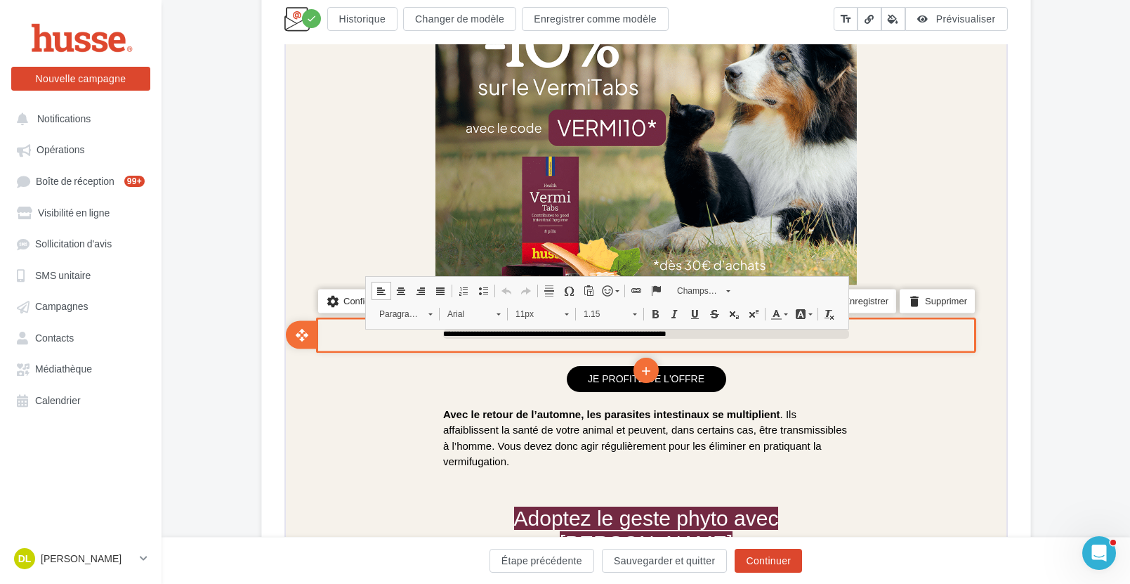
click at [607, 333] on span "**********" at bounding box center [552, 332] width 223 height 8
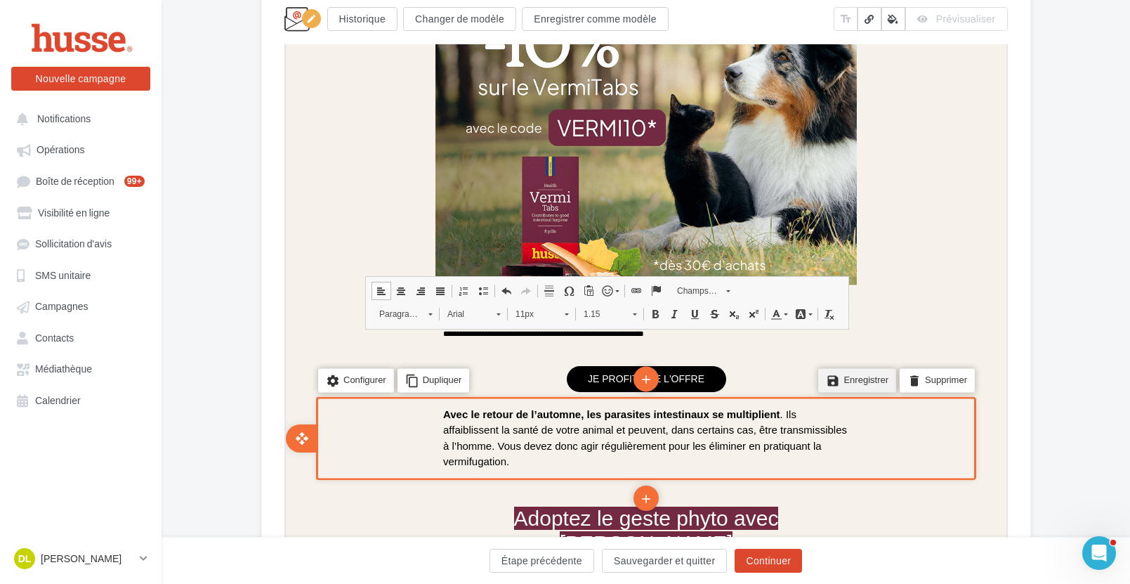
click at [852, 375] on li "save Enregistrer" at bounding box center [855, 379] width 78 height 24
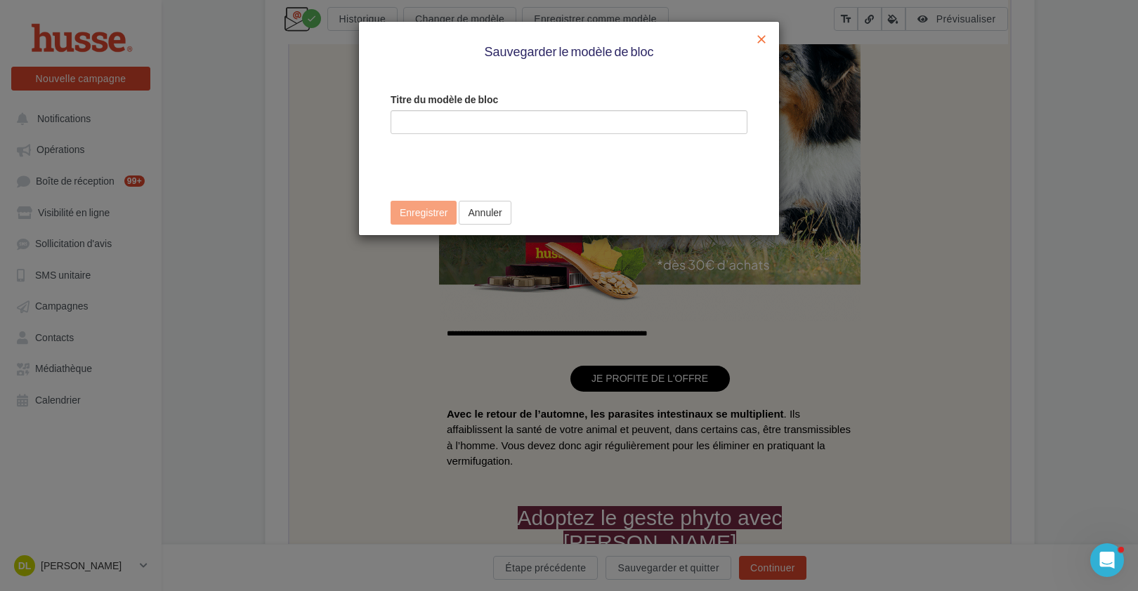
click at [759, 44] on span "close" at bounding box center [761, 39] width 14 height 14
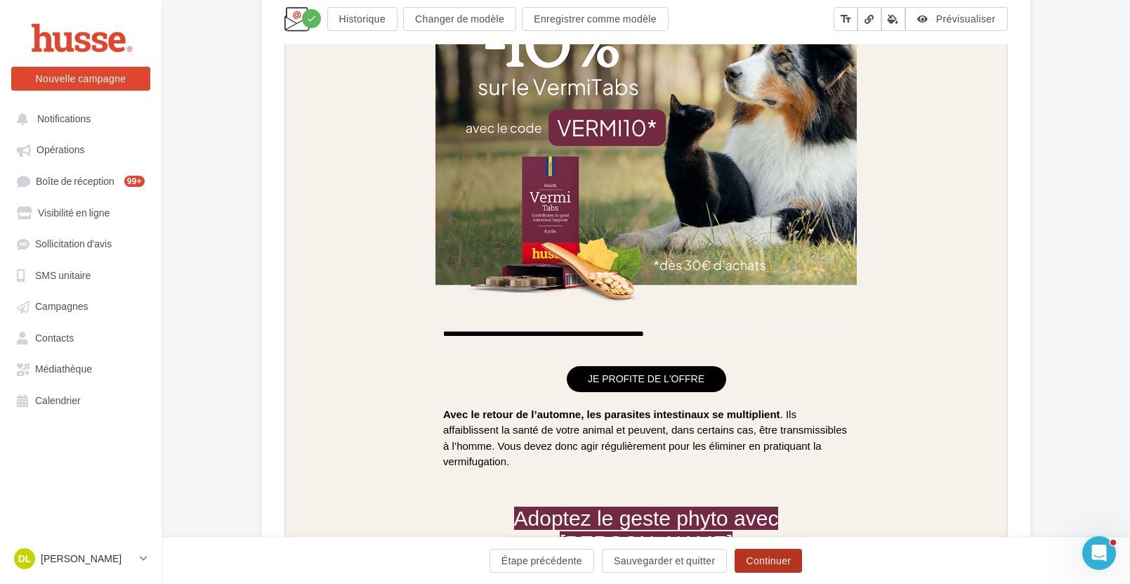
click at [772, 560] on button "Continuer" at bounding box center [768, 560] width 67 height 24
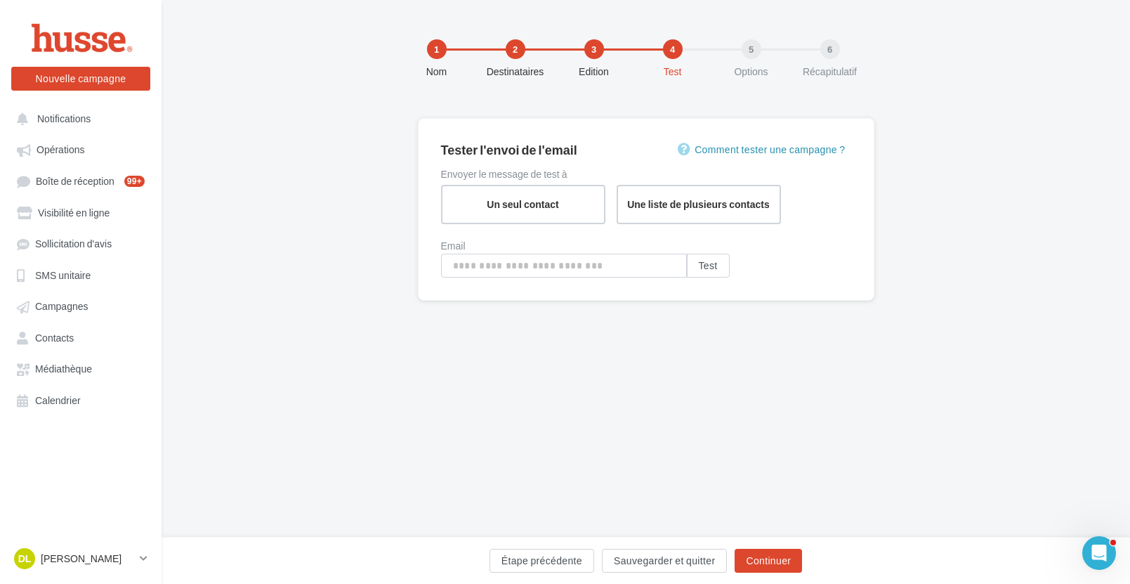
type input "**********"
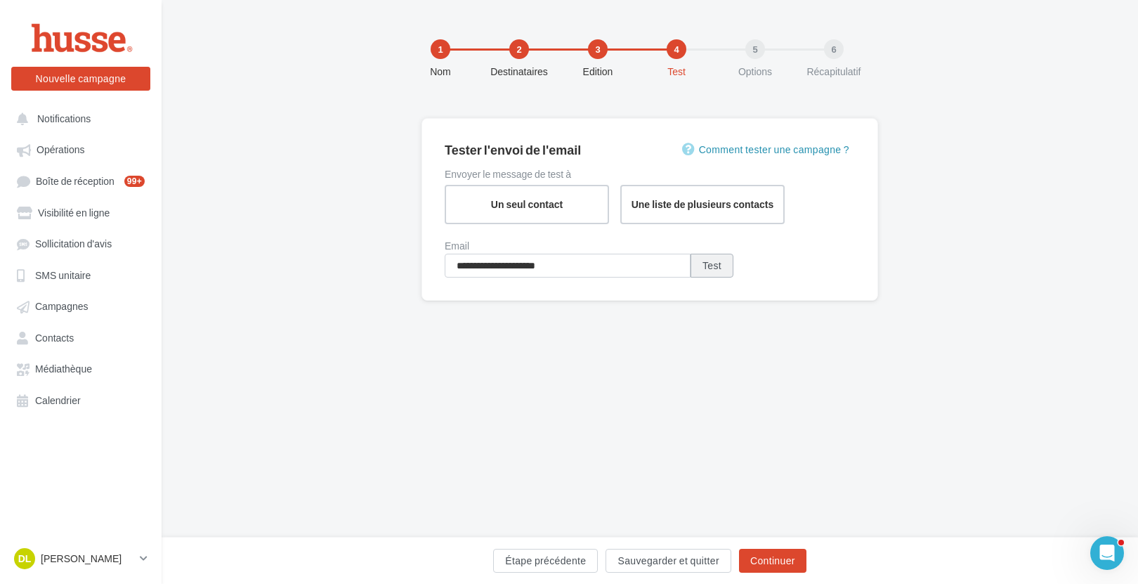
click at [713, 268] on button "Test" at bounding box center [711, 266] width 43 height 24
click at [541, 553] on button "Étape précédente" at bounding box center [545, 560] width 105 height 24
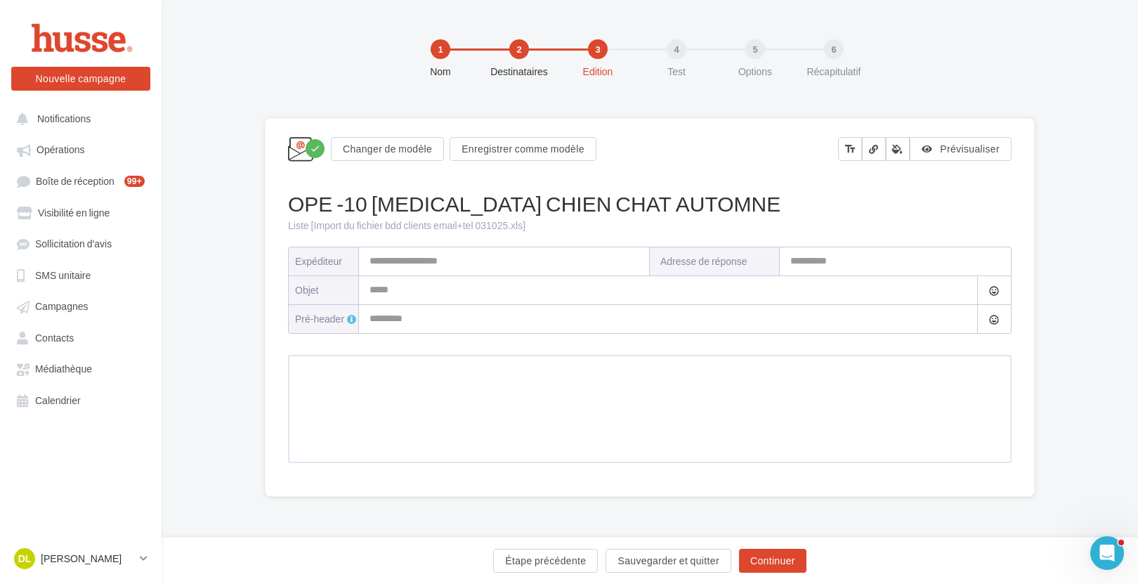
type input "**********"
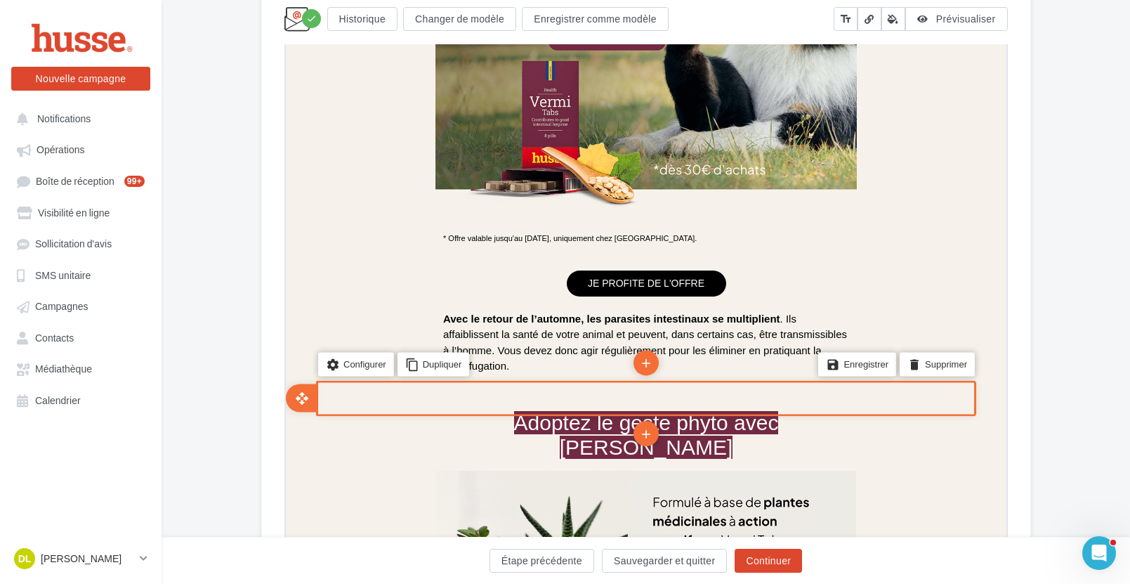
scroll to position [626, 0]
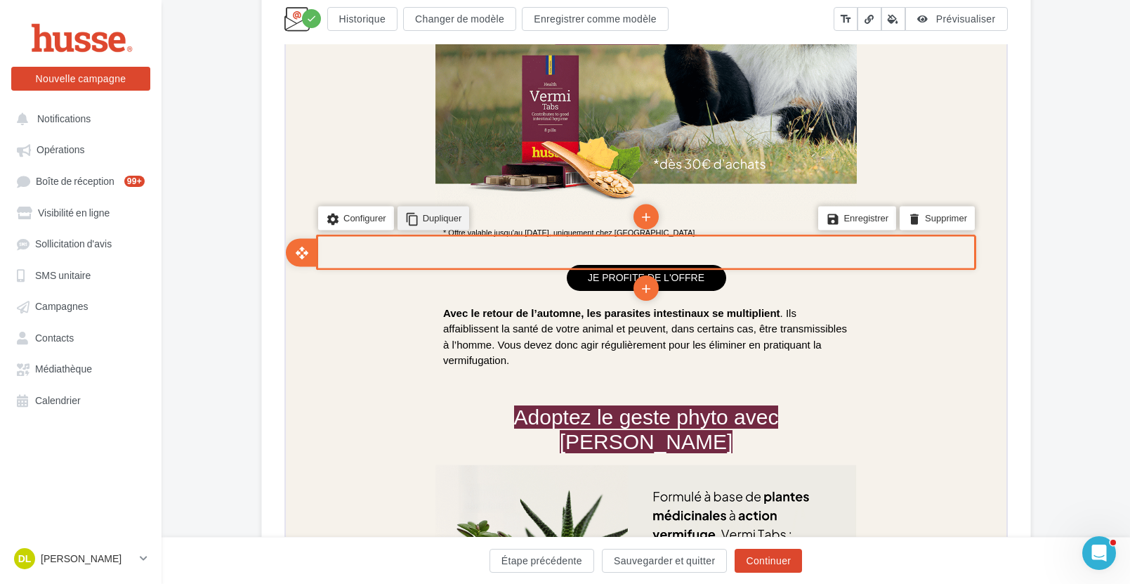
click at [457, 228] on li "content_copy Dupliquer" at bounding box center [431, 217] width 72 height 24
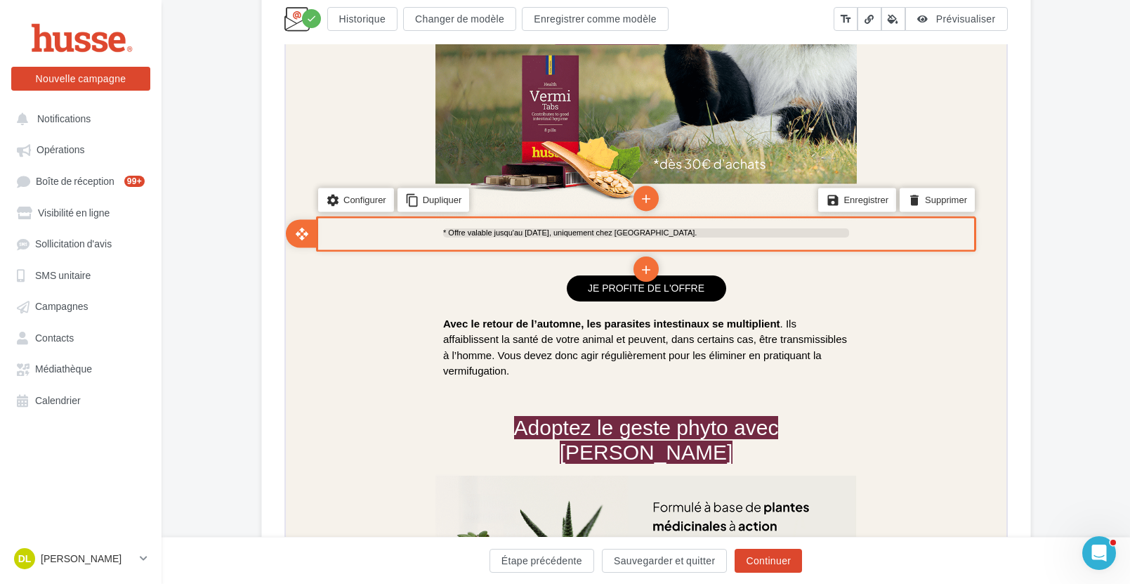
click at [570, 227] on span "* Offre valable jusqu'au 31 octobre 2025, uniquement chez Husse Sarthe." at bounding box center [568, 231] width 254 height 8
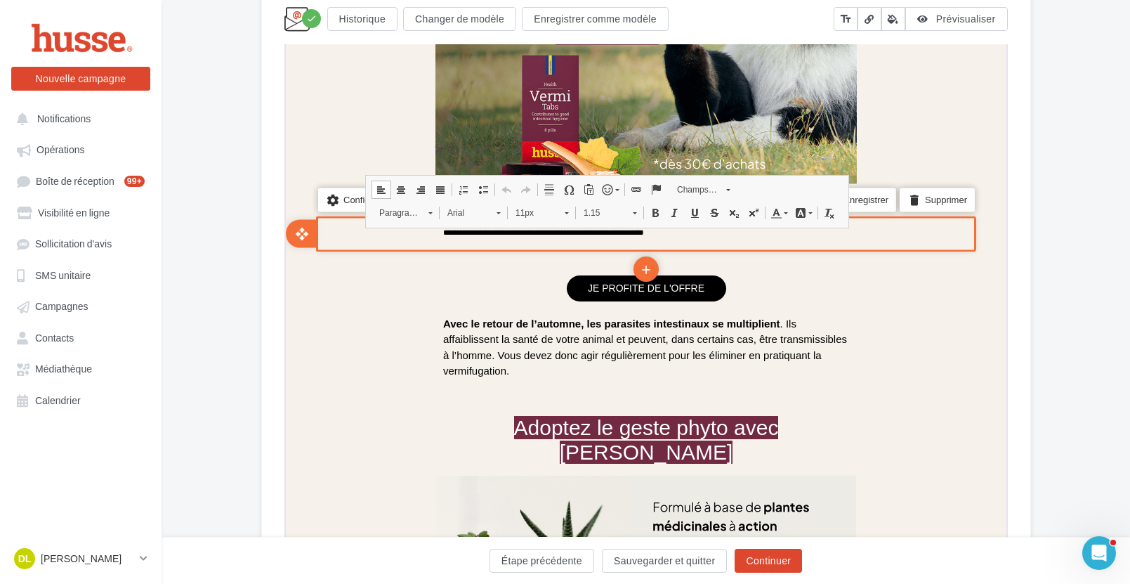
click at [425, 237] on div "settings Configurer content_copy Dupliquer add add save Enregistrer delete Supp…" at bounding box center [644, 232] width 660 height 36
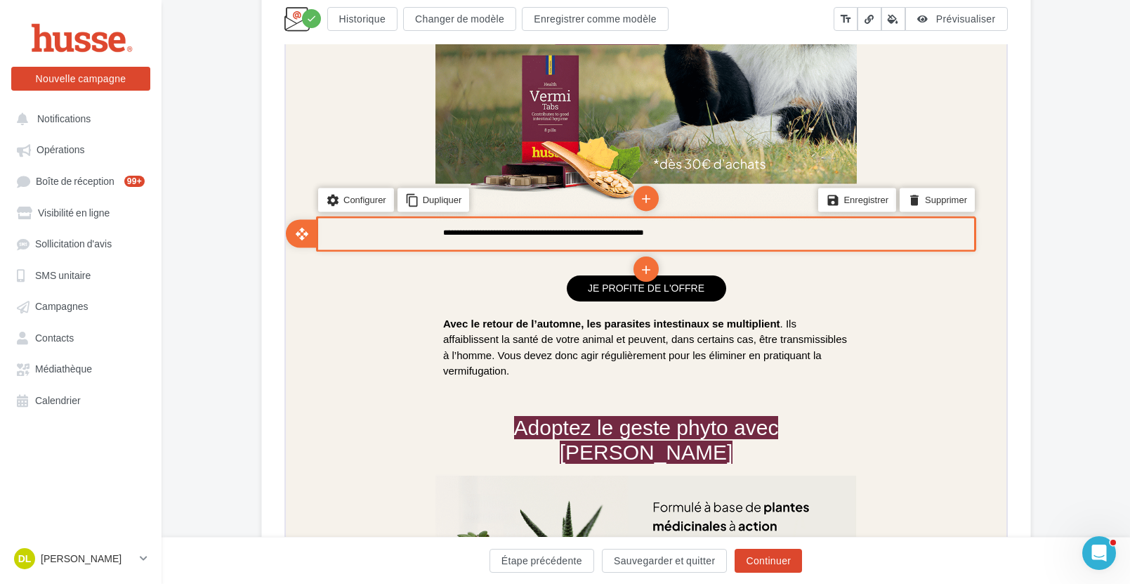
click at [426, 244] on div "settings Configurer content_copy Dupliquer add add save Enregistrer delete Supp…" at bounding box center [644, 232] width 660 height 36
click at [298, 230] on icon "open_with" at bounding box center [300, 232] width 14 height 14
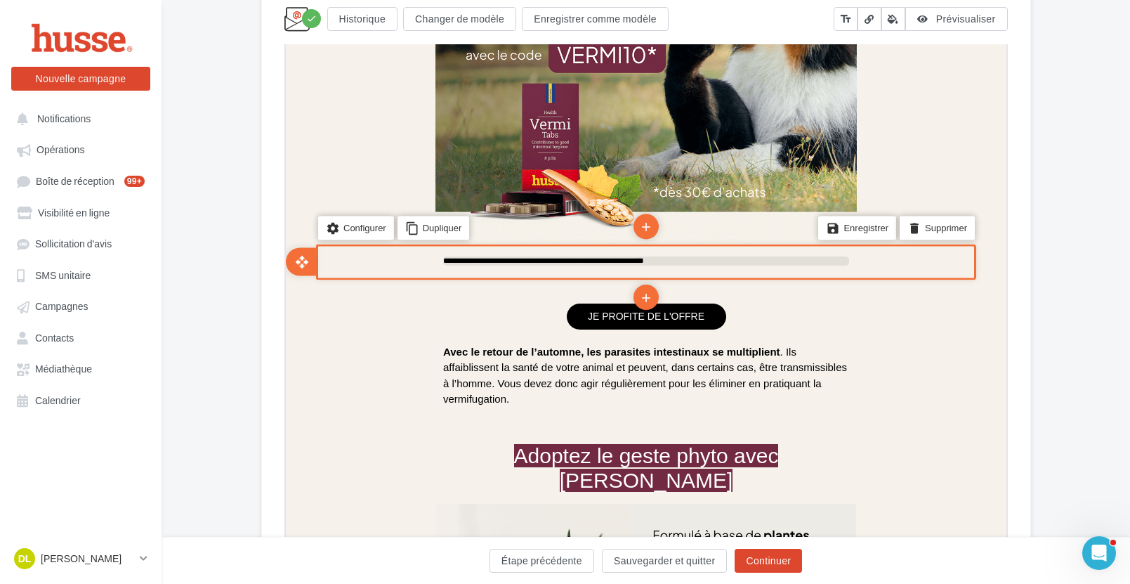
scroll to position [570, 0]
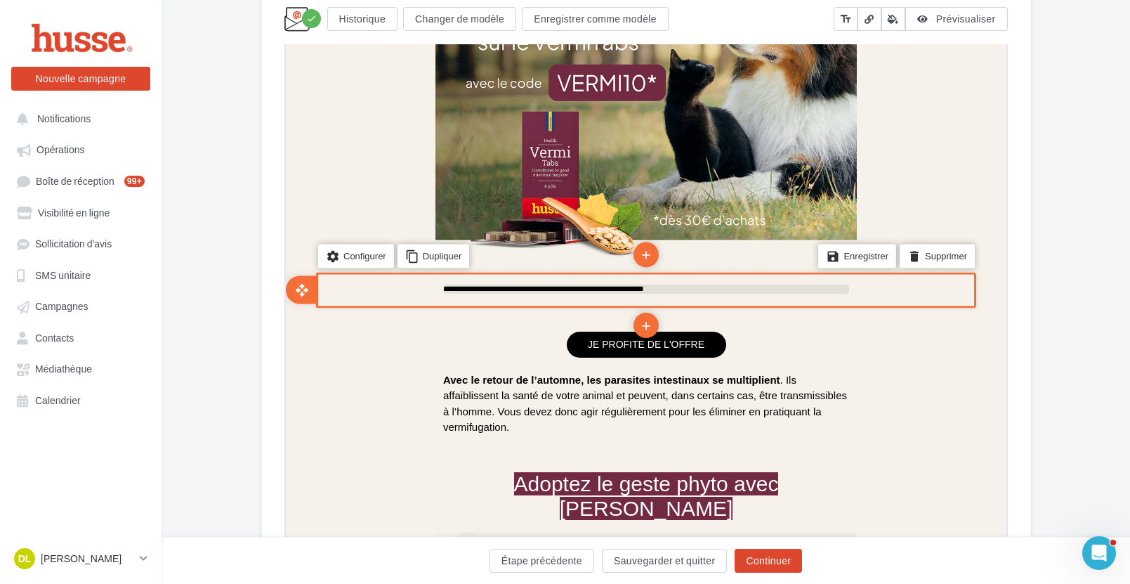
click at [535, 287] on span "**********" at bounding box center [541, 287] width 201 height 8
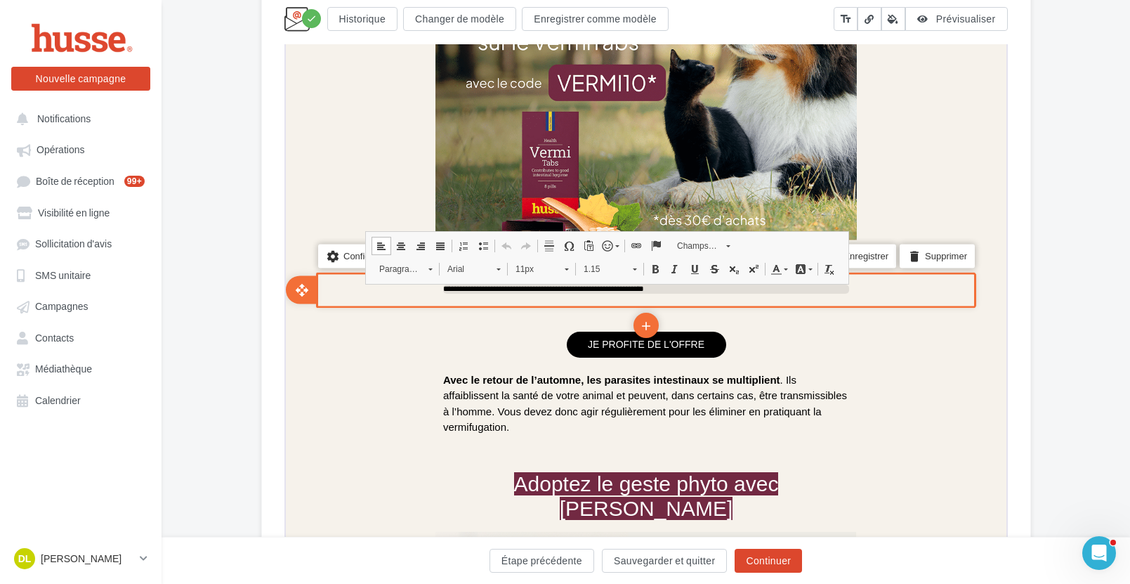
click at [315, 282] on div "open_with" at bounding box center [316, 288] width 4 height 36
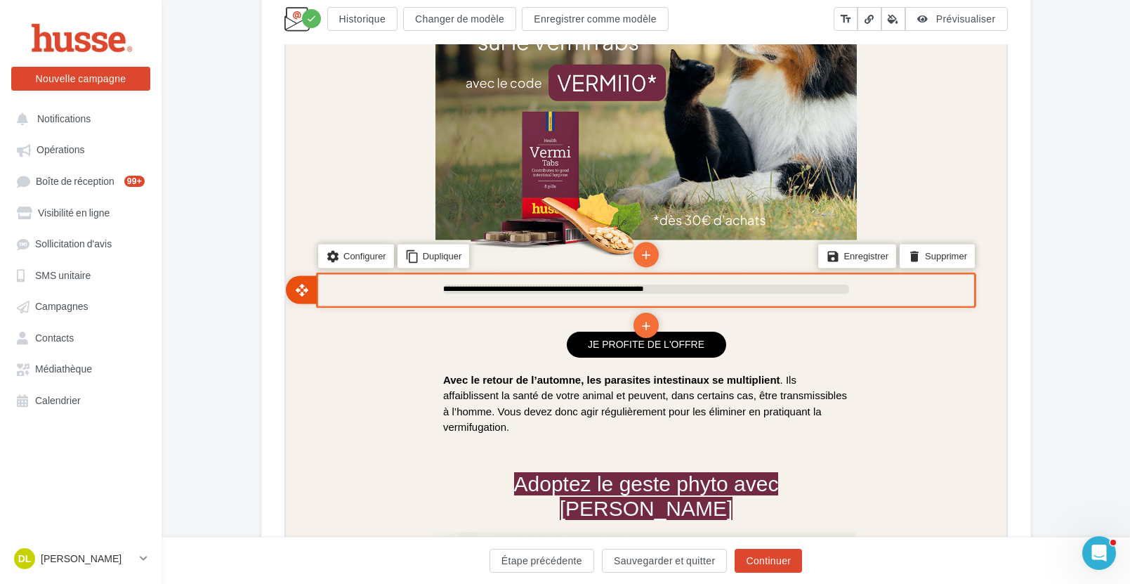
click at [301, 285] on icon "open_with" at bounding box center [300, 289] width 14 height 14
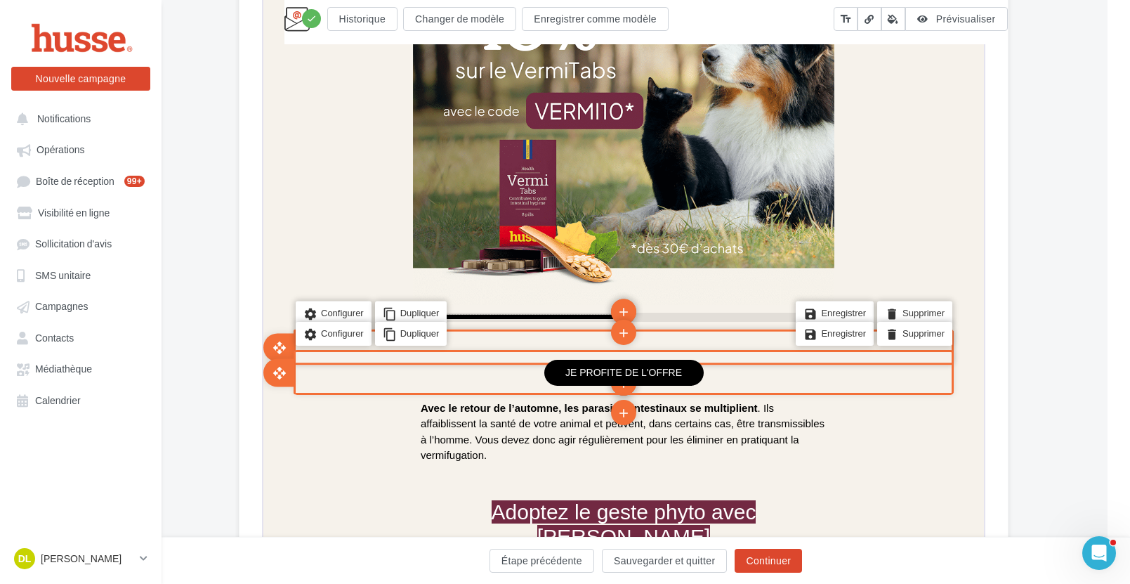
scroll to position [514, 22]
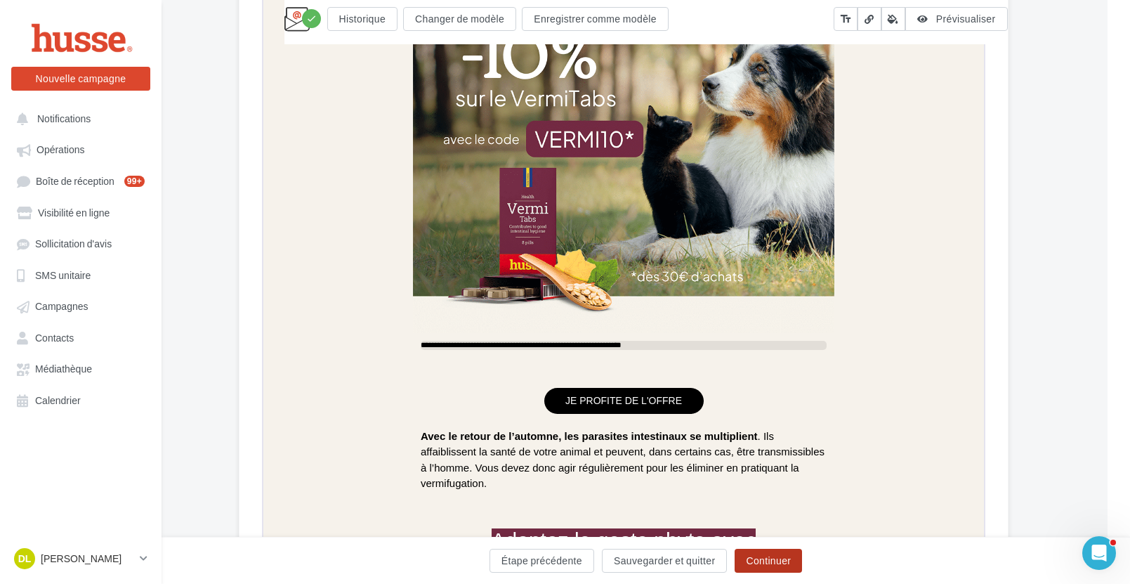
click at [782, 557] on button "Continuer" at bounding box center [768, 560] width 67 height 24
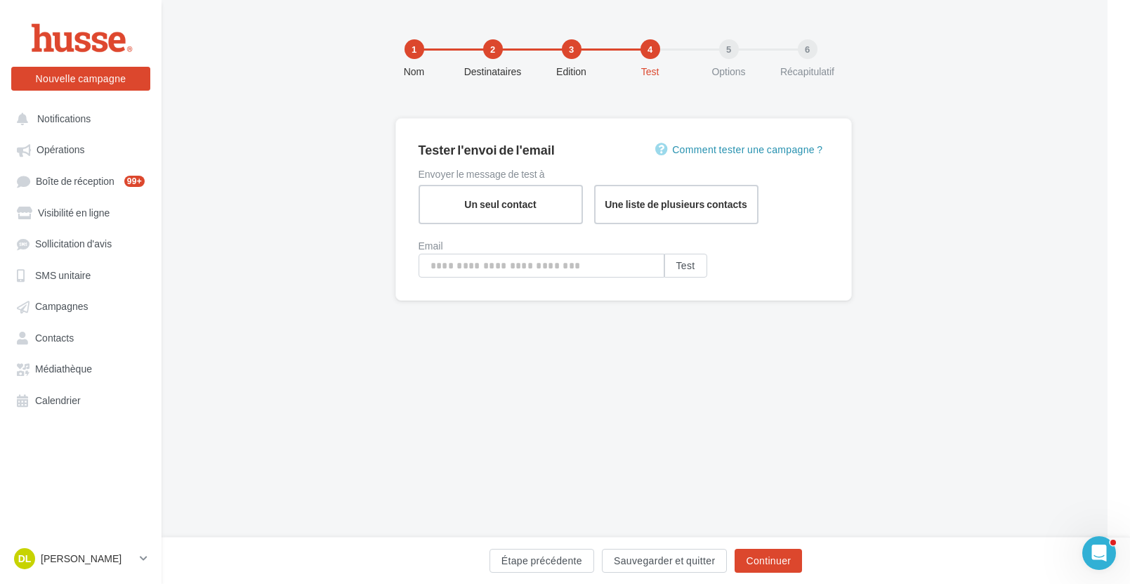
type input "**********"
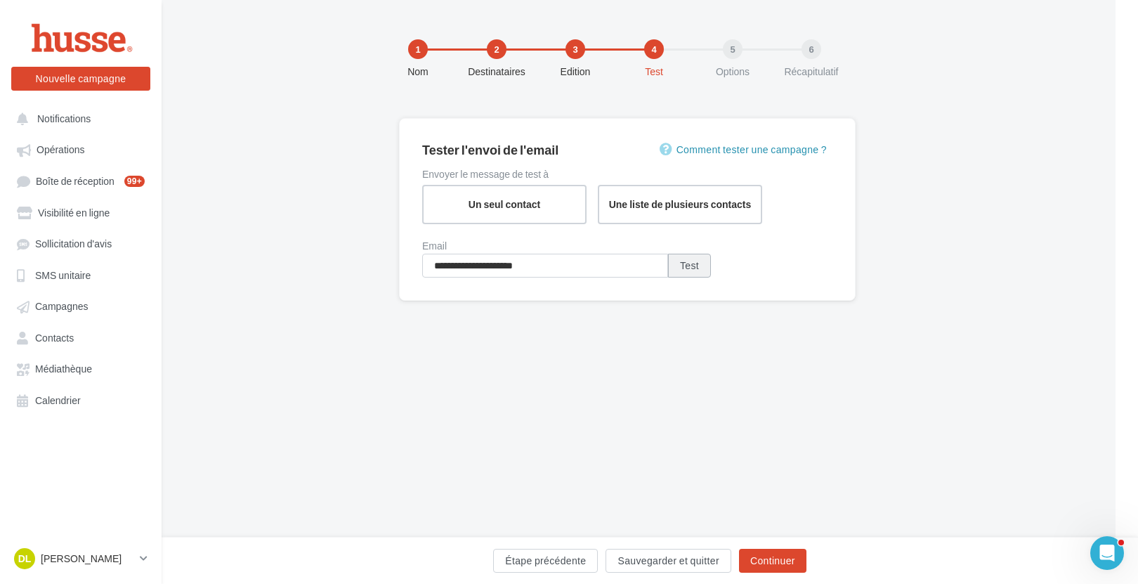
click at [695, 260] on button "Test" at bounding box center [689, 266] width 43 height 24
click at [795, 558] on button "Continuer" at bounding box center [772, 560] width 67 height 24
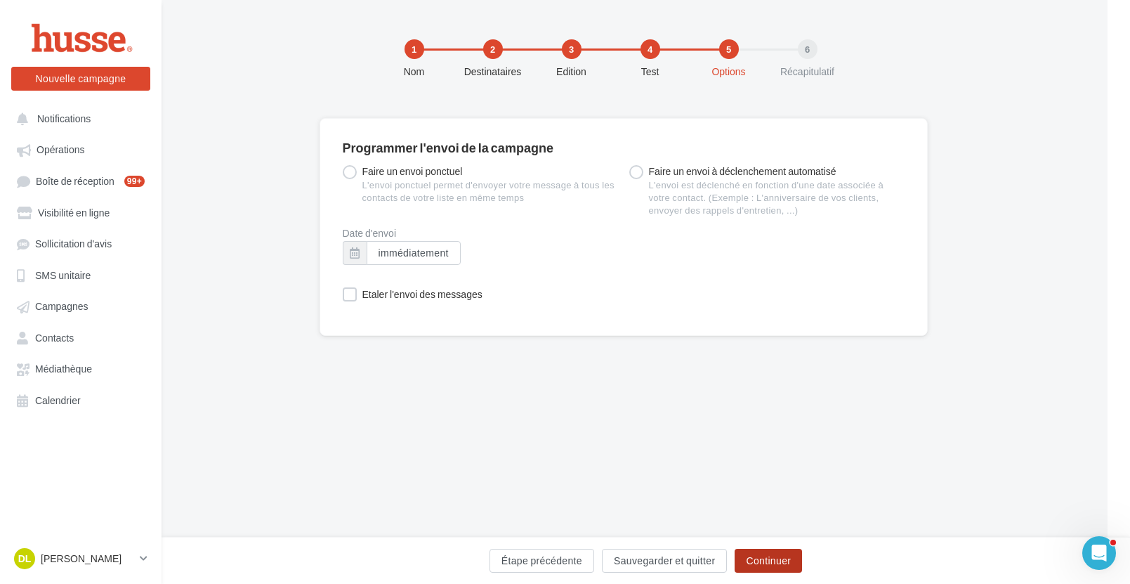
click at [795, 558] on button "Continuer" at bounding box center [768, 560] width 67 height 24
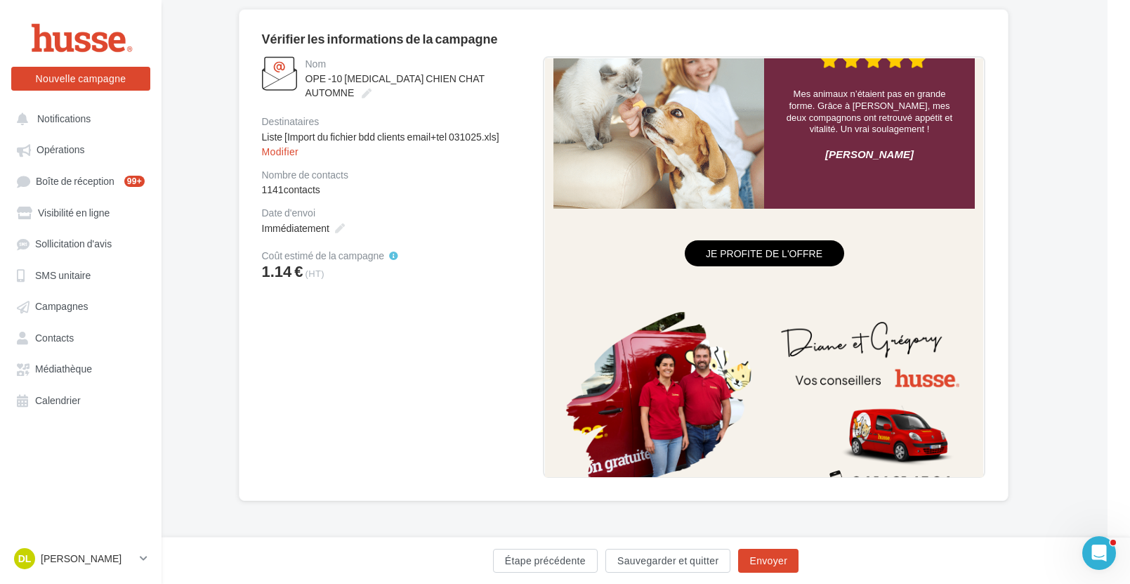
scroll to position [1229, 0]
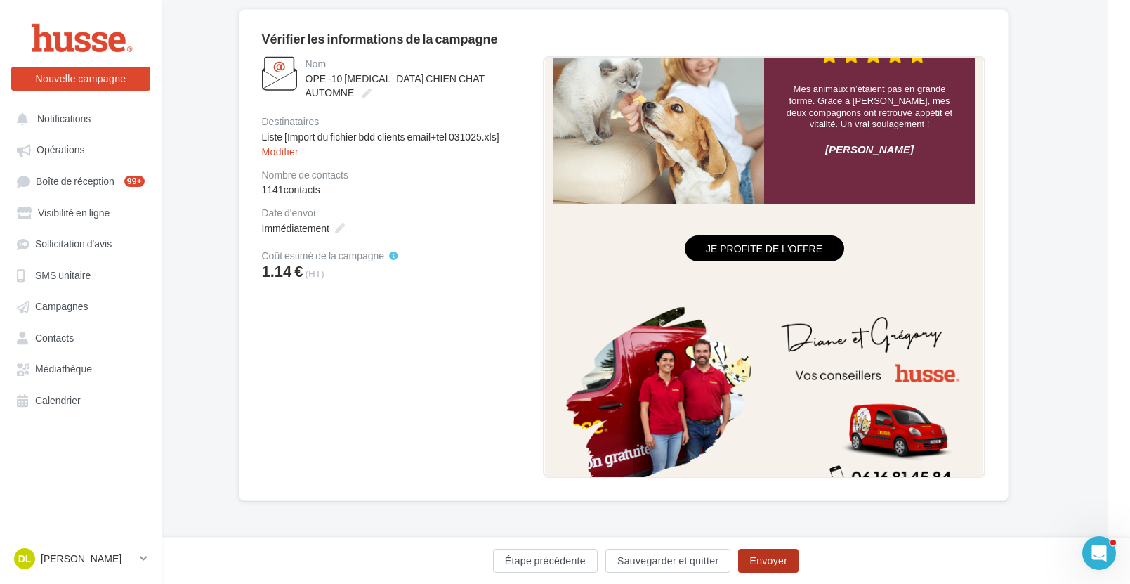
click at [779, 560] on button "Envoyer" at bounding box center [768, 560] width 60 height 24
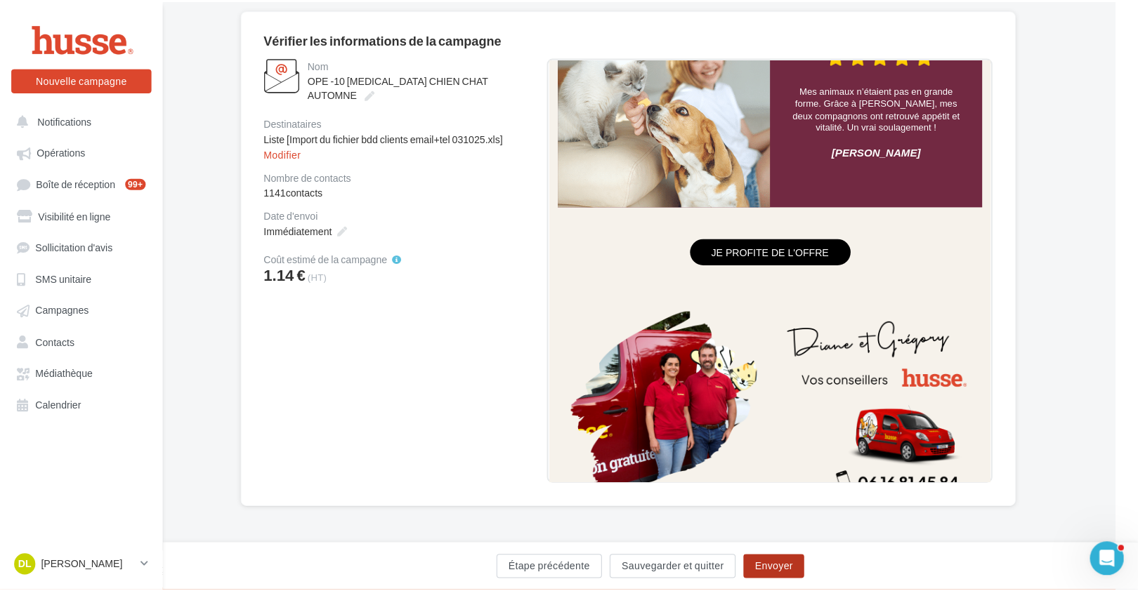
scroll to position [101, 22]
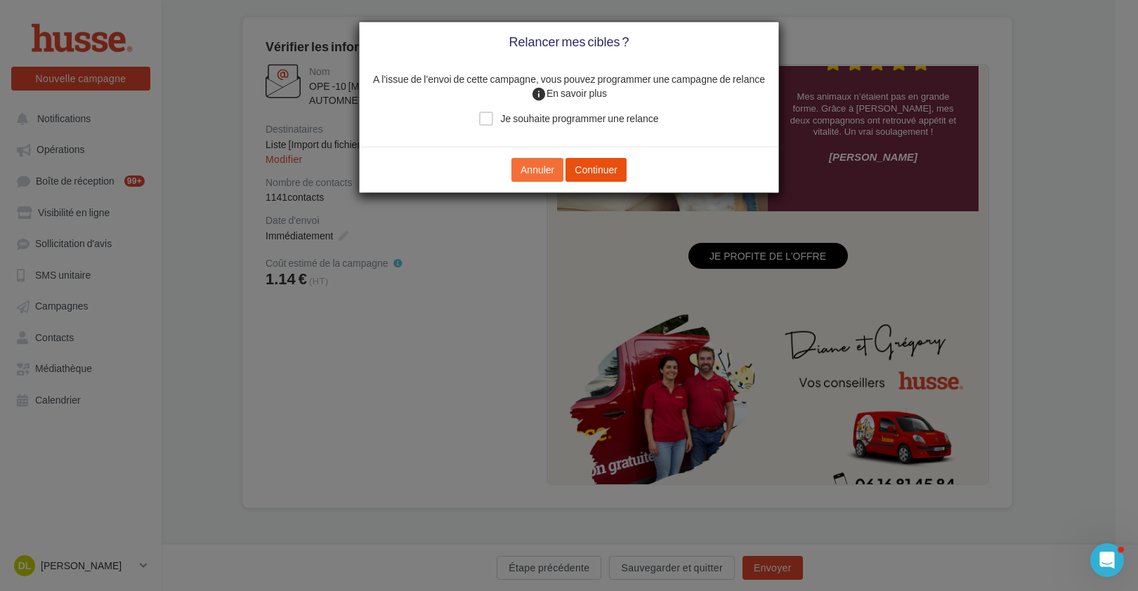
click at [612, 173] on button "Continuer" at bounding box center [595, 170] width 61 height 24
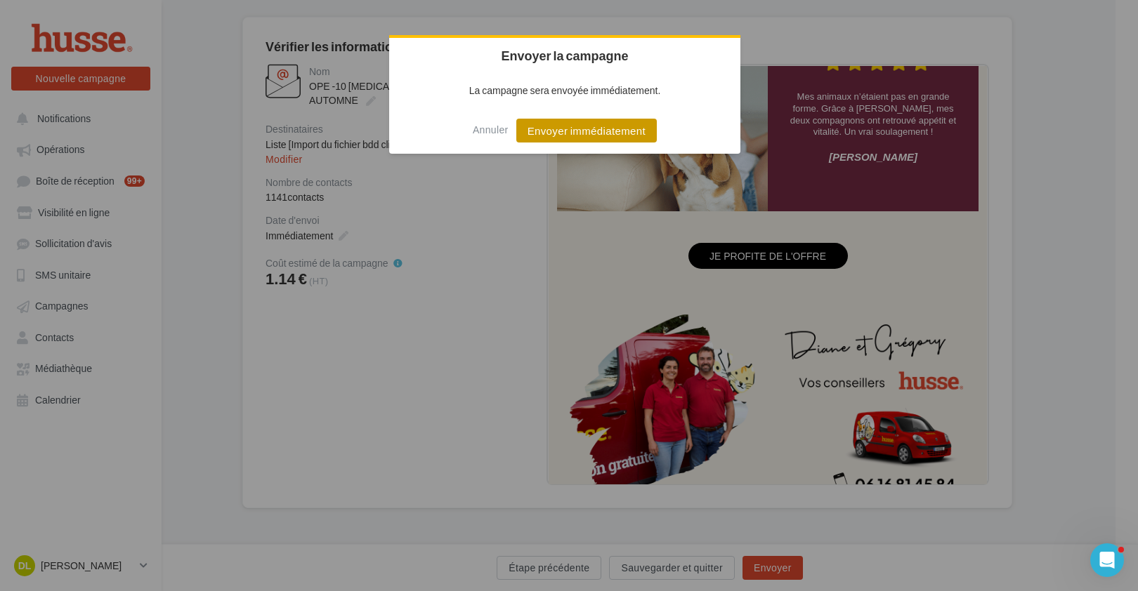
click at [595, 129] on button "Envoyer immédiatement" at bounding box center [586, 131] width 140 height 24
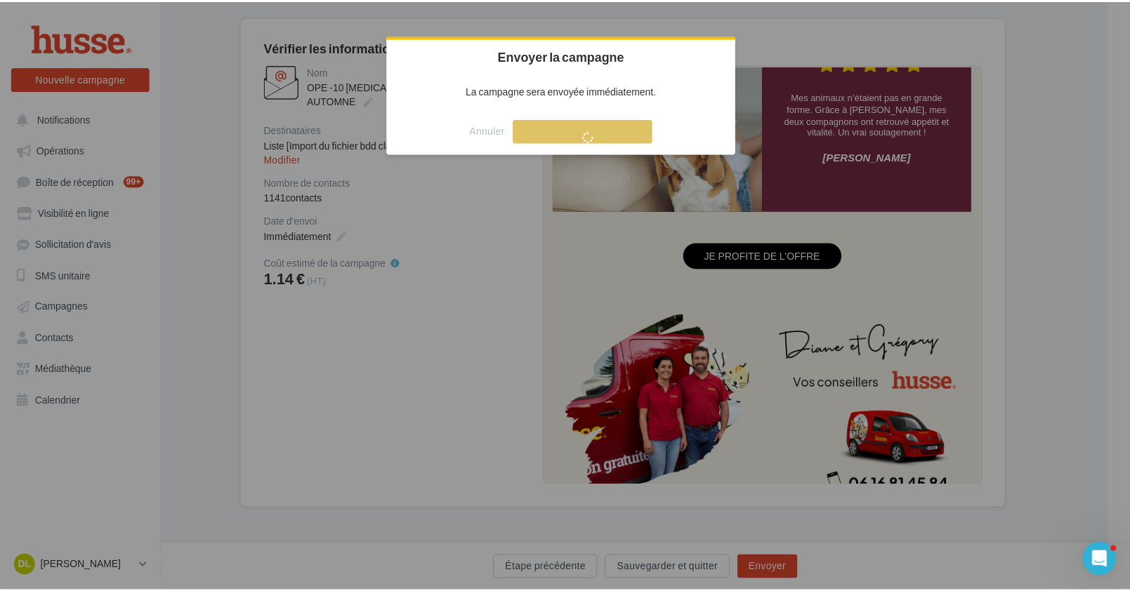
scroll to position [22, 0]
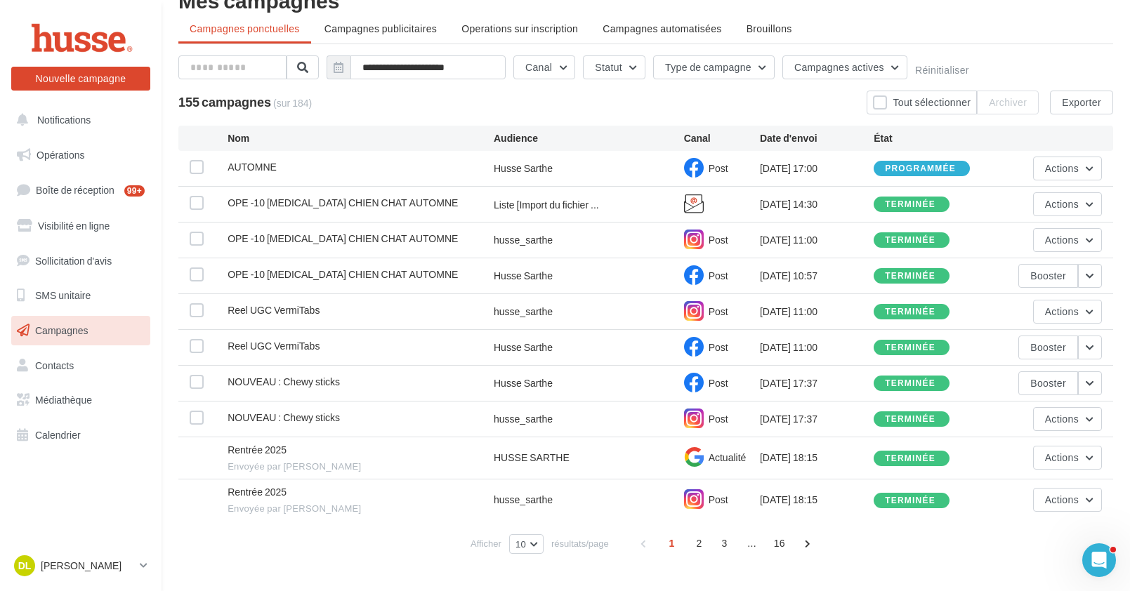
scroll to position [63, 0]
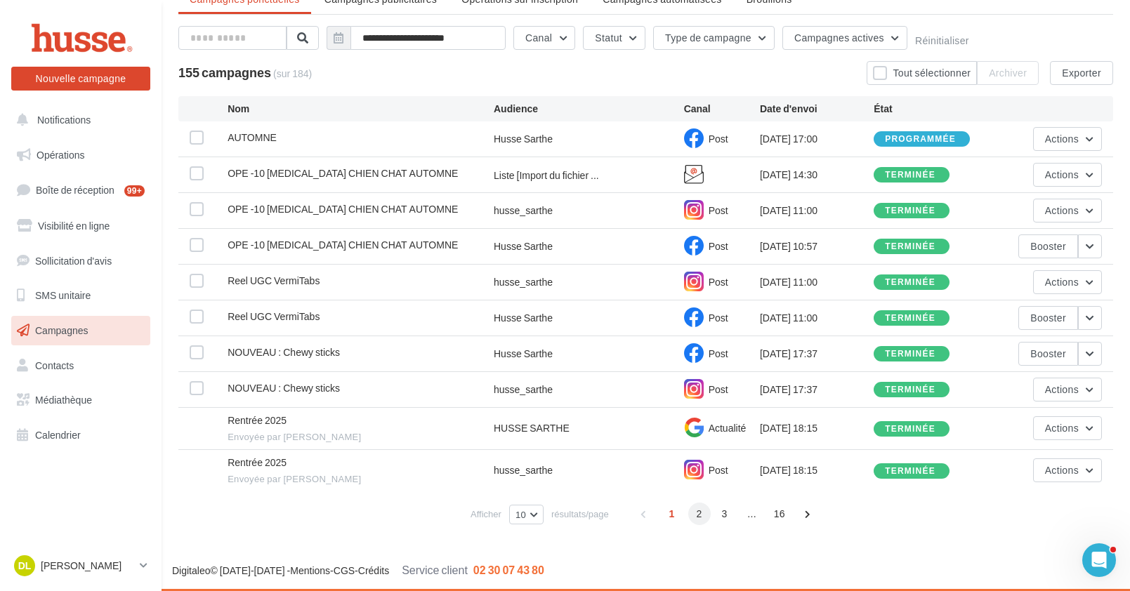
click at [692, 510] on span "2" at bounding box center [699, 514] width 22 height 22
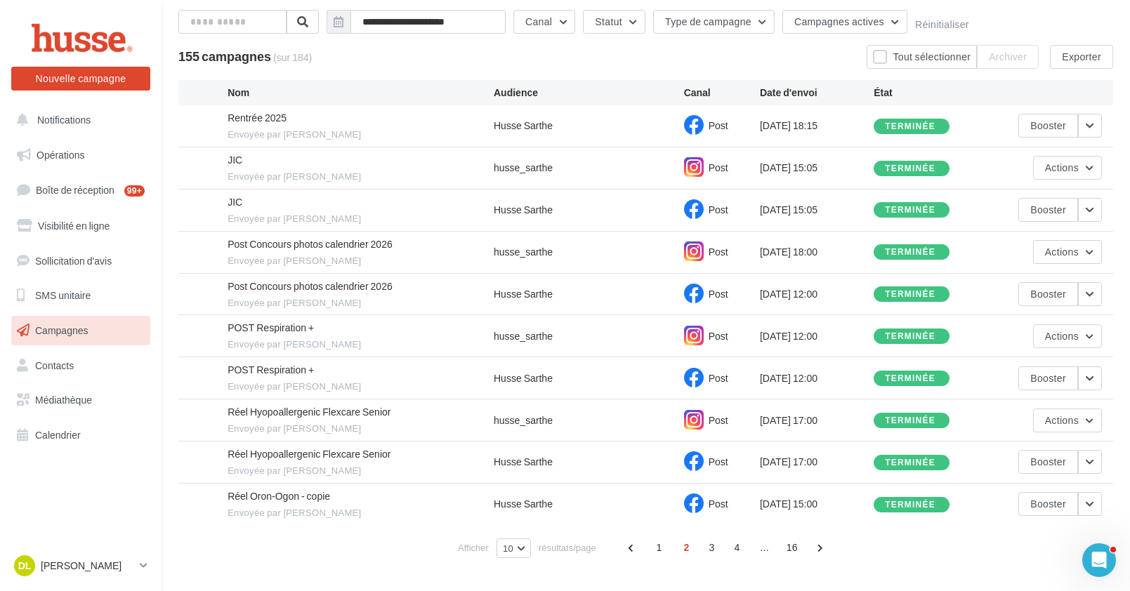
scroll to position [112, 0]
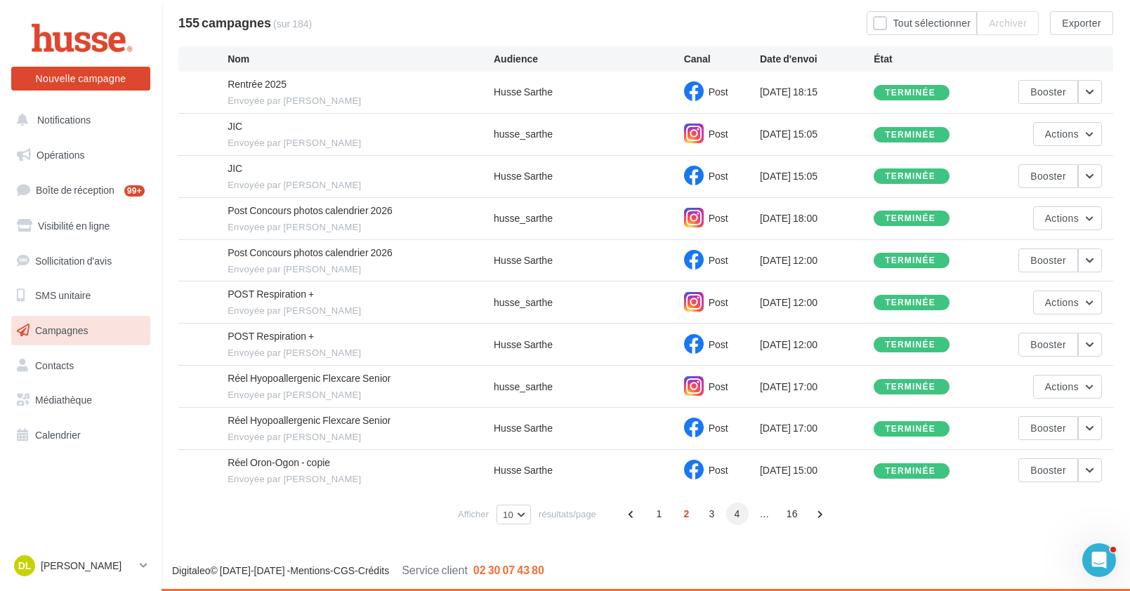
click at [737, 515] on span "4" at bounding box center [737, 514] width 22 height 22
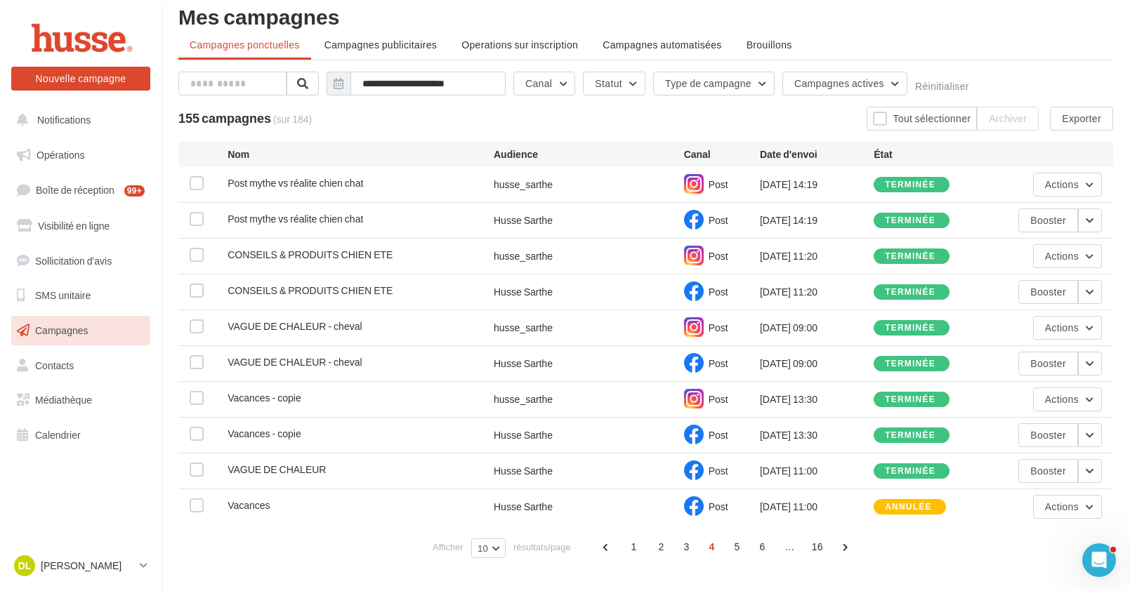
scroll to position [50, 0]
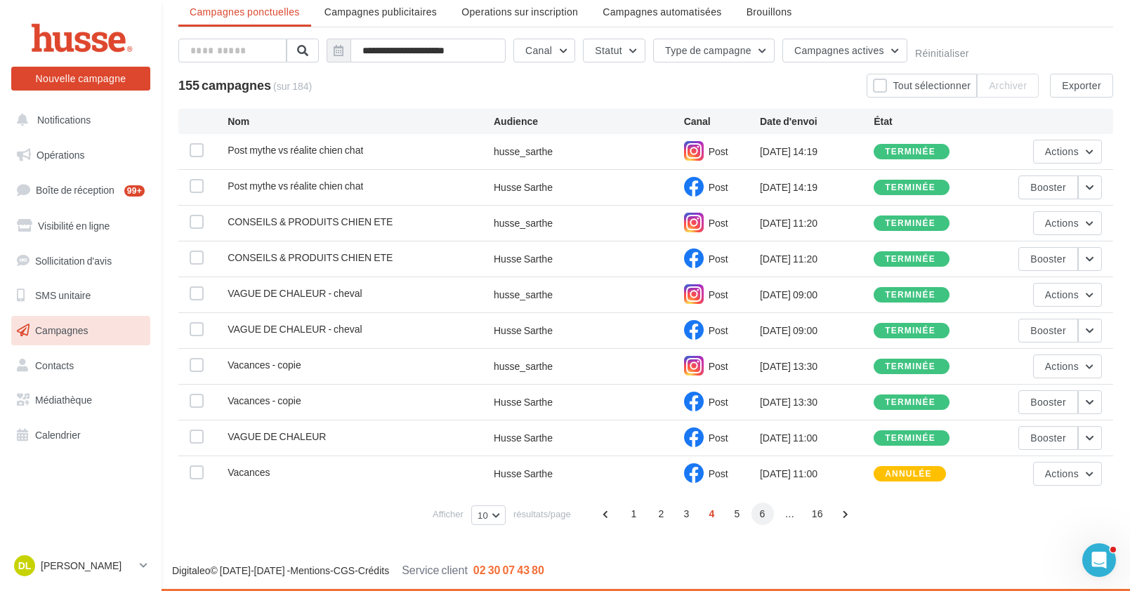
click at [769, 515] on span "6" at bounding box center [762, 514] width 22 height 22
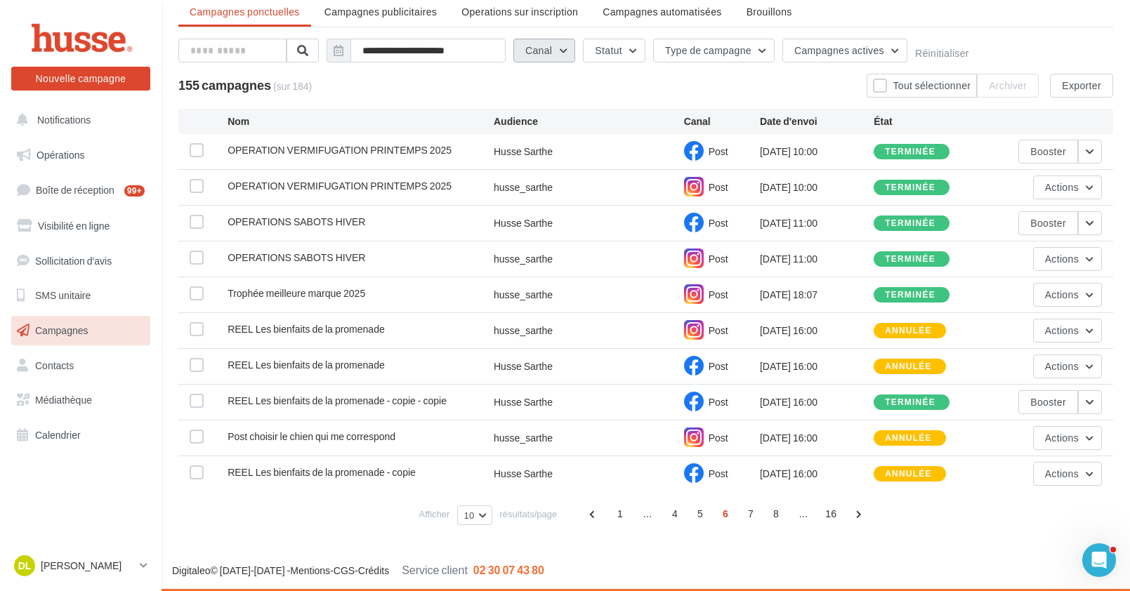
click at [565, 46] on button "Canal" at bounding box center [544, 51] width 62 height 24
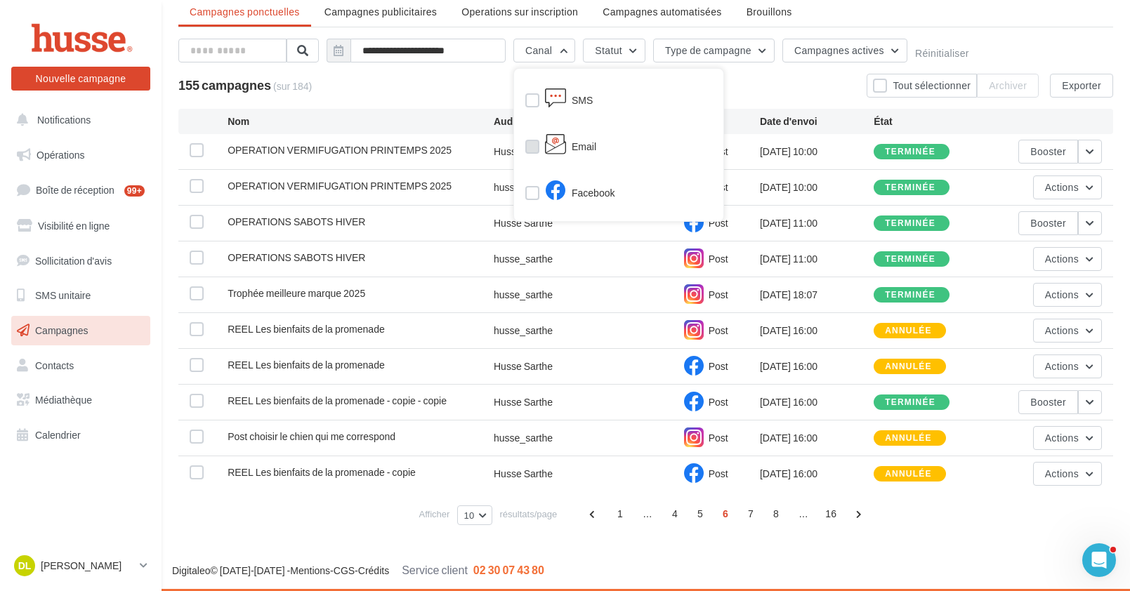
click at [533, 144] on label at bounding box center [532, 147] width 14 height 14
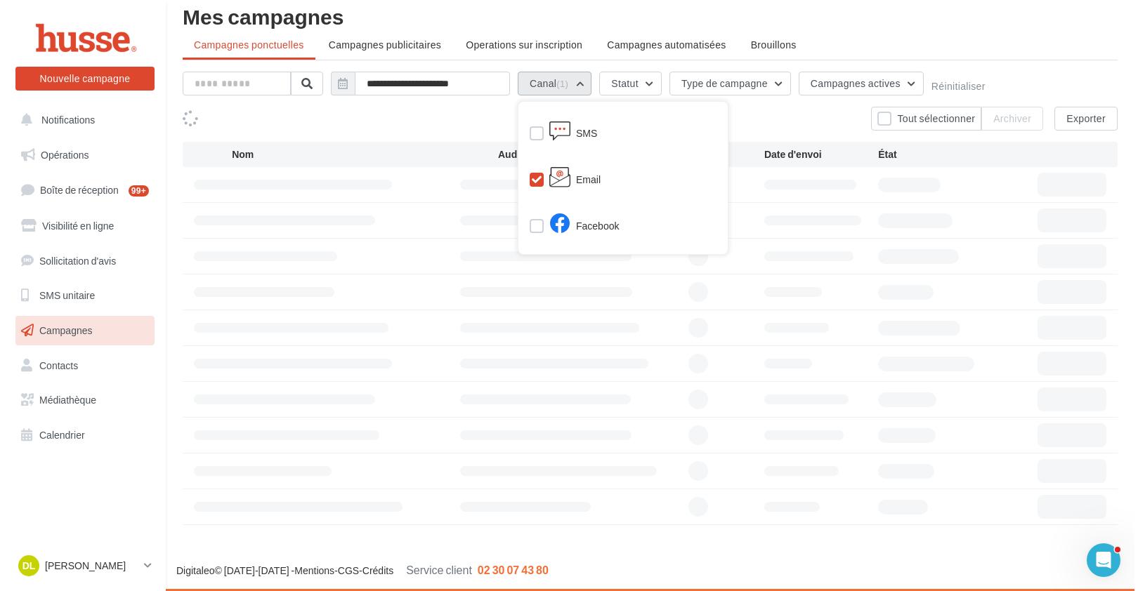
scroll to position [0, 0]
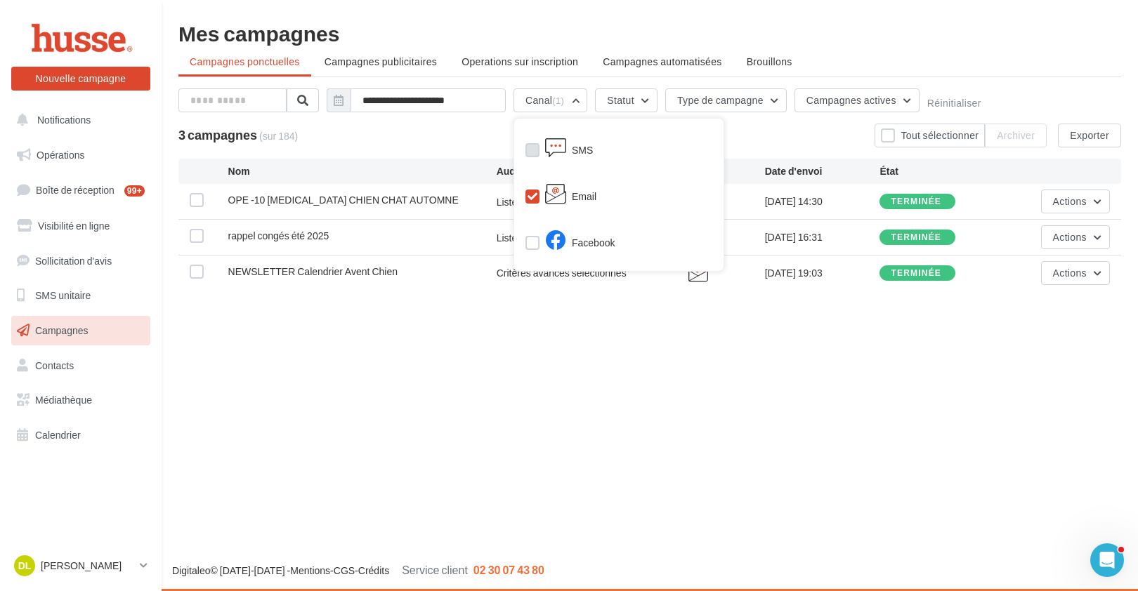
click at [534, 149] on label at bounding box center [532, 150] width 14 height 14
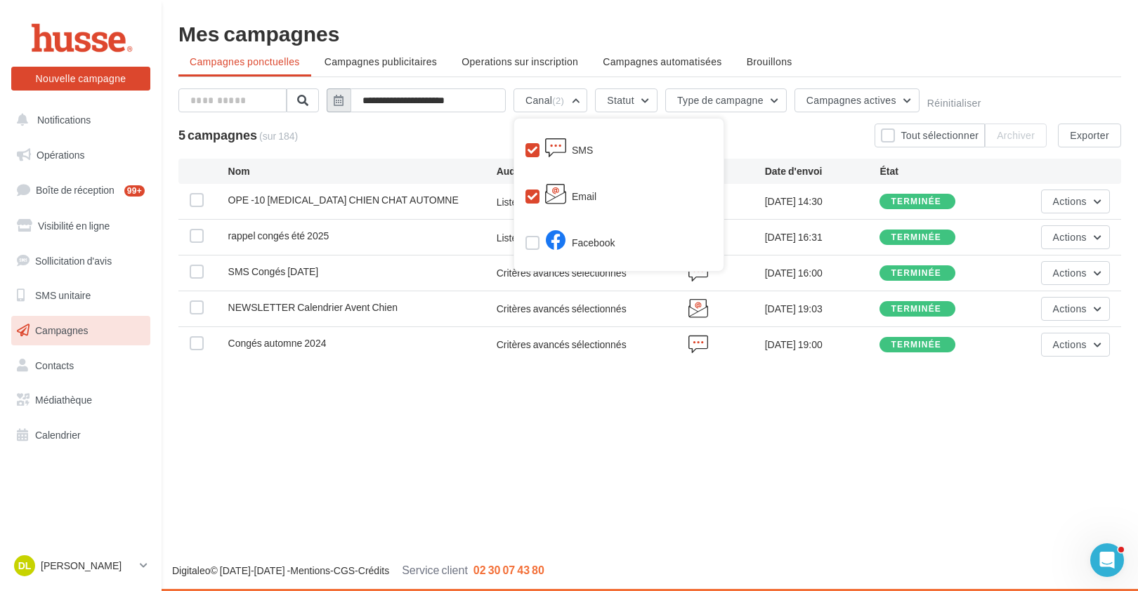
click at [343, 103] on icon "button" at bounding box center [339, 100] width 10 height 11
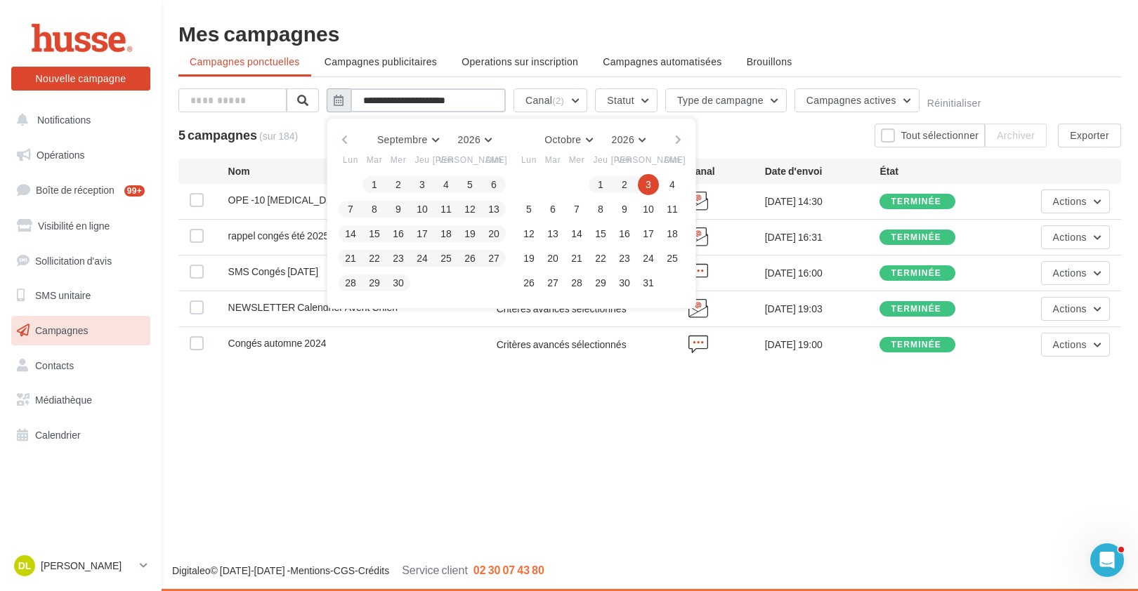
click at [393, 102] on input "**********" at bounding box center [427, 100] width 155 height 24
click at [488, 144] on button "2026" at bounding box center [475, 140] width 46 height 20
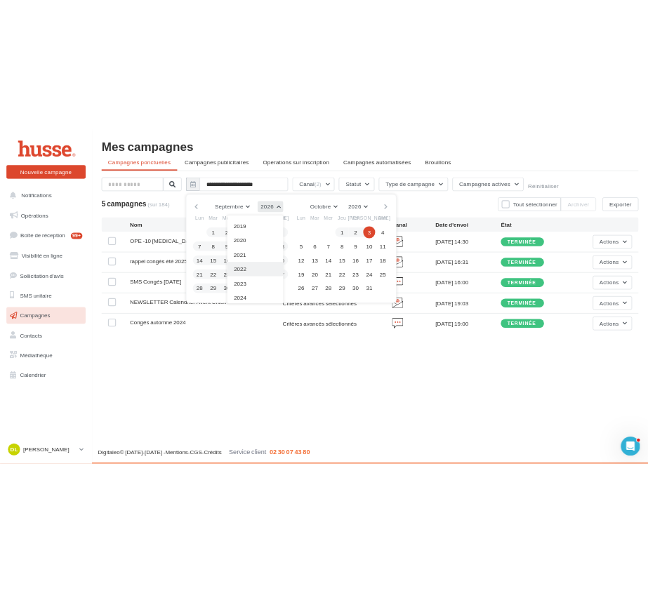
scroll to position [253, 0]
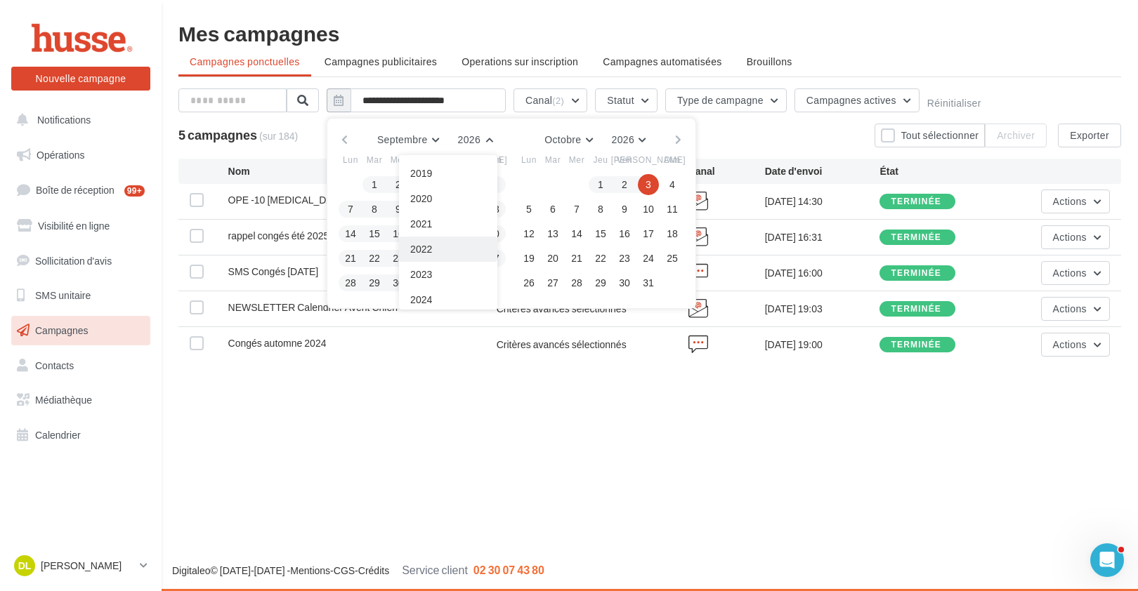
click at [439, 251] on button "2022" at bounding box center [448, 249] width 98 height 25
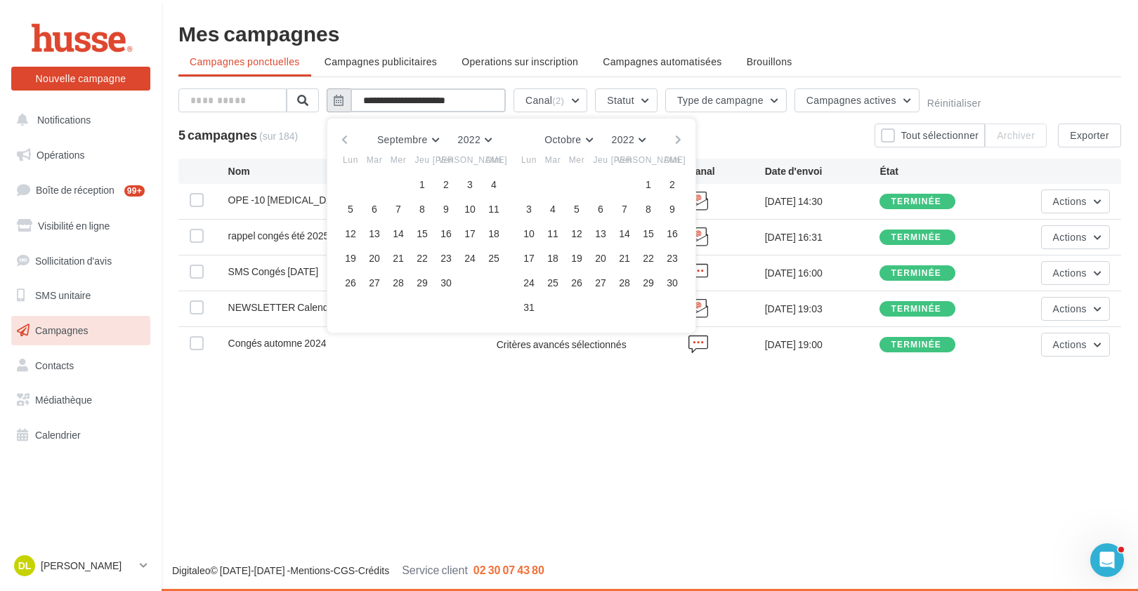
click at [379, 100] on input "**********" at bounding box center [427, 100] width 155 height 24
click at [617, 435] on div "Nouvelle campagne Nouvelle campagne Notifications Opérations Boîte de réception…" at bounding box center [569, 295] width 1138 height 591
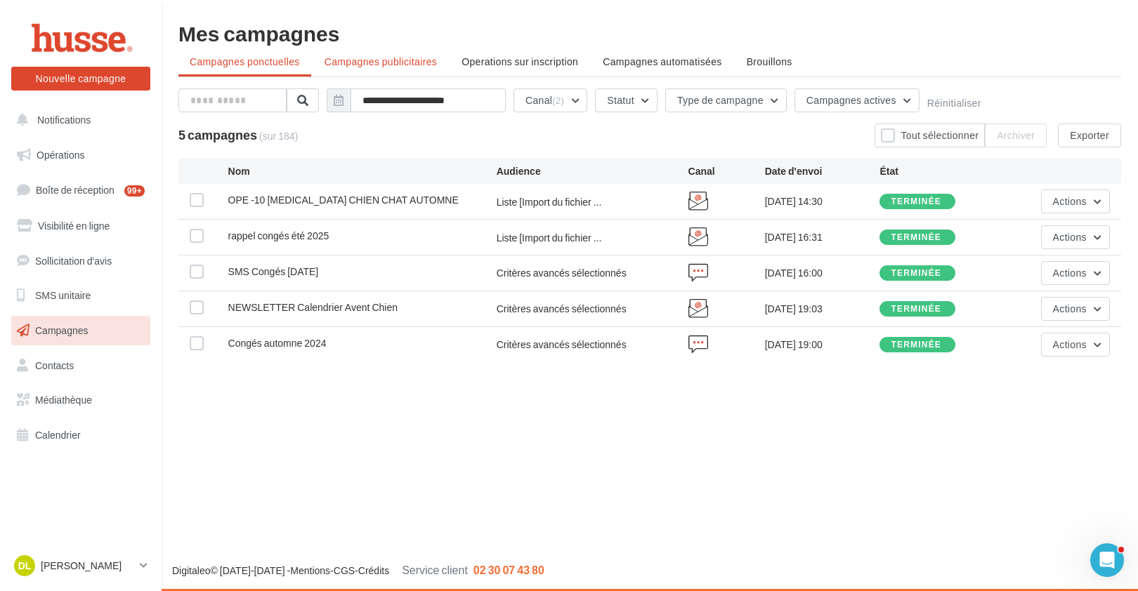
click at [395, 63] on span "Campagnes publicitaires" at bounding box center [380, 61] width 112 height 12
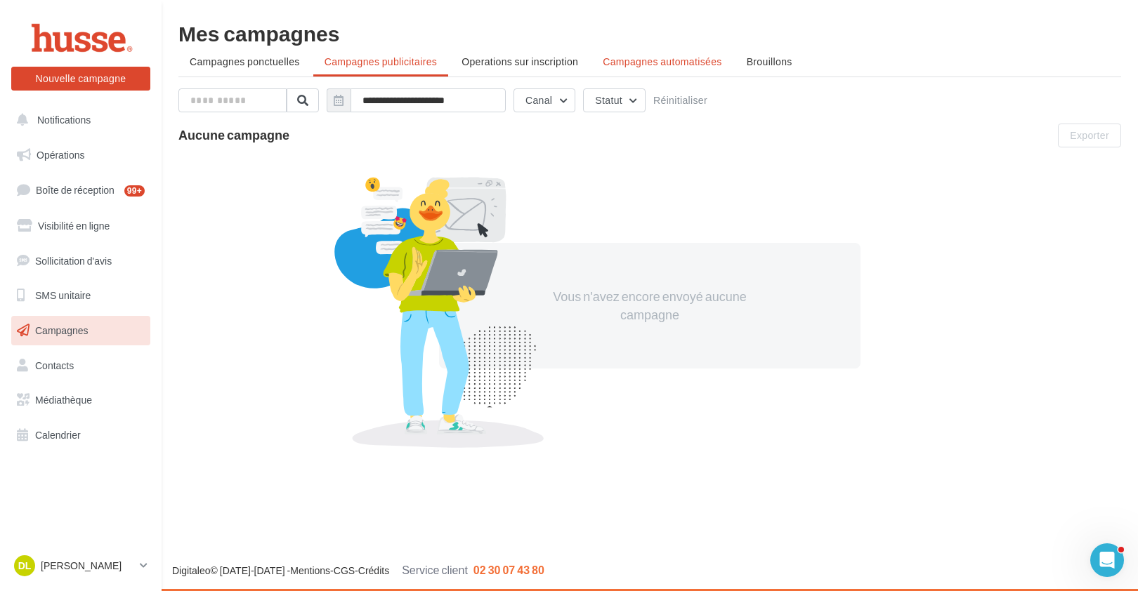
click at [638, 67] on span "Campagnes automatisées" at bounding box center [662, 61] width 119 height 12
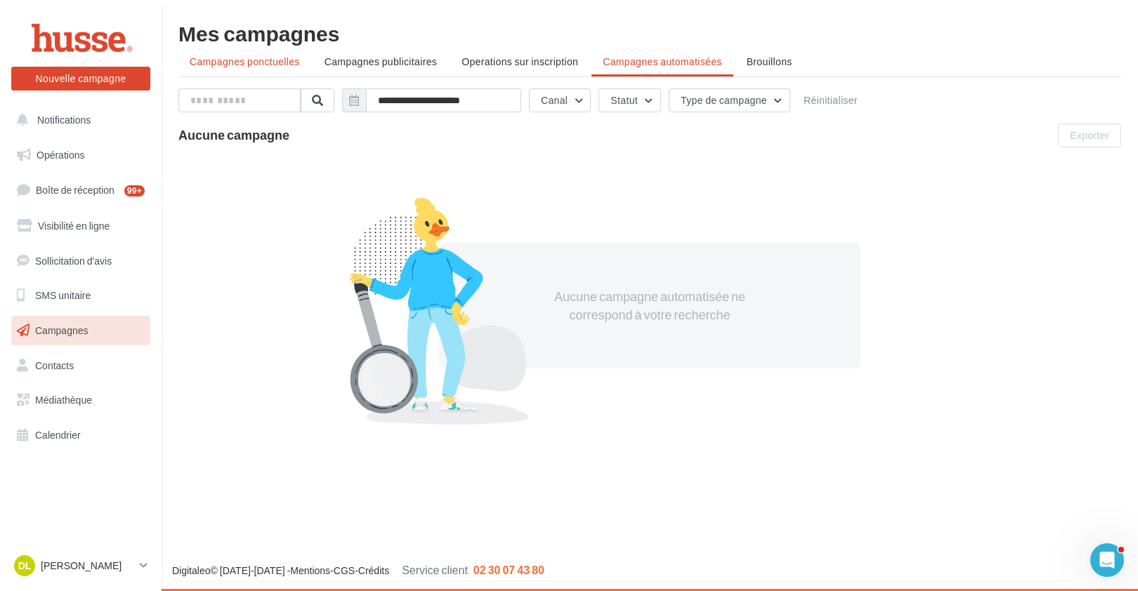
click at [269, 58] on span "Campagnes ponctuelles" at bounding box center [245, 61] width 110 height 12
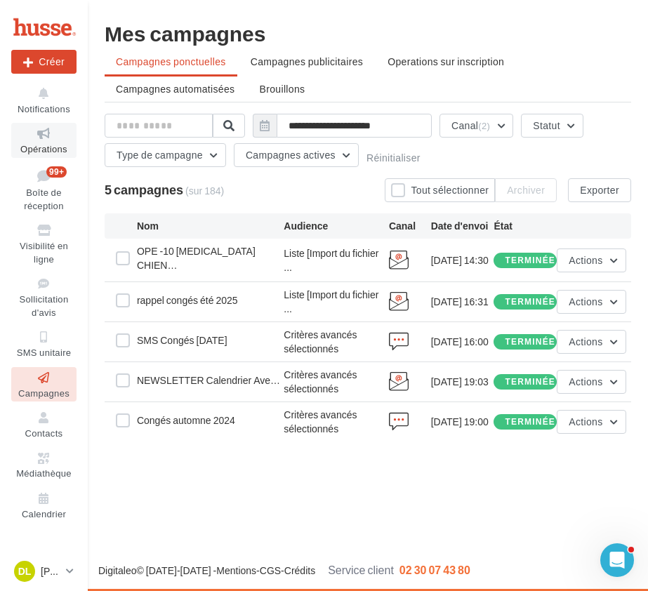
click at [33, 140] on icon at bounding box center [43, 134] width 57 height 16
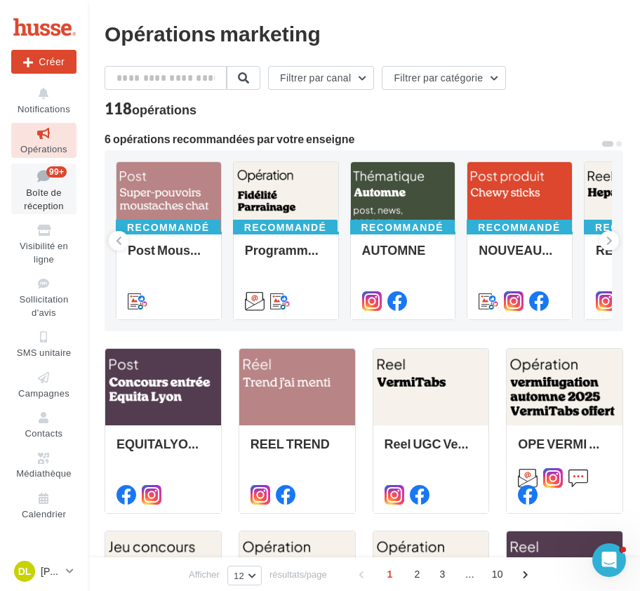
click at [39, 192] on span "Boîte de réception" at bounding box center [43, 199] width 39 height 25
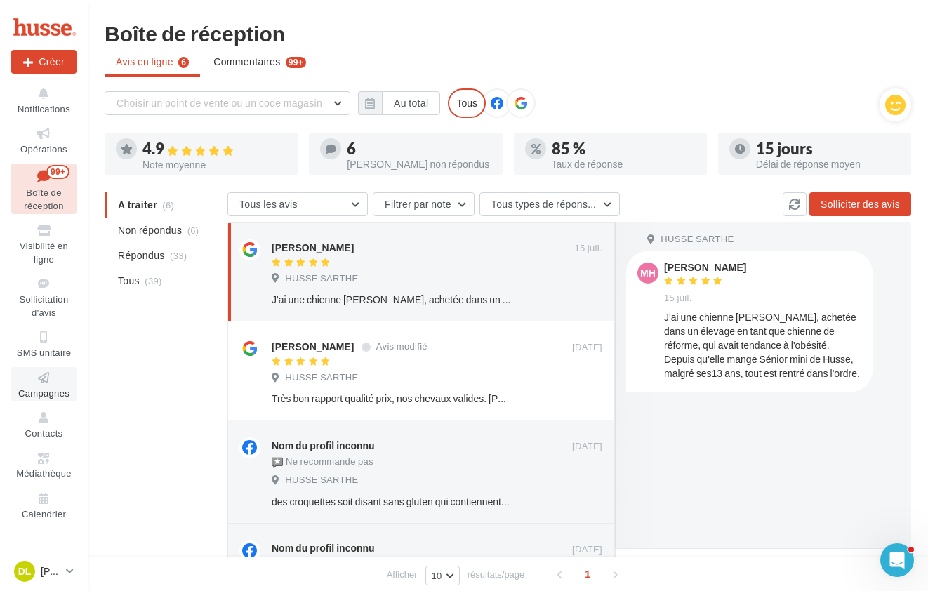
click at [50, 390] on span "Campagnes" at bounding box center [43, 393] width 51 height 11
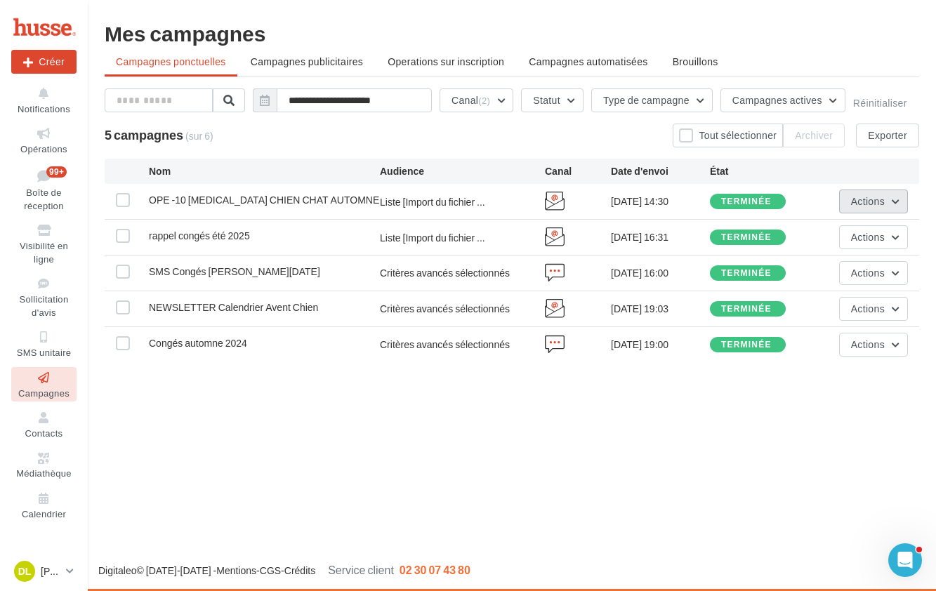
click at [895, 200] on button "Actions" at bounding box center [873, 202] width 69 height 24
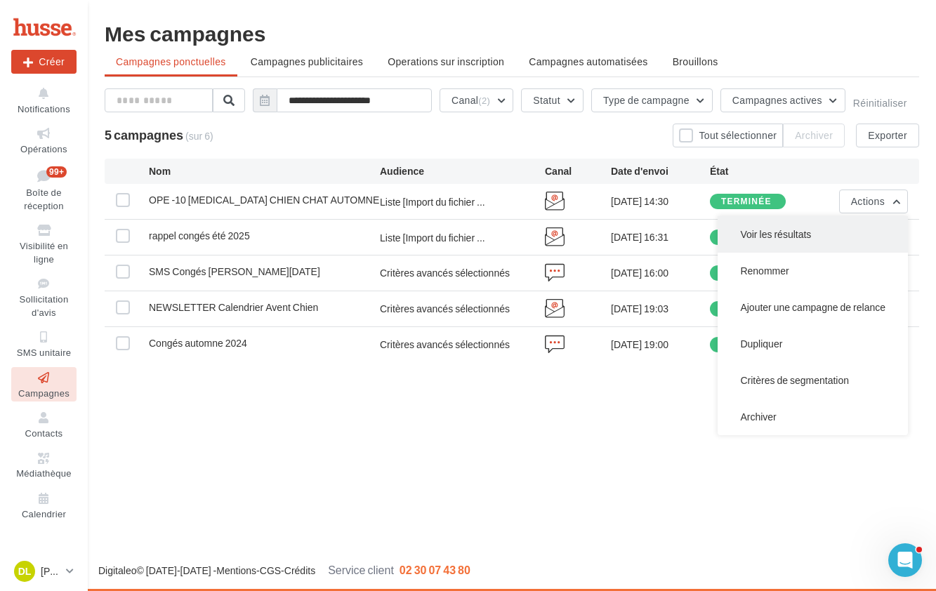
click at [778, 230] on button "Voir les résultats" at bounding box center [813, 234] width 190 height 37
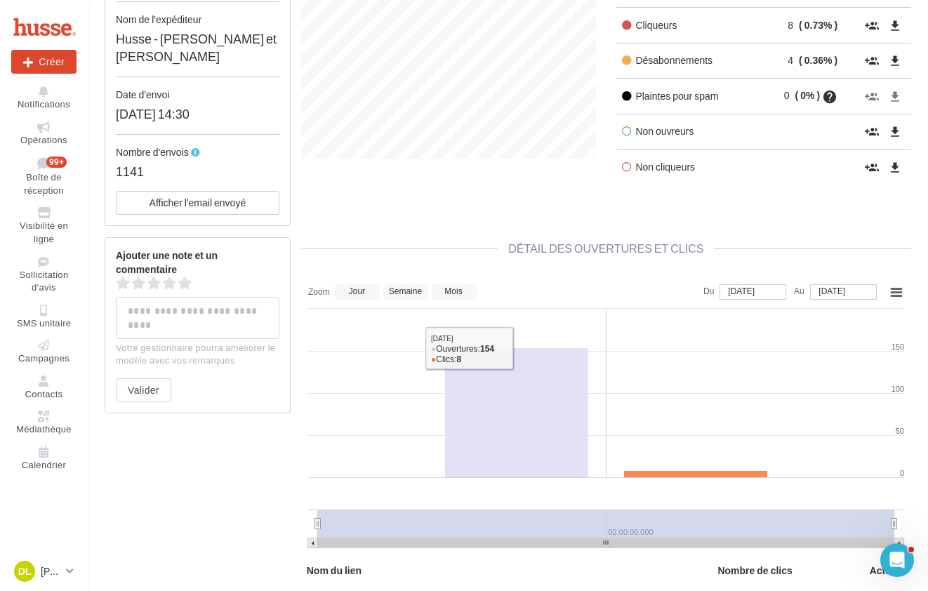
scroll to position [491, 0]
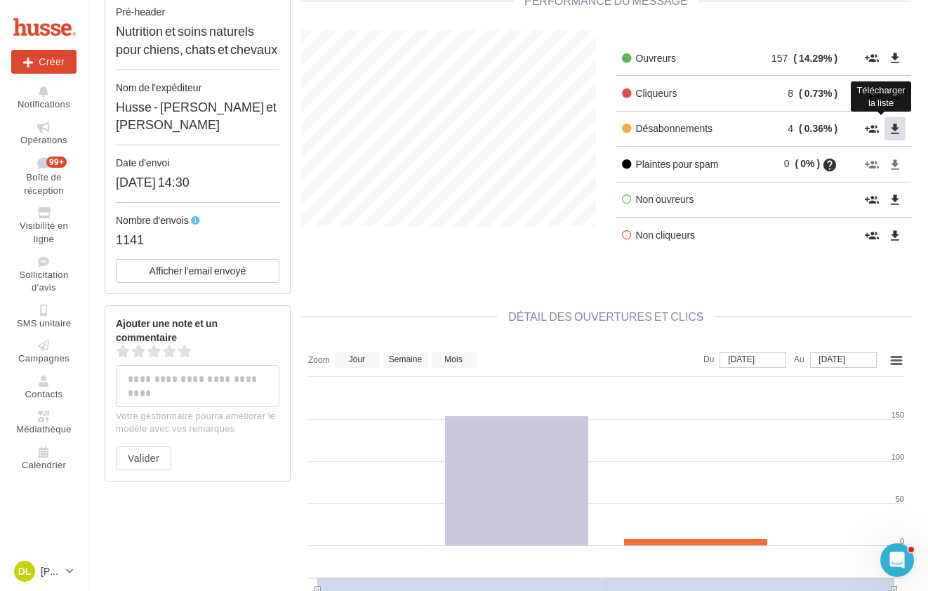
click at [898, 129] on icon "file_download" at bounding box center [895, 129] width 14 height 14
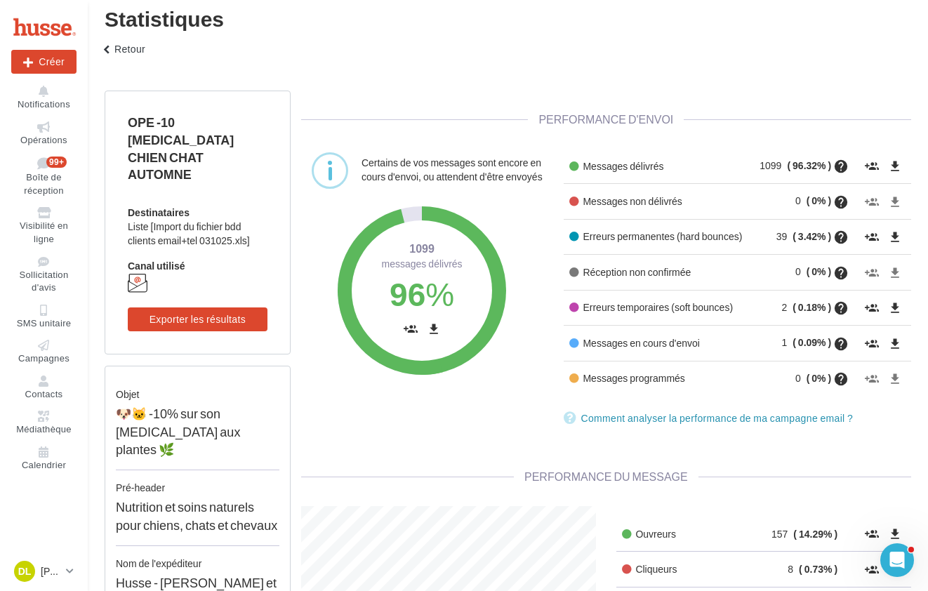
scroll to position [0, 0]
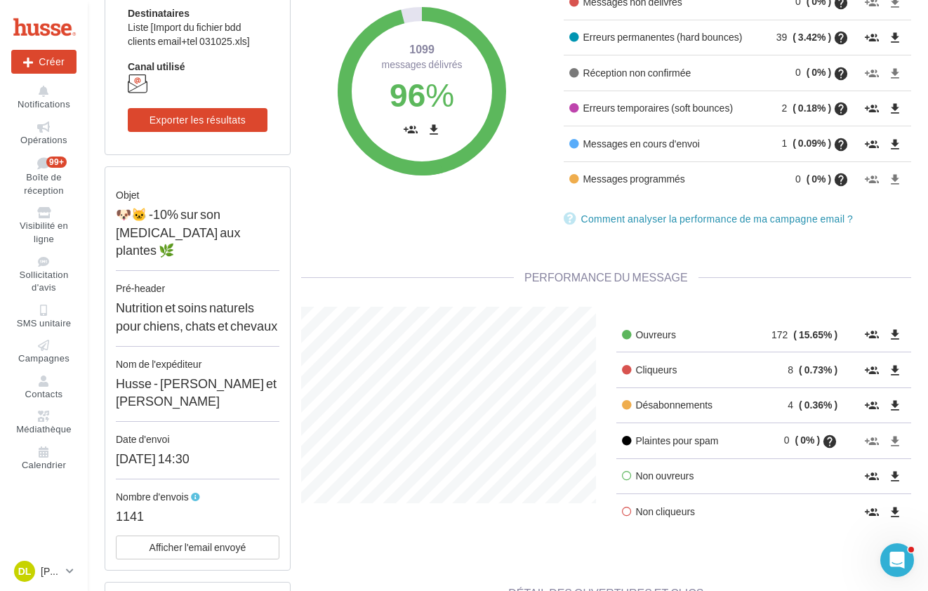
scroll to position [234, 0]
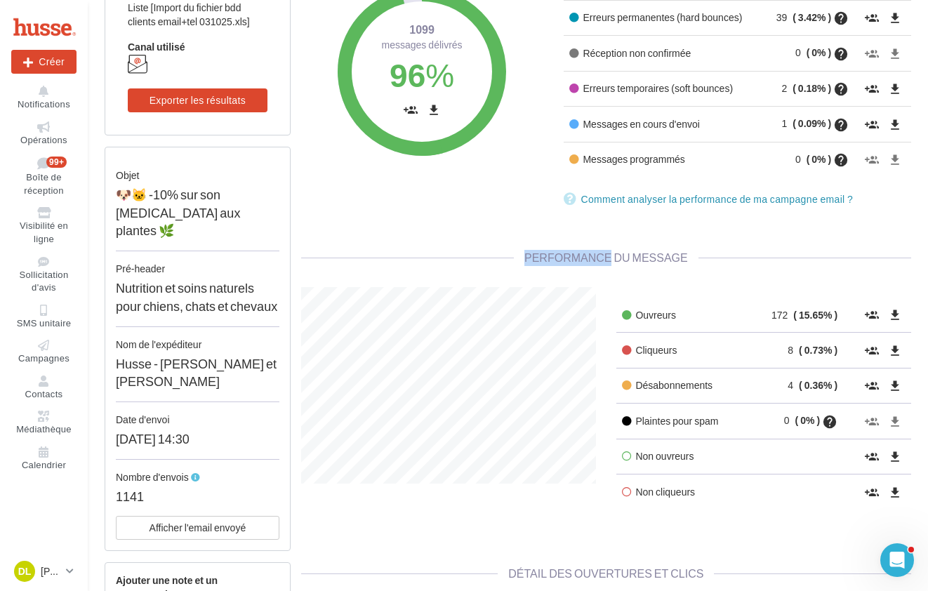
drag, startPoint x: 527, startPoint y: 256, endPoint x: 610, endPoint y: 256, distance: 82.2
click at [610, 256] on span "Performance du message" at bounding box center [606, 257] width 185 height 13
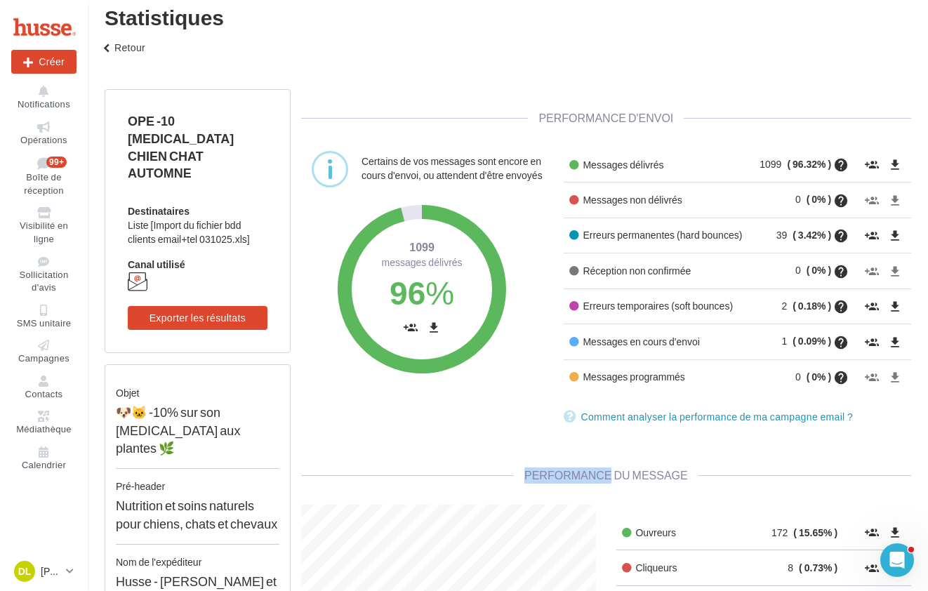
scroll to position [0, 0]
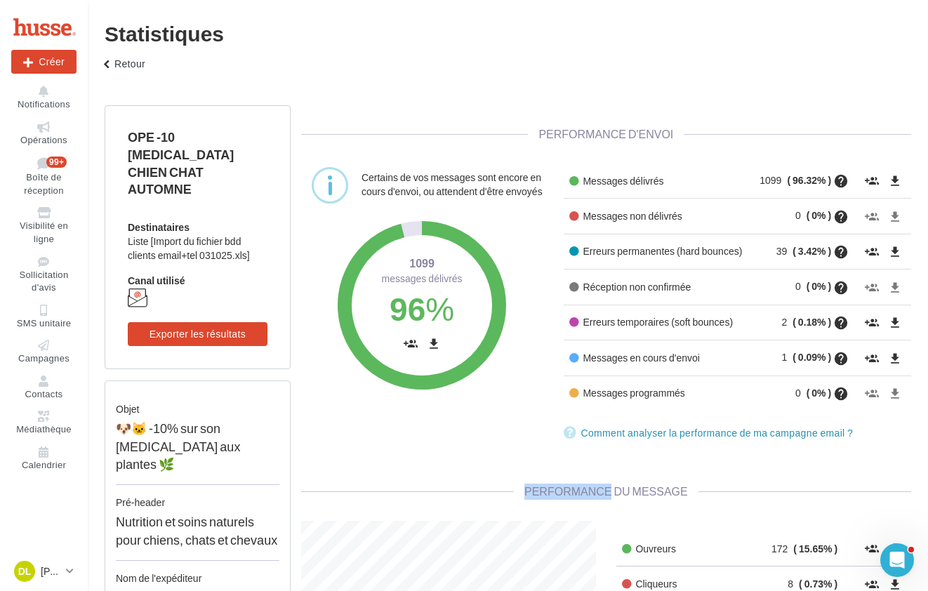
click at [77, 63] on div "Nouvelle campagne" at bounding box center [43, 62] width 65 height 24
click at [117, 64] on button "keyboard_arrow_left Retour" at bounding box center [122, 69] width 58 height 28
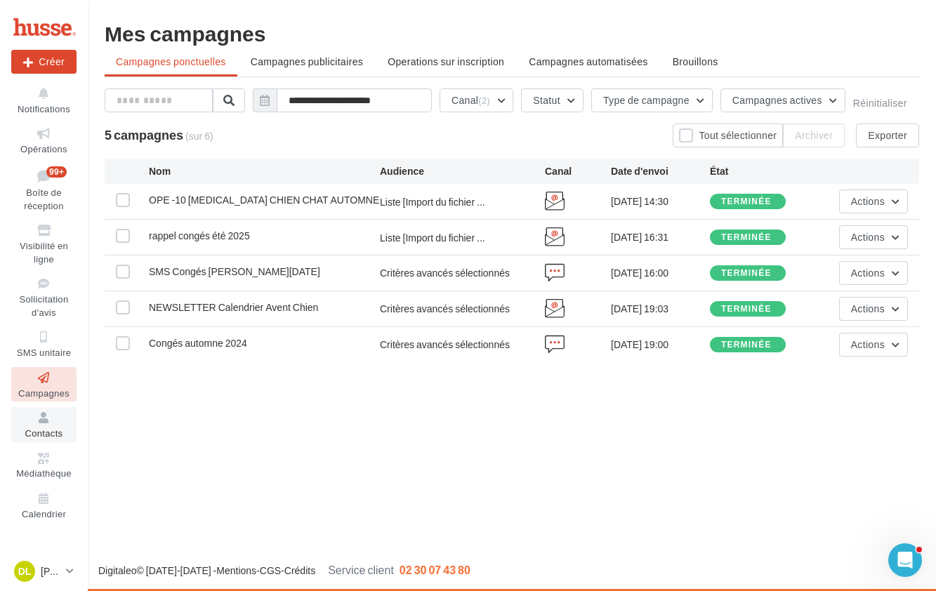
click at [53, 421] on icon at bounding box center [43, 418] width 57 height 16
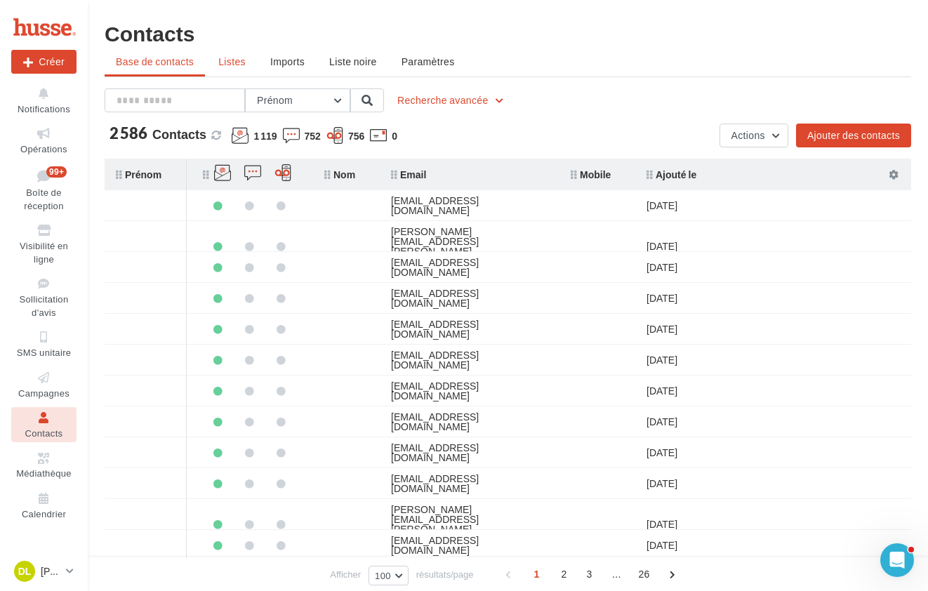
click at [231, 65] on span "Listes" at bounding box center [231, 61] width 27 height 12
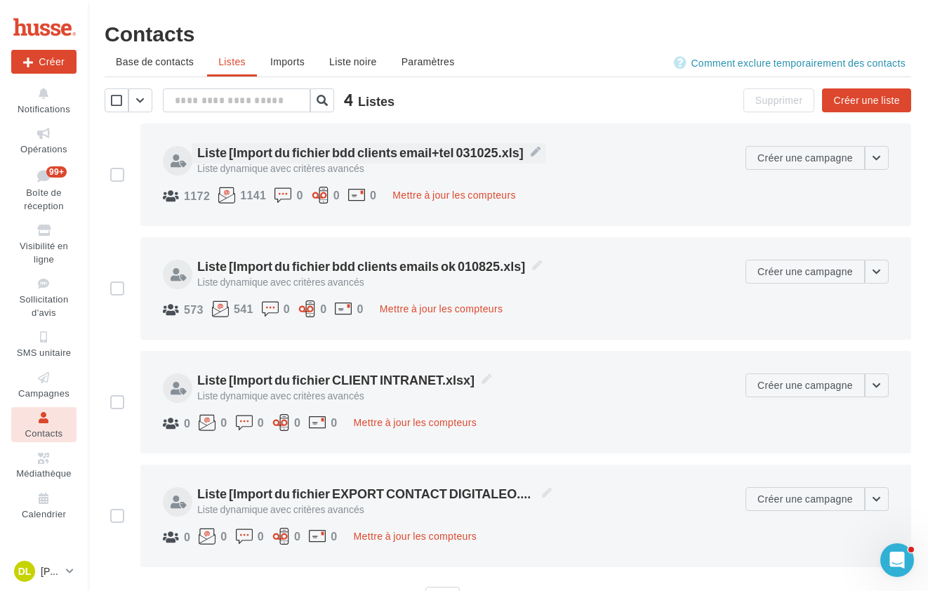
click at [394, 150] on span "Liste [Import du fichier bdd clients email+tel 031025.xls]" at bounding box center [368, 152] width 343 height 18
click at [0, 0] on textarea "**********" at bounding box center [0, 0] width 0 height 0
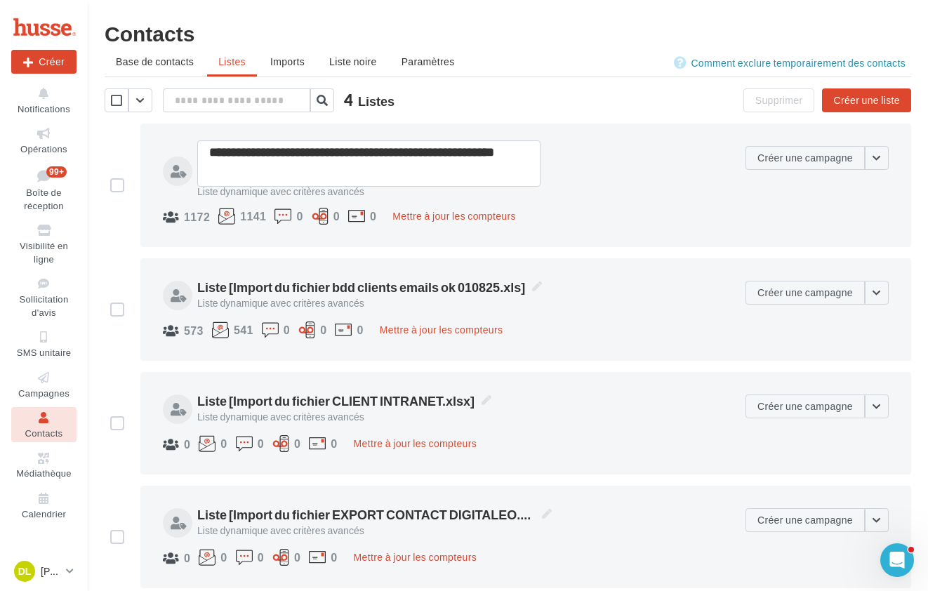
click at [723, 183] on div "**********" at bounding box center [454, 185] width 583 height 79
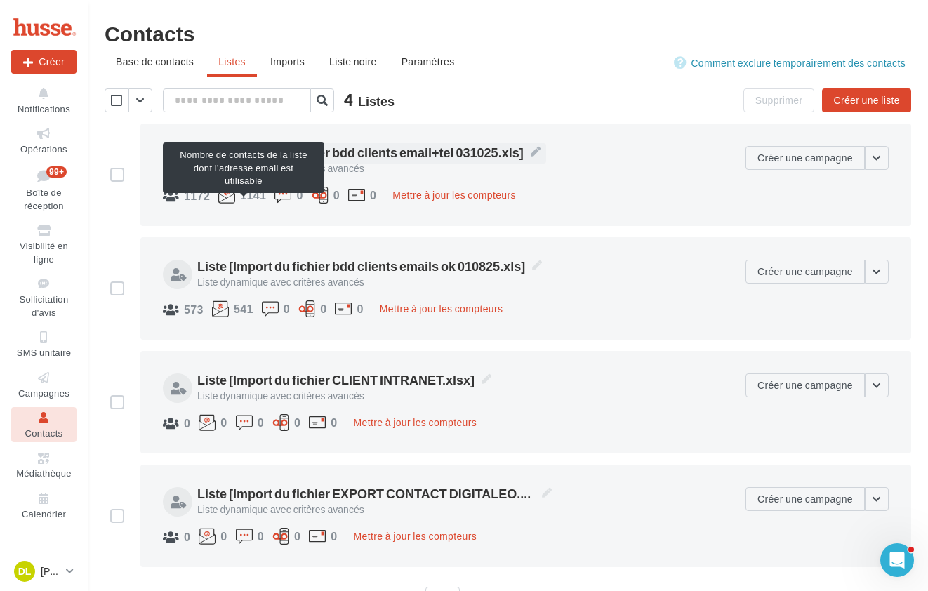
click at [230, 199] on div at bounding box center [226, 195] width 17 height 17
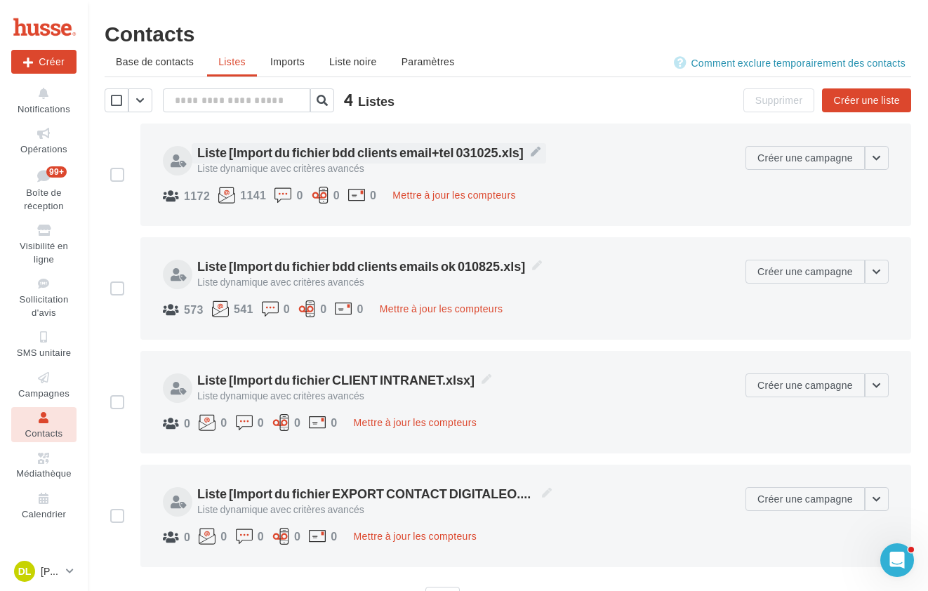
click at [219, 195] on div at bounding box center [226, 195] width 17 height 17
click at [282, 64] on span "Imports" at bounding box center [287, 61] width 34 height 12
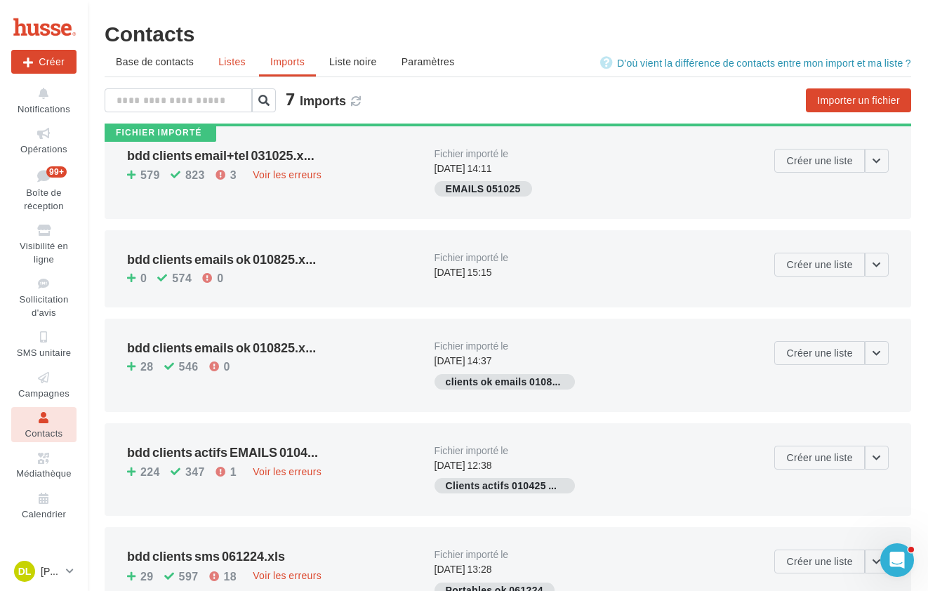
click at [225, 63] on span "Listes" at bounding box center [231, 61] width 27 height 12
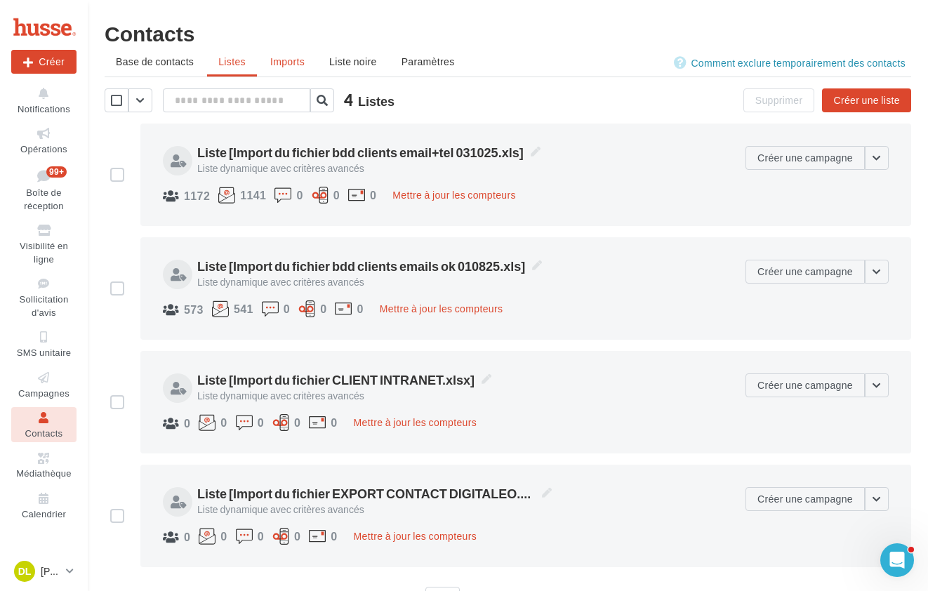
click at [288, 64] on span "Imports" at bounding box center [287, 61] width 34 height 12
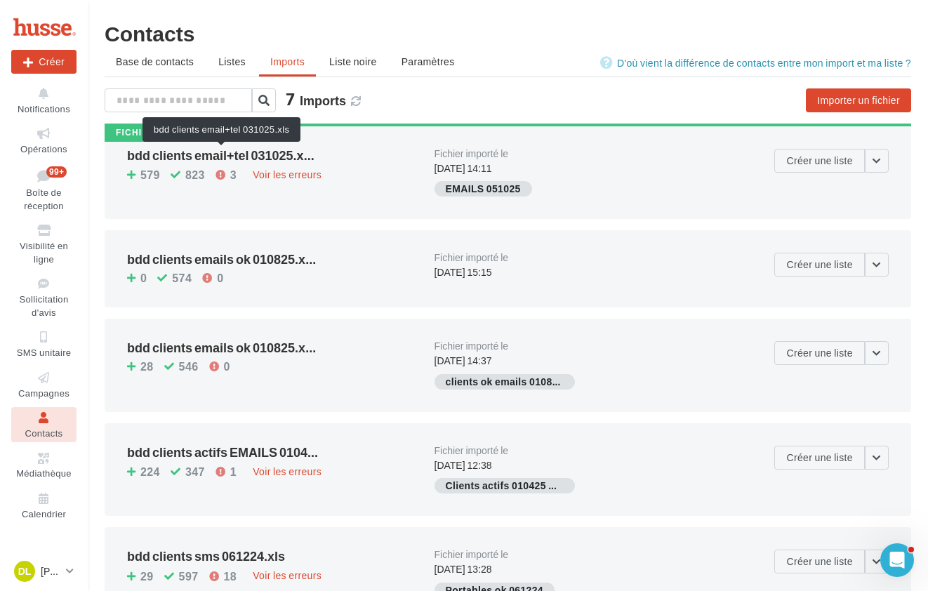
click at [230, 153] on span "bdd clients email+tel 031025.x..." at bounding box center [221, 155] width 188 height 13
click at [219, 152] on span "bdd clients email+tel 031025.x..." at bounding box center [221, 155] width 188 height 13
click at [880, 159] on button "button" at bounding box center [877, 161] width 24 height 24
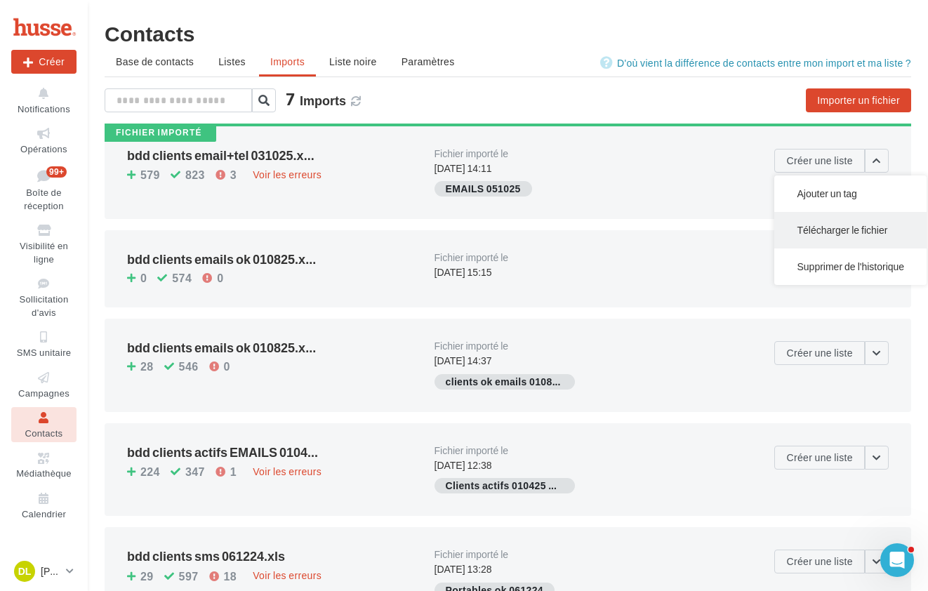
click at [866, 232] on button "Télécharger le fichier" at bounding box center [851, 230] width 152 height 37
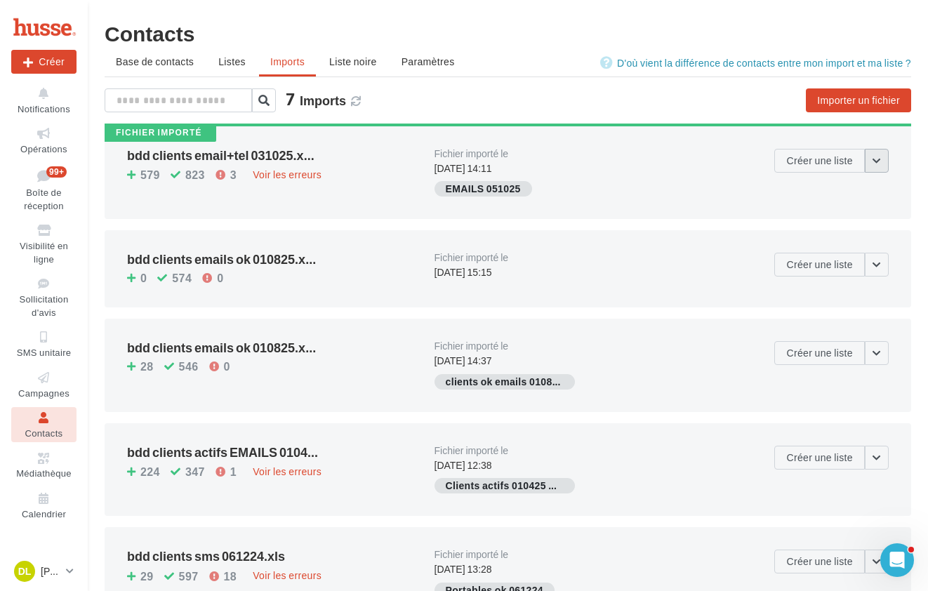
click at [879, 162] on button "button" at bounding box center [877, 161] width 24 height 24
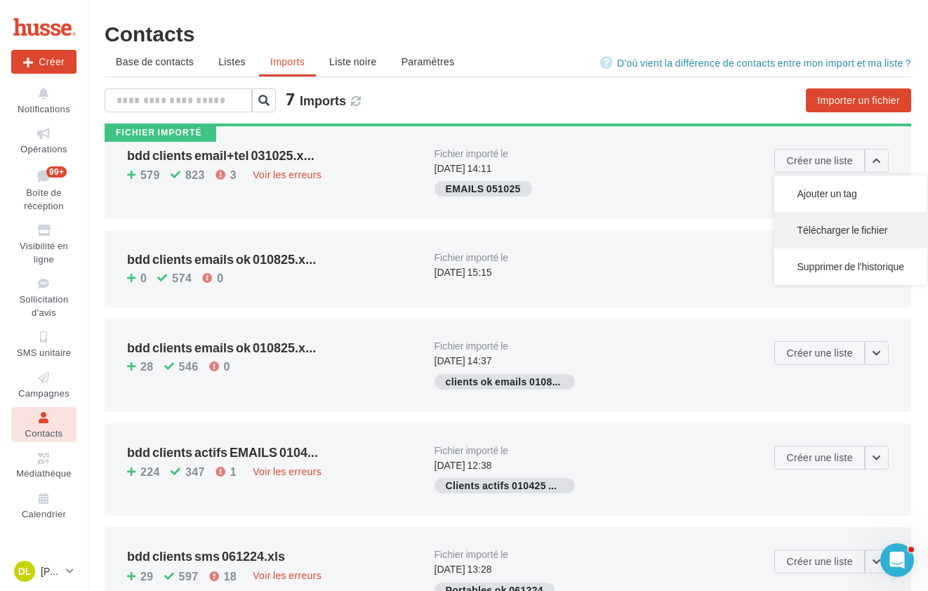
click at [848, 230] on button "Télécharger le fichier" at bounding box center [851, 230] width 152 height 37
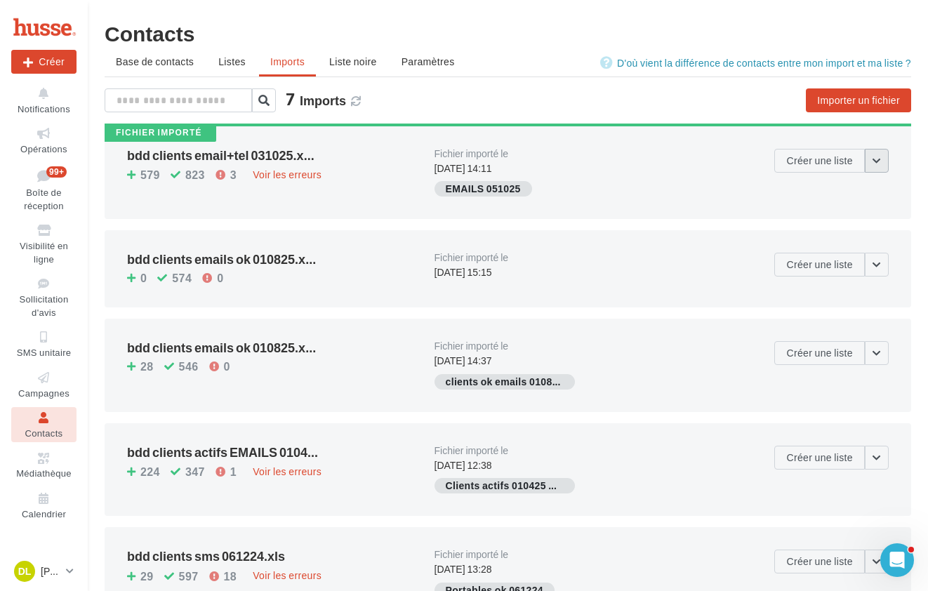
click at [876, 162] on button "button" at bounding box center [877, 161] width 24 height 24
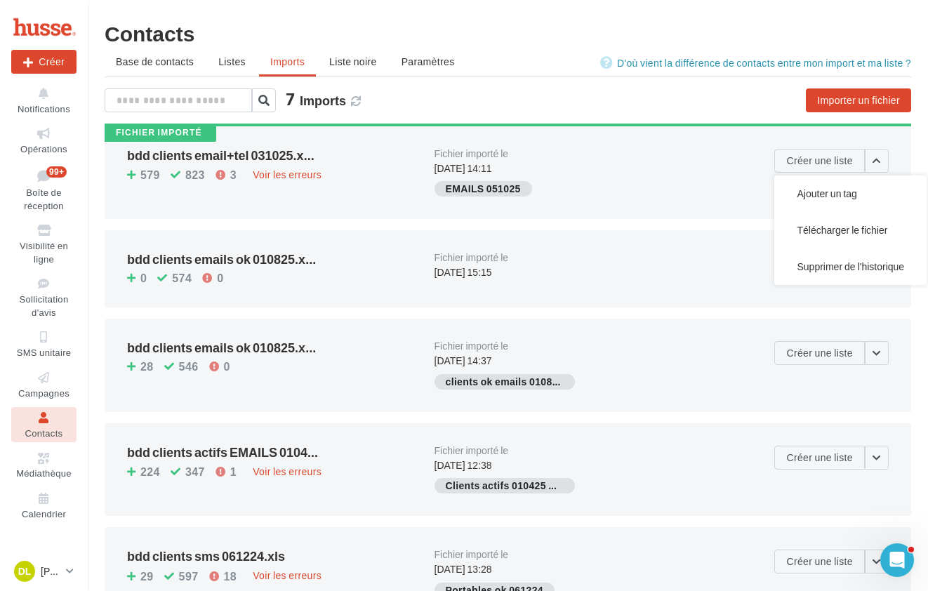
click at [719, 191] on div "EMAILS 051025" at bounding box center [589, 191] width 308 height 21
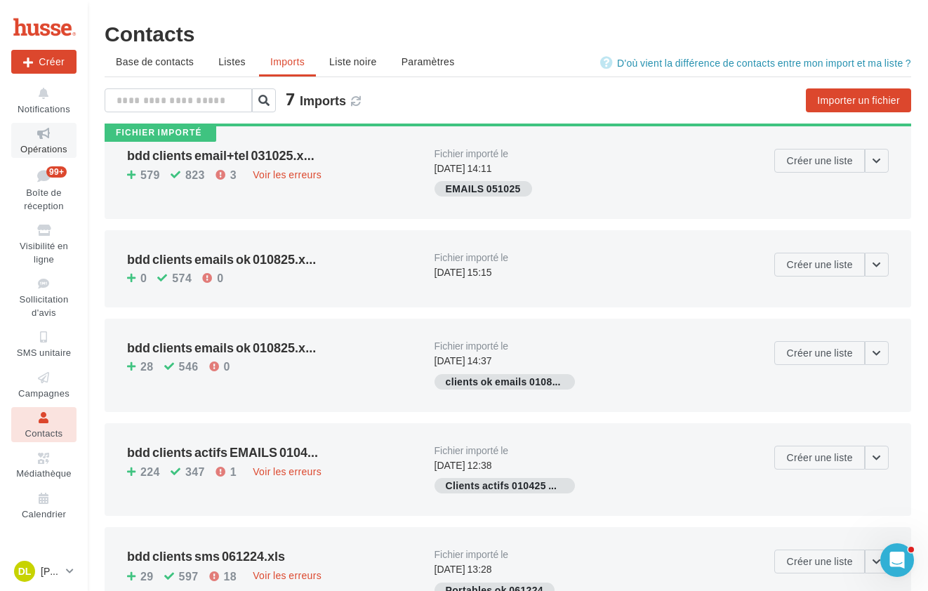
click at [38, 141] on icon at bounding box center [43, 134] width 57 height 16
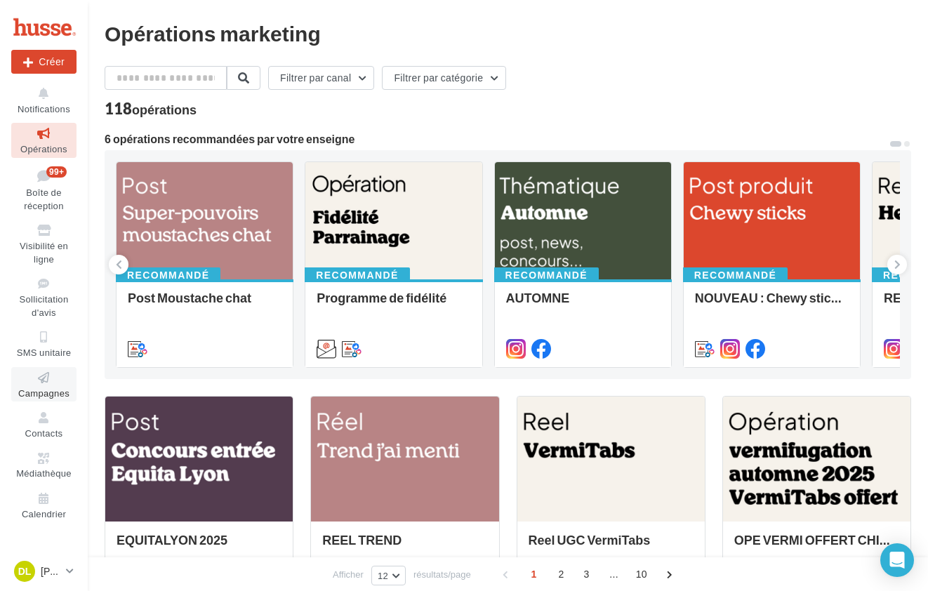
click at [53, 388] on span "Campagnes" at bounding box center [43, 393] width 51 height 11
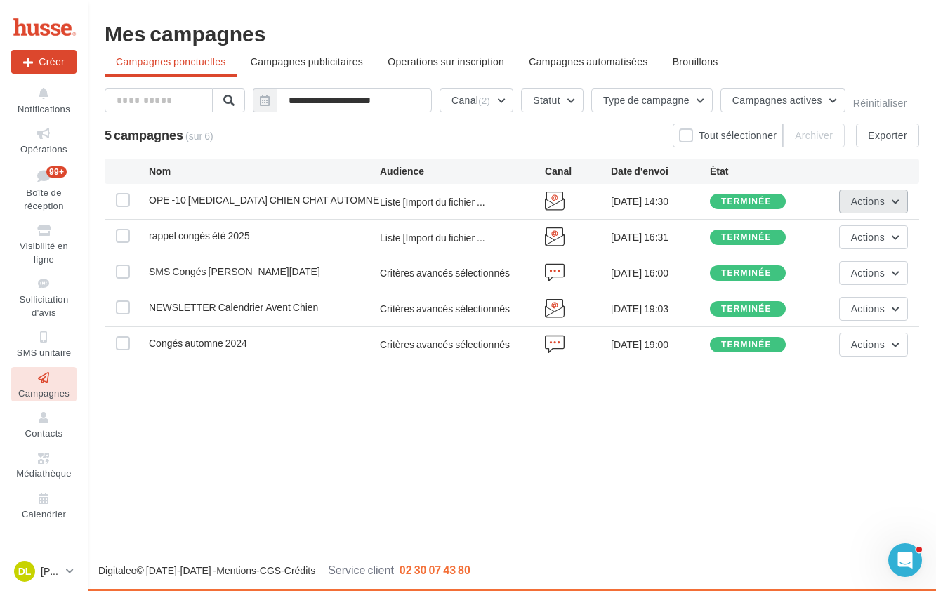
click at [886, 203] on button "Actions" at bounding box center [873, 202] width 69 height 24
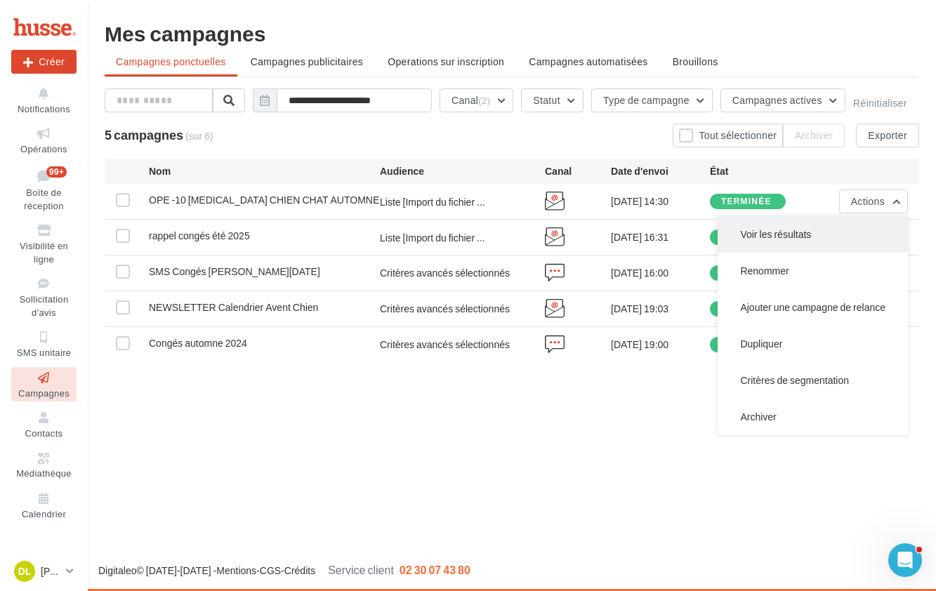
click at [777, 235] on button "Voir les résultats" at bounding box center [813, 234] width 190 height 37
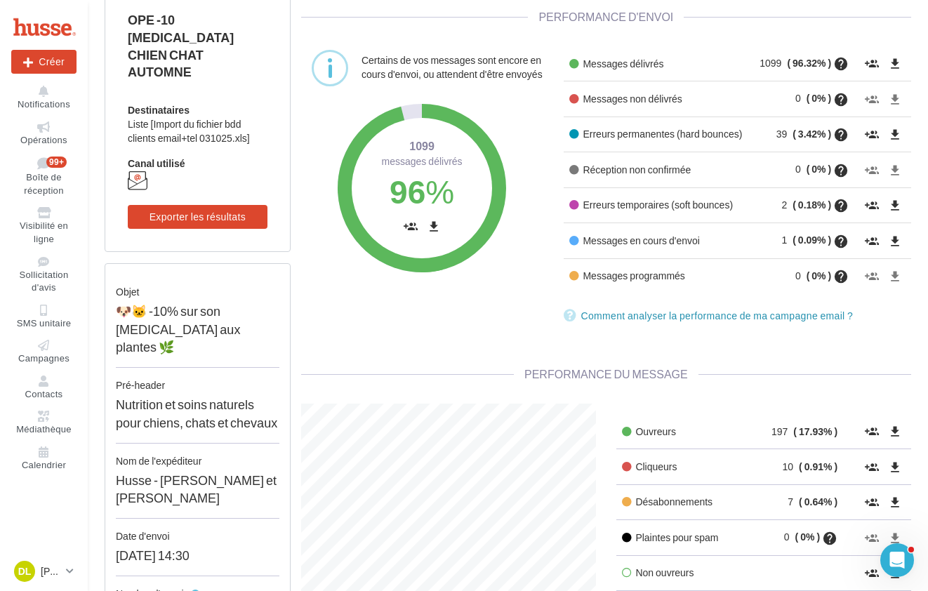
scroll to position [153, 0]
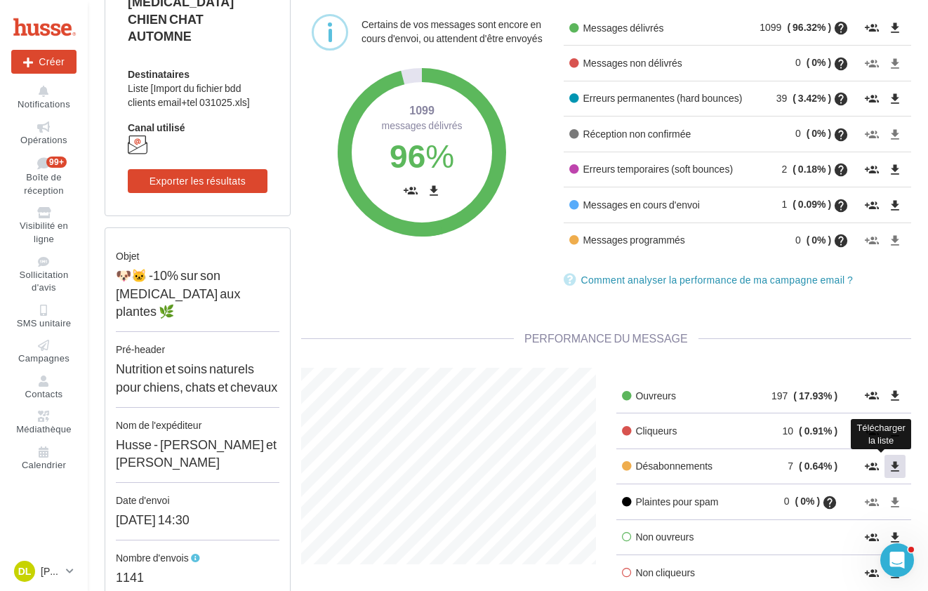
click at [897, 468] on icon "file_download" at bounding box center [895, 467] width 14 height 14
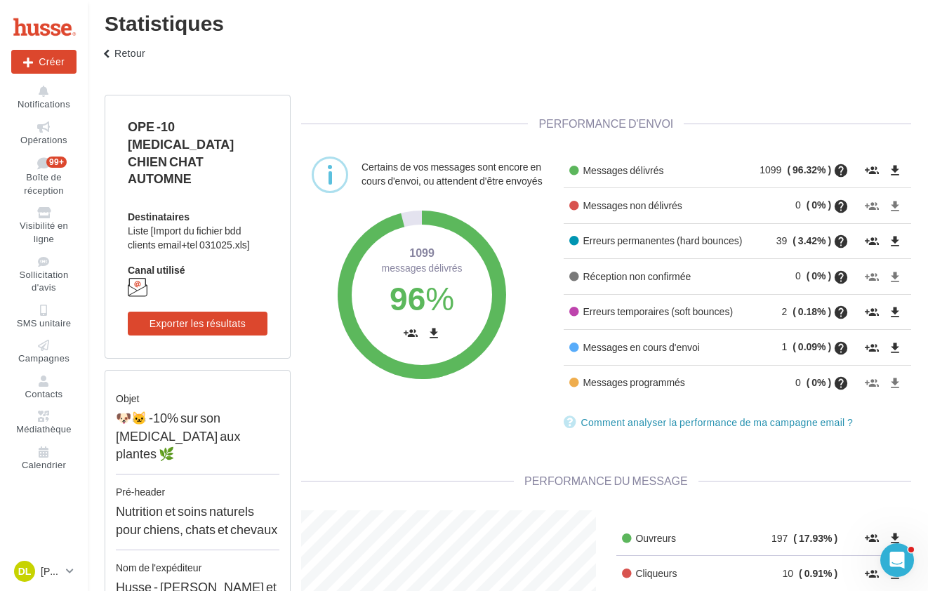
scroll to position [0, 0]
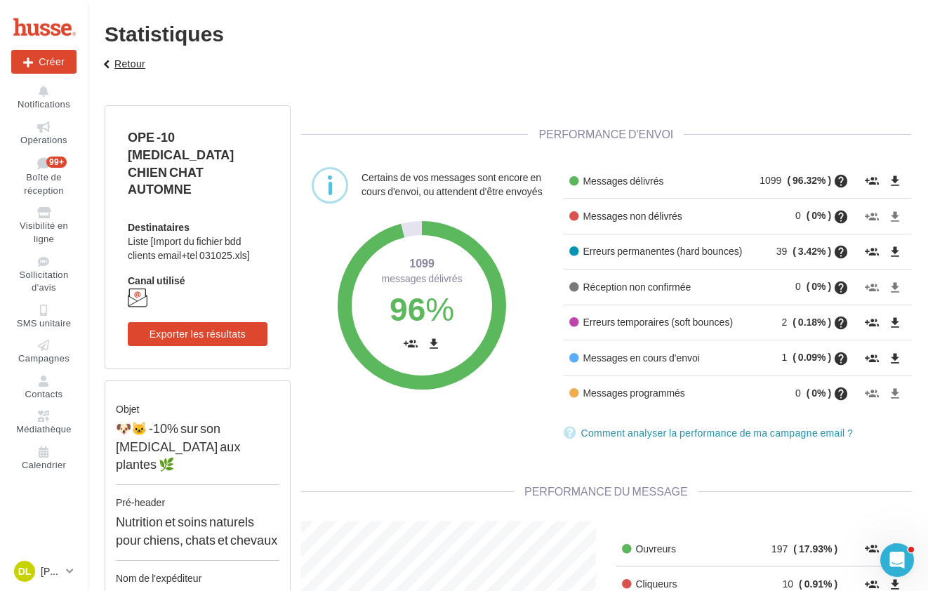
click at [111, 63] on icon "keyboard_arrow_left" at bounding box center [106, 65] width 15 height 14
